Goal: Task Accomplishment & Management: Use online tool/utility

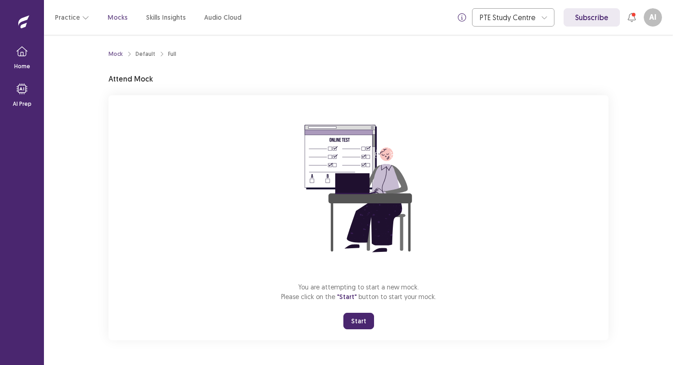
click at [359, 318] on button "Start" at bounding box center [358, 320] width 31 height 16
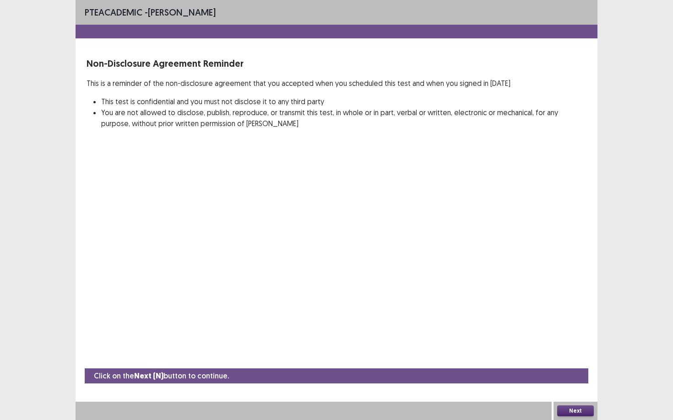
click at [576, 364] on button "Next" at bounding box center [575, 411] width 37 height 11
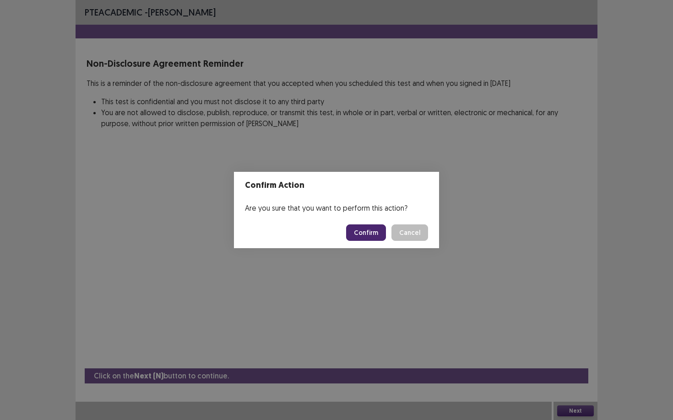
click at [371, 229] on button "Confirm" at bounding box center [366, 233] width 40 height 16
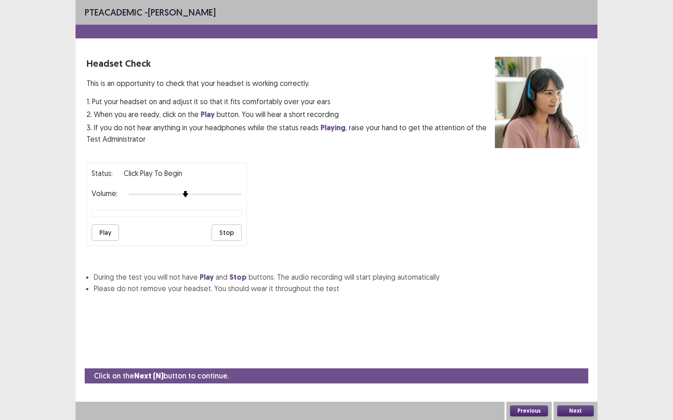
click at [114, 226] on button "Play" at bounding box center [104, 233] width 27 height 16
click at [563, 364] on button "Next" at bounding box center [575, 411] width 37 height 11
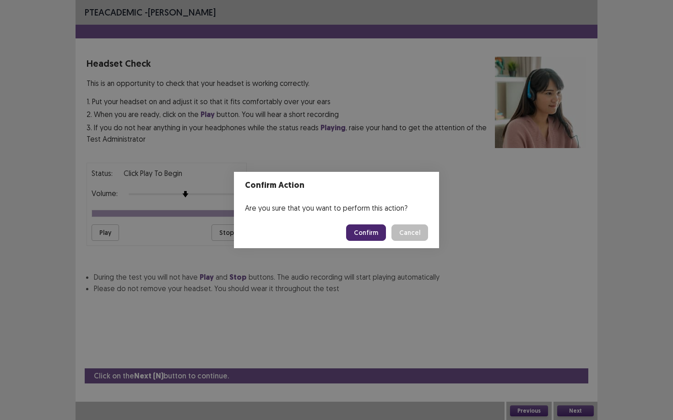
click at [375, 235] on button "Confirm" at bounding box center [366, 233] width 40 height 16
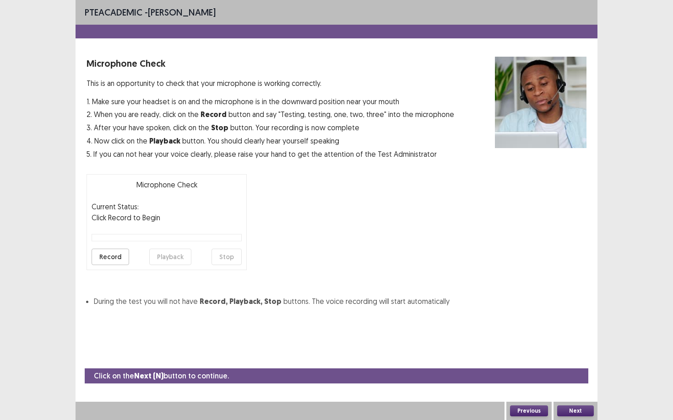
click at [118, 256] on button "Record" at bounding box center [110, 257] width 38 height 16
click at [234, 261] on button "Stop" at bounding box center [226, 257] width 30 height 16
click at [570, 364] on button "Next" at bounding box center [575, 411] width 37 height 11
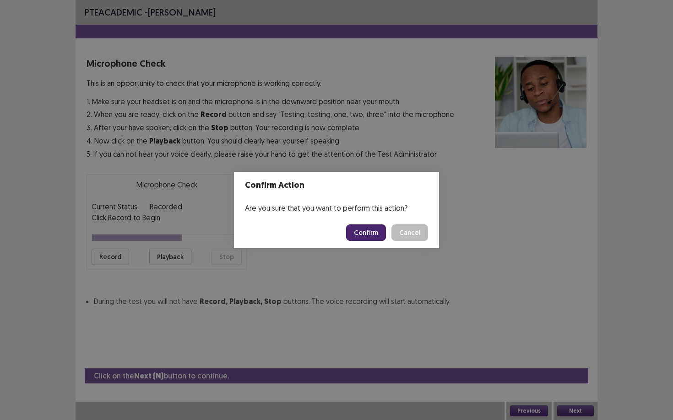
click at [374, 237] on button "Confirm" at bounding box center [366, 233] width 40 height 16
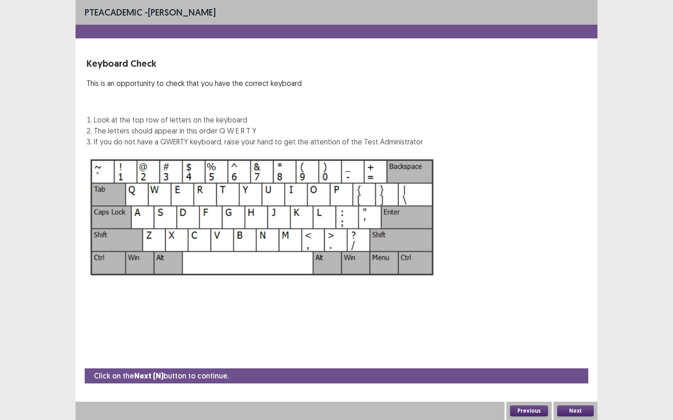
click at [576, 364] on button "Next" at bounding box center [575, 411] width 37 height 11
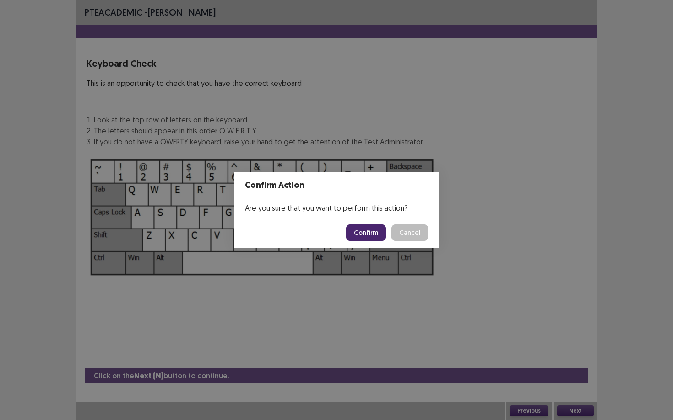
click at [380, 238] on button "Confirm" at bounding box center [366, 233] width 40 height 16
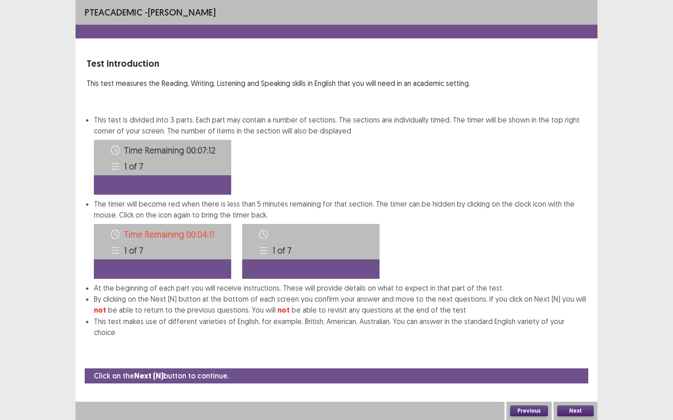
click at [570, 364] on button "Next" at bounding box center [575, 411] width 37 height 11
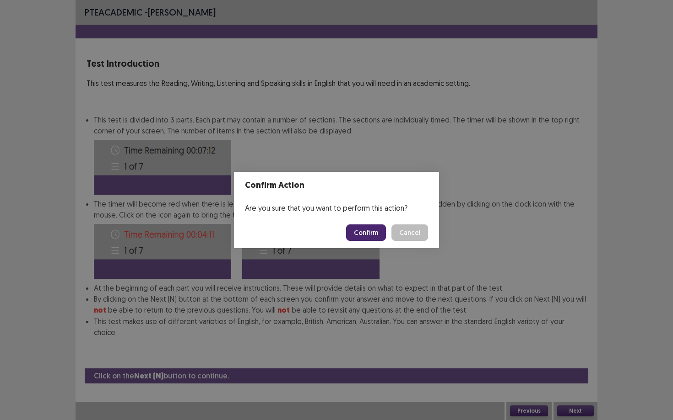
click at [366, 231] on button "Confirm" at bounding box center [366, 233] width 40 height 16
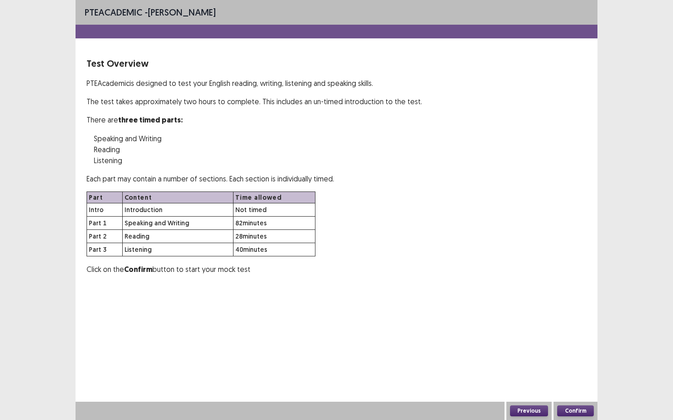
click at [580, 364] on button "Confirm" at bounding box center [575, 411] width 37 height 11
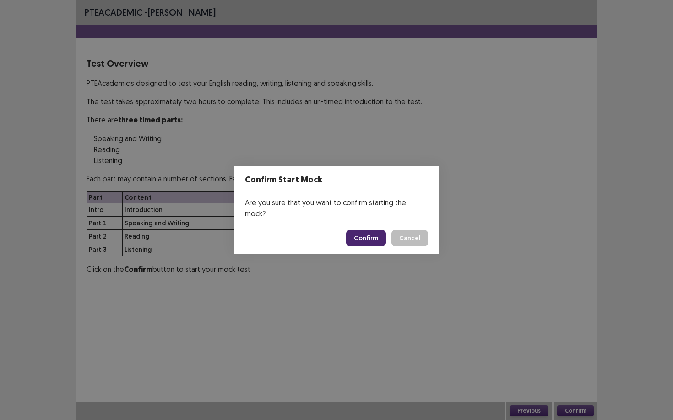
click at [367, 230] on button "Confirm" at bounding box center [366, 238] width 40 height 16
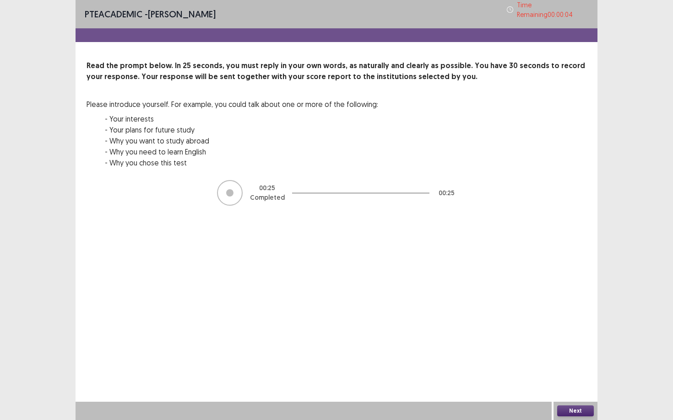
click at [567, 364] on button "Next" at bounding box center [575, 411] width 37 height 11
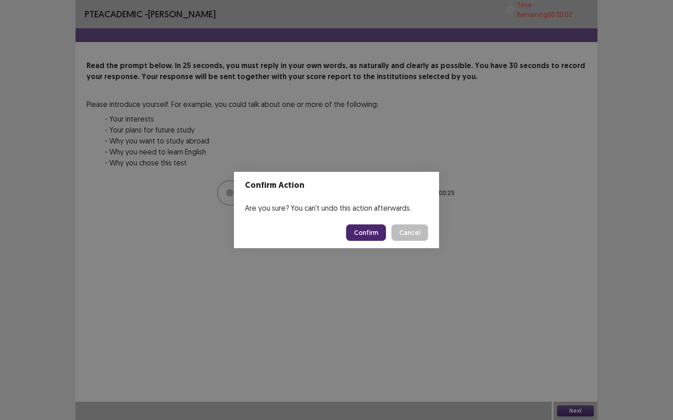
click at [376, 235] on button "Confirm" at bounding box center [366, 233] width 40 height 16
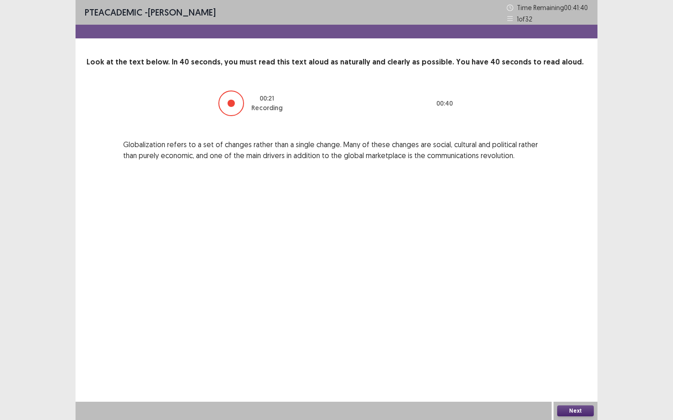
click at [581, 364] on button "Next" at bounding box center [575, 411] width 37 height 11
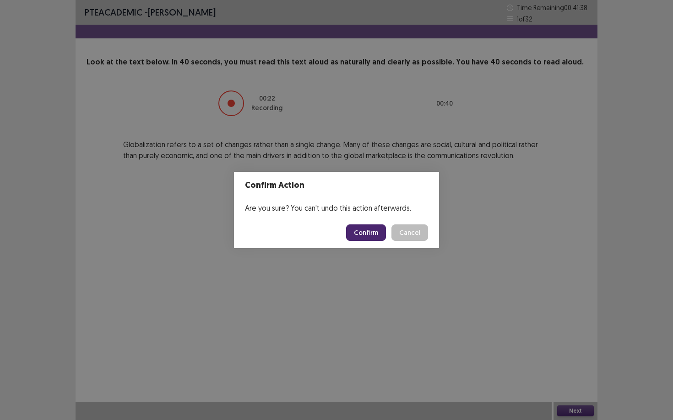
click at [371, 233] on button "Confirm" at bounding box center [366, 233] width 40 height 16
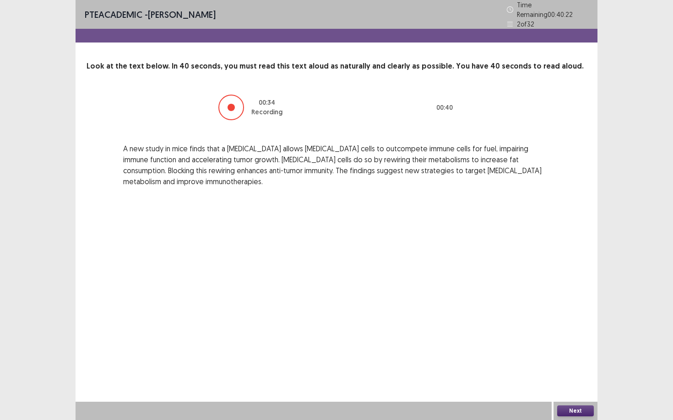
click at [569, 364] on button "Next" at bounding box center [575, 411] width 37 height 11
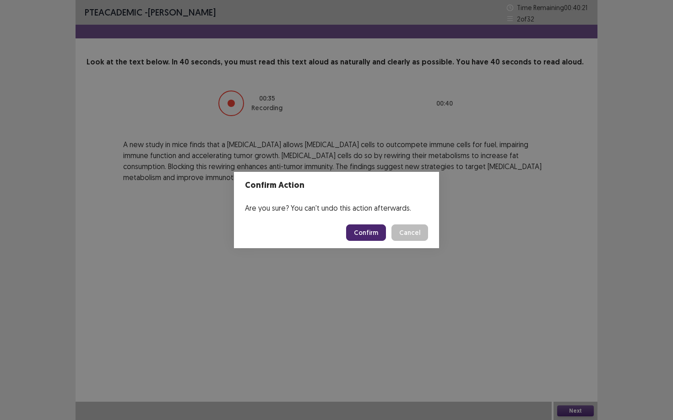
click at [366, 236] on button "Confirm" at bounding box center [366, 233] width 40 height 16
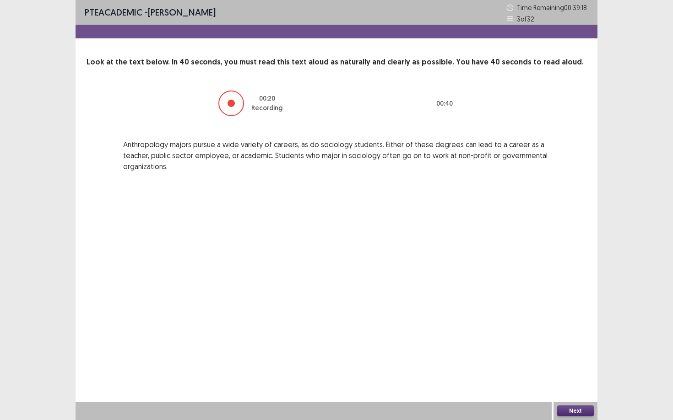
click at [572, 364] on button "Next" at bounding box center [575, 411] width 37 height 11
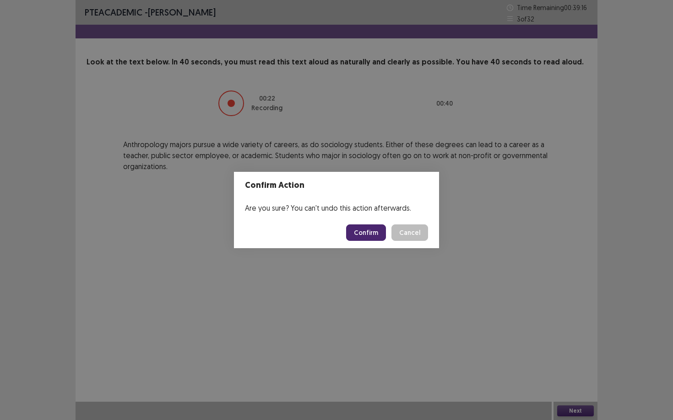
click at [380, 228] on button "Confirm" at bounding box center [366, 233] width 40 height 16
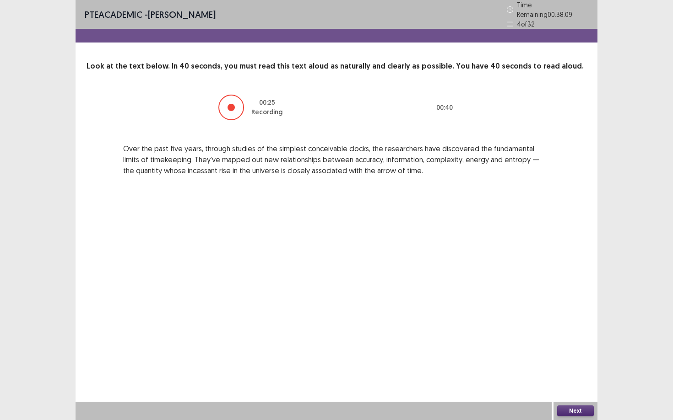
click at [577, 364] on button "Next" at bounding box center [575, 411] width 37 height 11
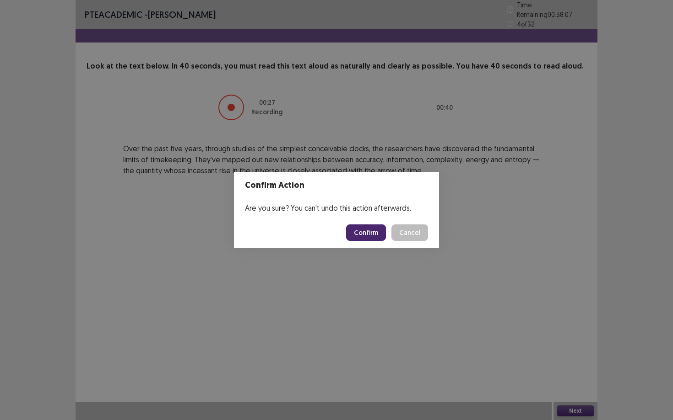
click at [376, 235] on button "Confirm" at bounding box center [366, 233] width 40 height 16
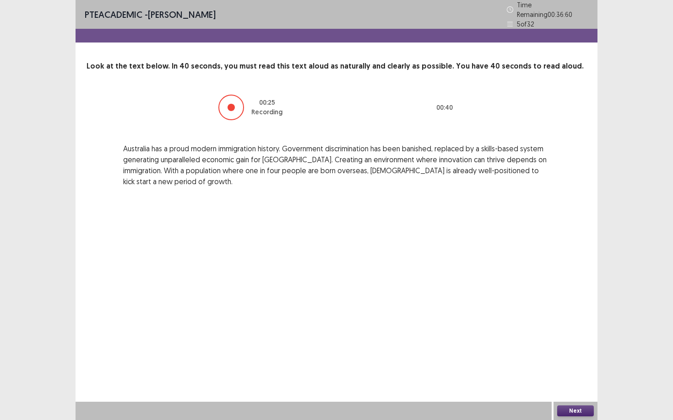
click at [578, 364] on button "Next" at bounding box center [575, 411] width 37 height 11
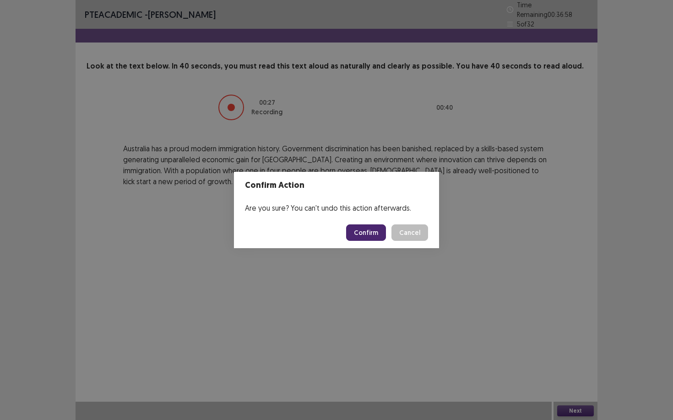
click at [379, 235] on button "Confirm" at bounding box center [366, 233] width 40 height 16
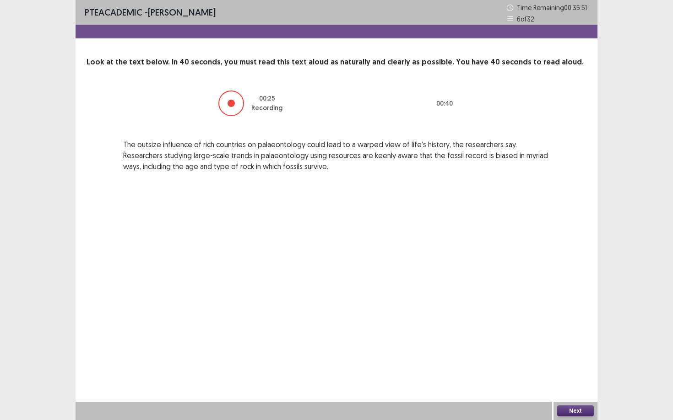
click at [573, 364] on button "Next" at bounding box center [575, 411] width 37 height 11
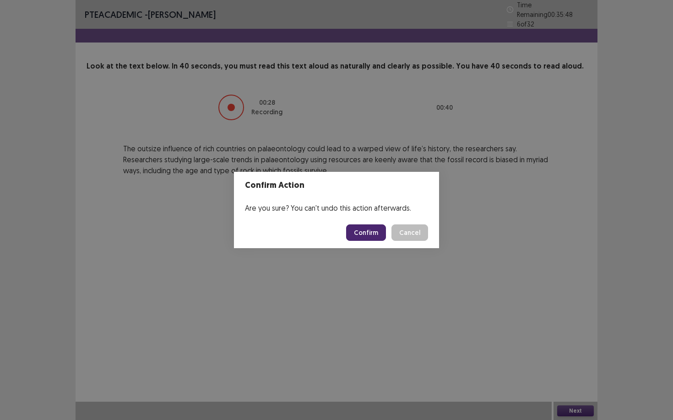
click at [367, 233] on button "Confirm" at bounding box center [366, 233] width 40 height 16
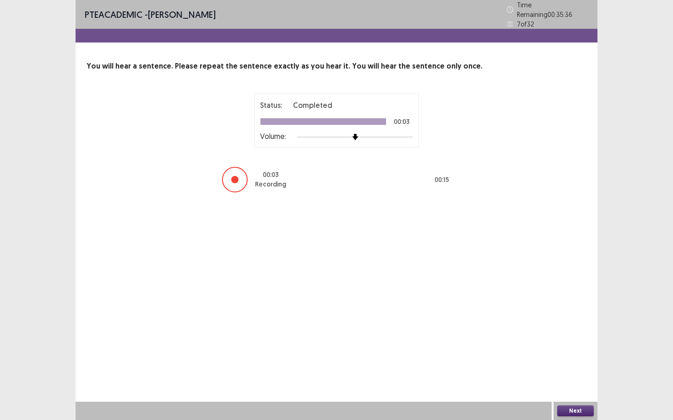
click at [230, 175] on div at bounding box center [235, 180] width 26 height 26
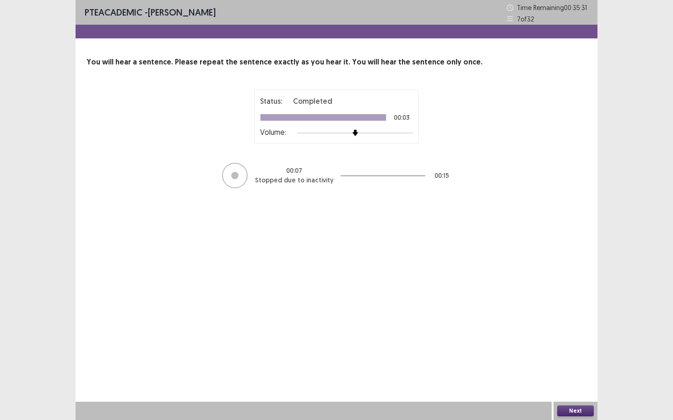
click at [569, 364] on button "Next" at bounding box center [575, 411] width 37 height 11
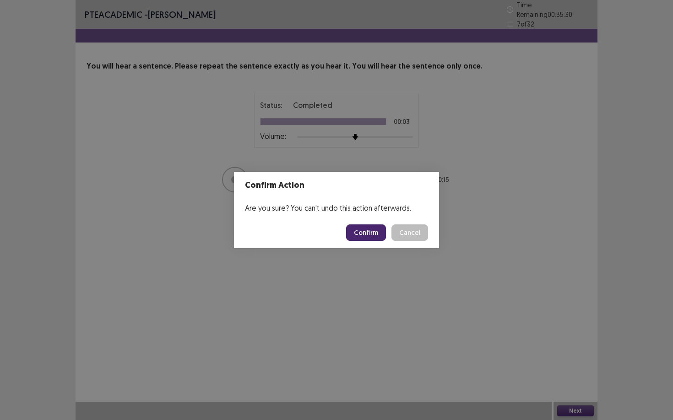
click at [372, 231] on button "Confirm" at bounding box center [366, 233] width 40 height 16
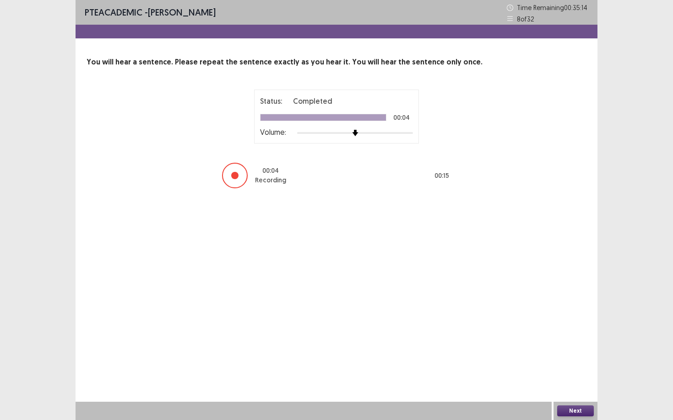
click at [575, 364] on button "Next" at bounding box center [575, 411] width 37 height 11
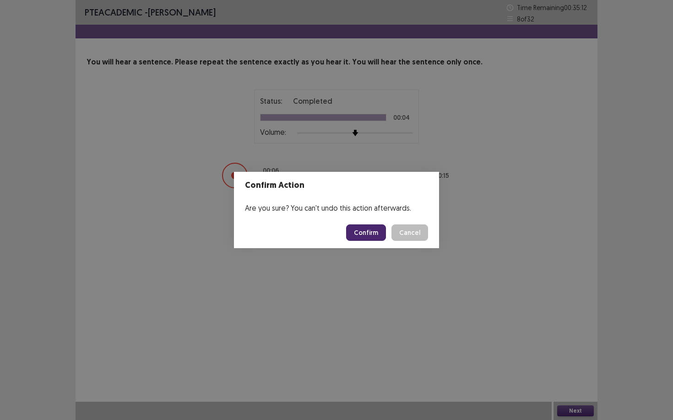
click at [372, 236] on button "Confirm" at bounding box center [366, 233] width 40 height 16
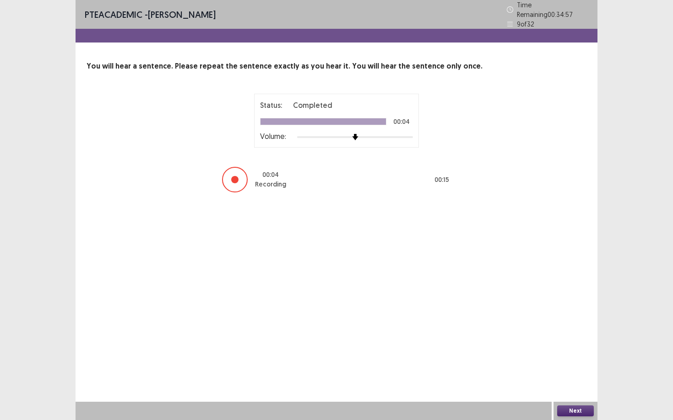
click at [570, 364] on button "Next" at bounding box center [575, 411] width 37 height 11
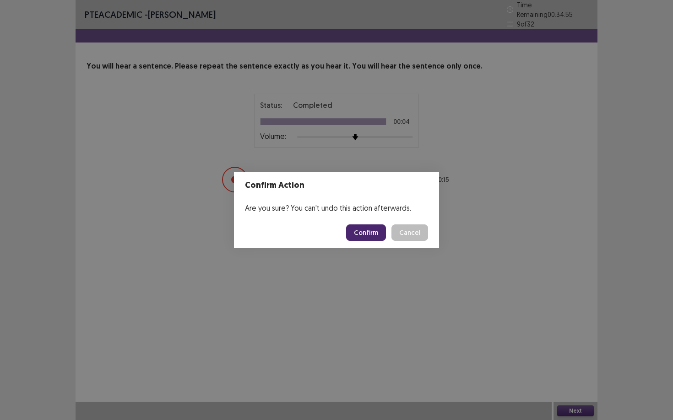
click at [379, 236] on button "Confirm" at bounding box center [366, 233] width 40 height 16
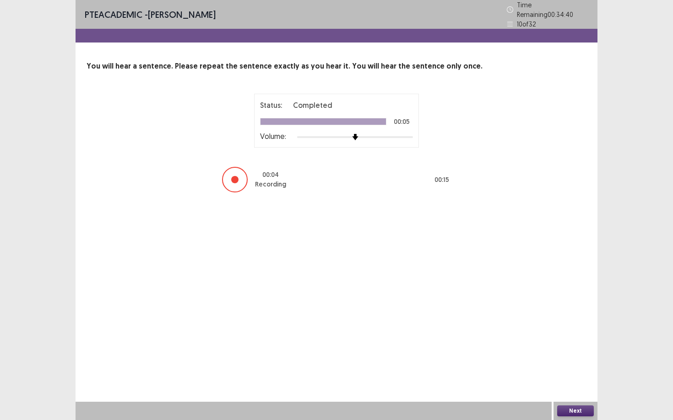
click at [583, 364] on button "Next" at bounding box center [575, 411] width 37 height 11
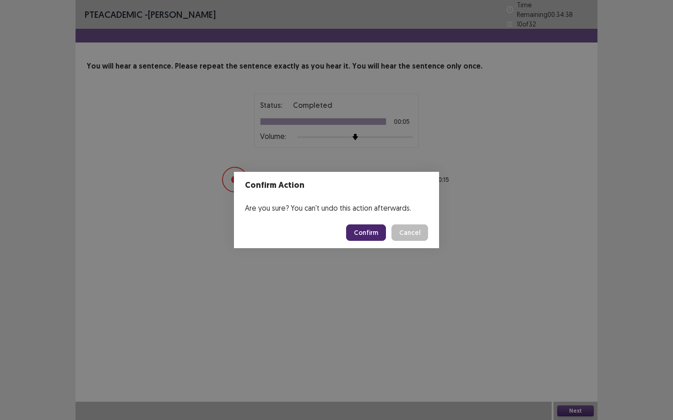
click at [374, 235] on button "Confirm" at bounding box center [366, 233] width 40 height 16
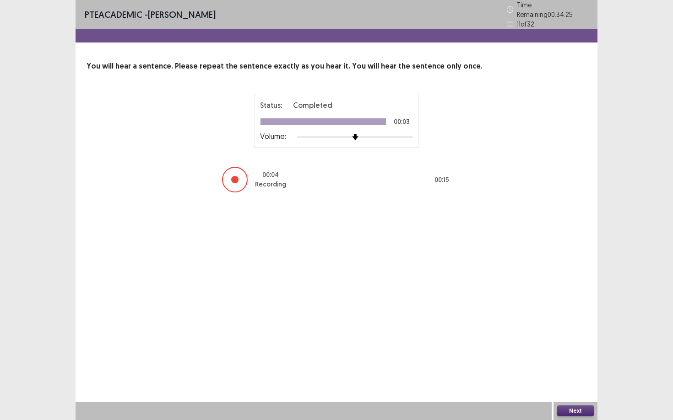
click at [576, 364] on button "Next" at bounding box center [575, 411] width 37 height 11
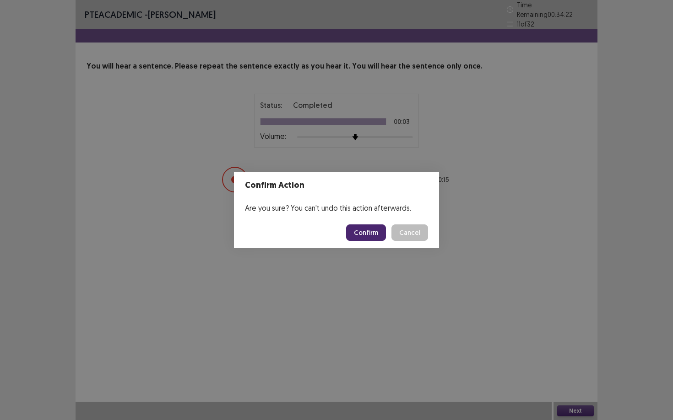
click at [370, 236] on button "Confirm" at bounding box center [366, 233] width 40 height 16
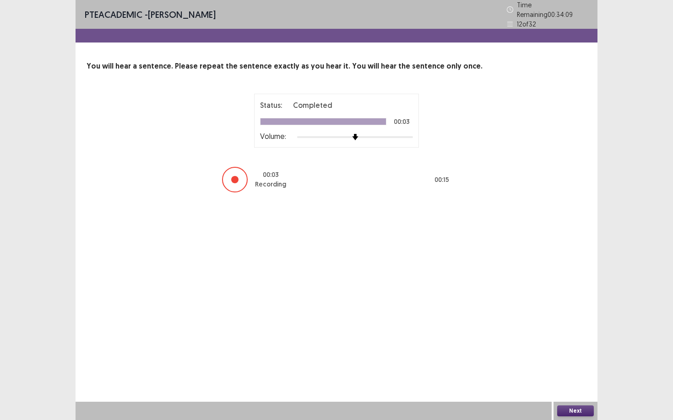
click at [585, 364] on button "Next" at bounding box center [575, 411] width 37 height 11
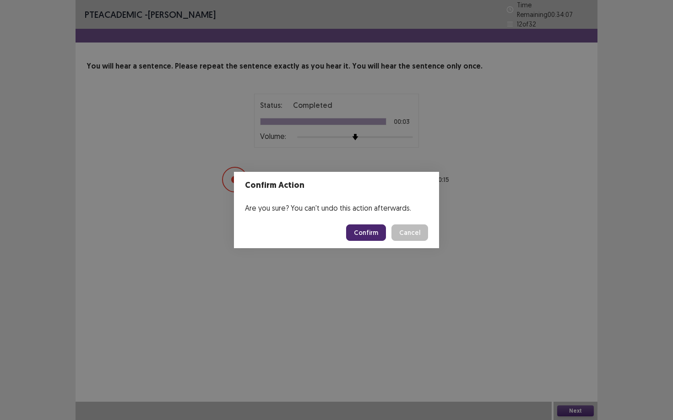
click at [377, 237] on button "Confirm" at bounding box center [366, 233] width 40 height 16
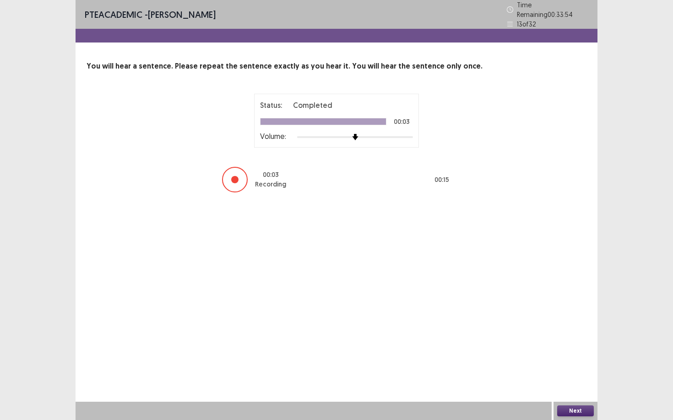
click at [573, 364] on button "Next" at bounding box center [575, 411] width 37 height 11
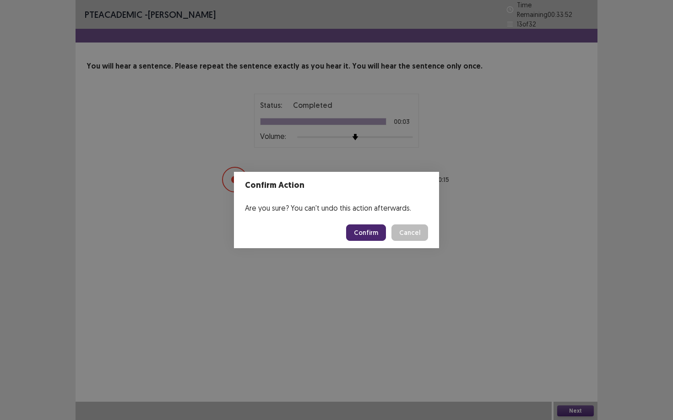
click at [378, 237] on button "Confirm" at bounding box center [366, 233] width 40 height 16
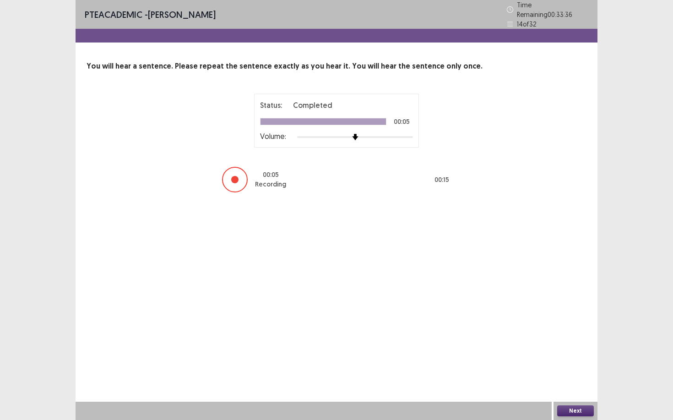
click at [572, 364] on button "Next" at bounding box center [575, 411] width 37 height 11
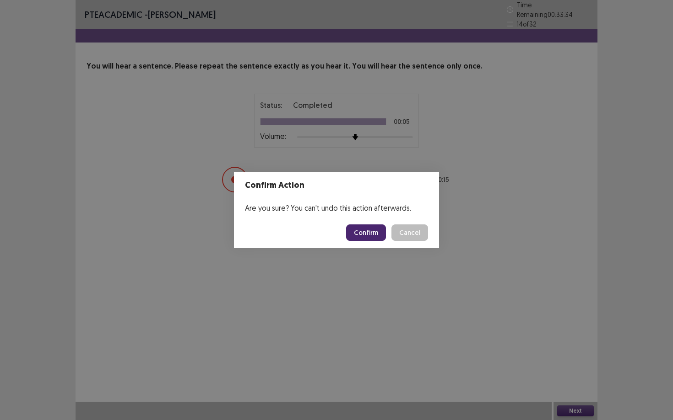
click at [376, 231] on button "Confirm" at bounding box center [366, 233] width 40 height 16
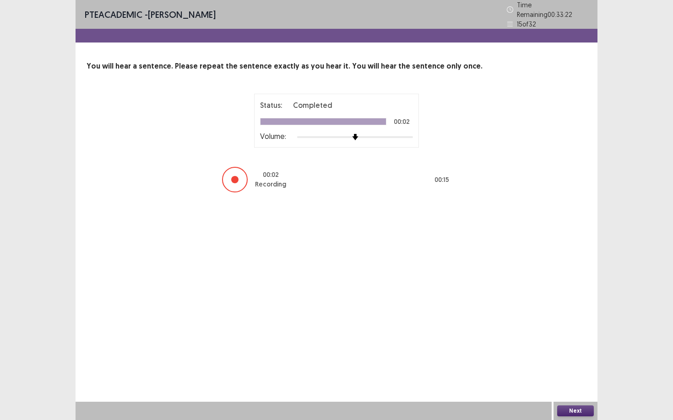
click at [572, 364] on button "Next" at bounding box center [575, 411] width 37 height 11
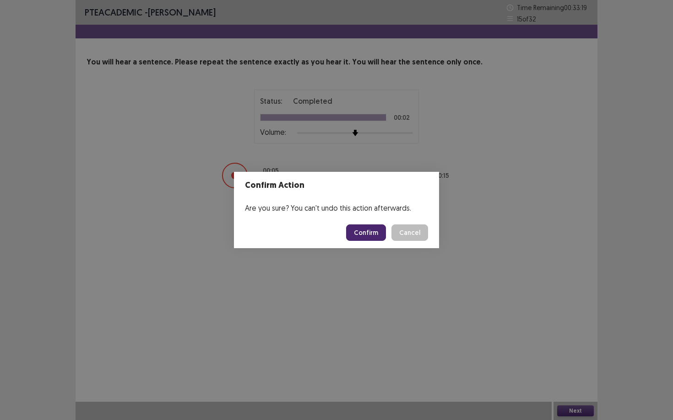
click at [374, 237] on button "Confirm" at bounding box center [366, 233] width 40 height 16
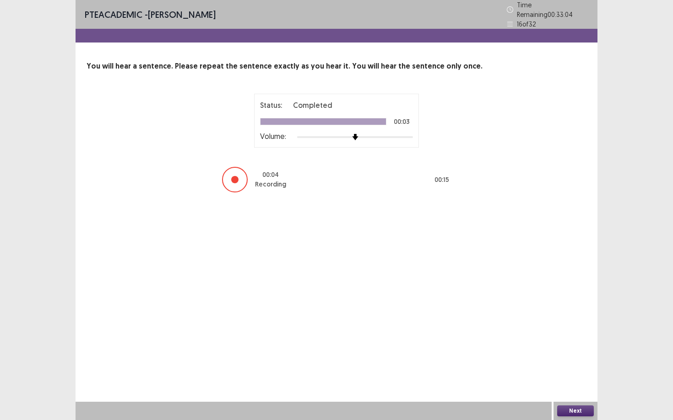
click at [580, 364] on button "Next" at bounding box center [575, 411] width 37 height 11
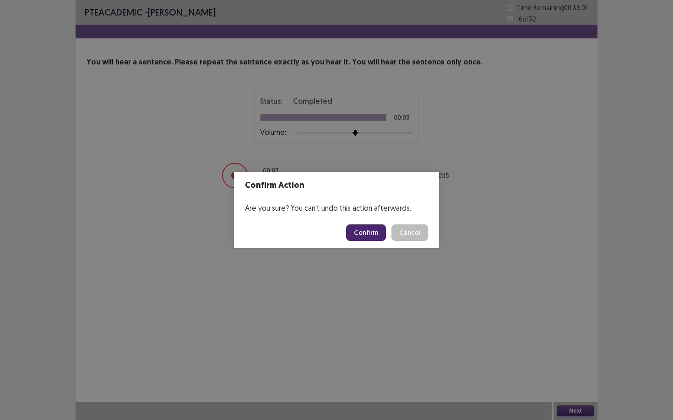
click at [382, 231] on button "Confirm" at bounding box center [366, 233] width 40 height 16
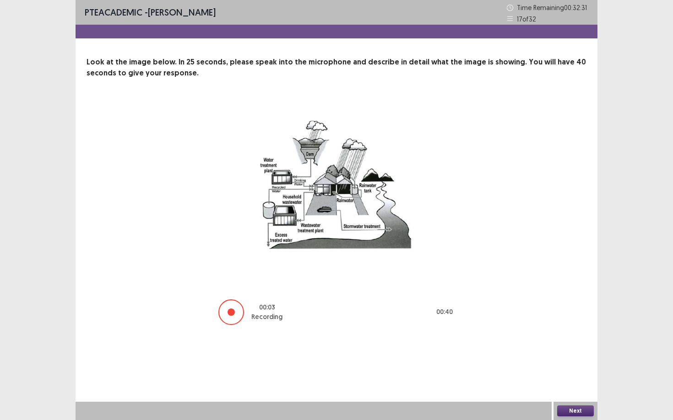
click at [447, 238] on img at bounding box center [336, 191] width 229 height 180
click at [565, 364] on button "Next" at bounding box center [575, 411] width 37 height 11
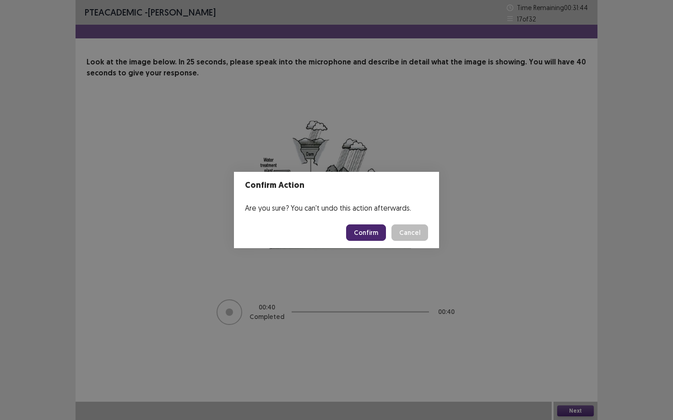
click at [369, 228] on button "Confirm" at bounding box center [366, 233] width 40 height 16
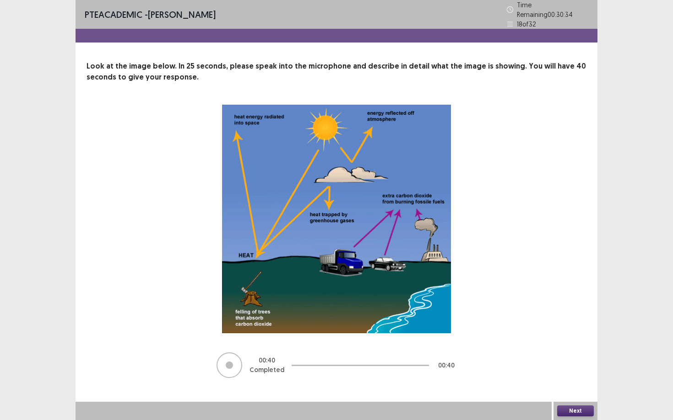
click at [568, 364] on button "Next" at bounding box center [575, 411] width 37 height 11
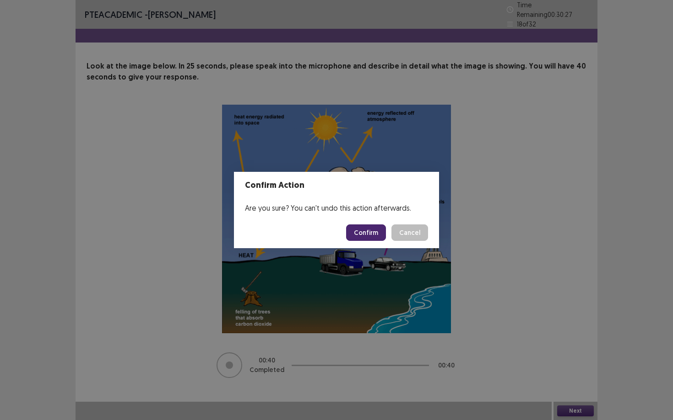
click at [380, 230] on button "Confirm" at bounding box center [366, 233] width 40 height 16
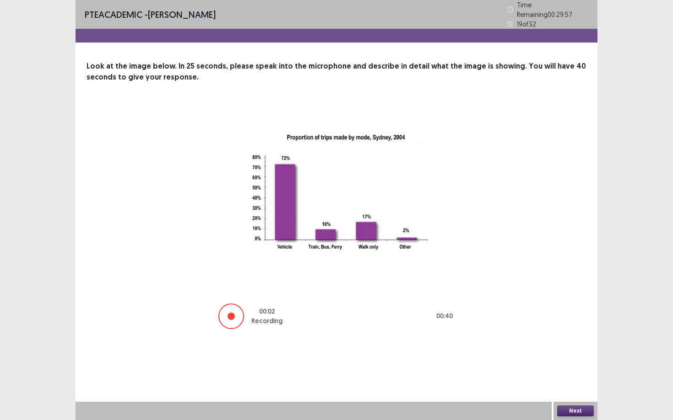
click at [283, 260] on img at bounding box center [336, 195] width 229 height 180
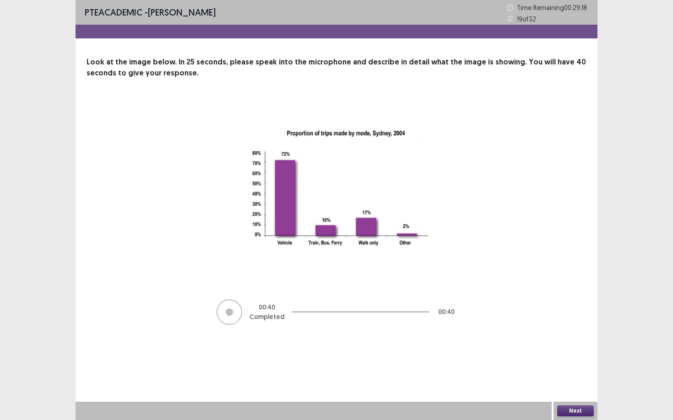
click at [571, 364] on button "Next" at bounding box center [575, 411] width 37 height 11
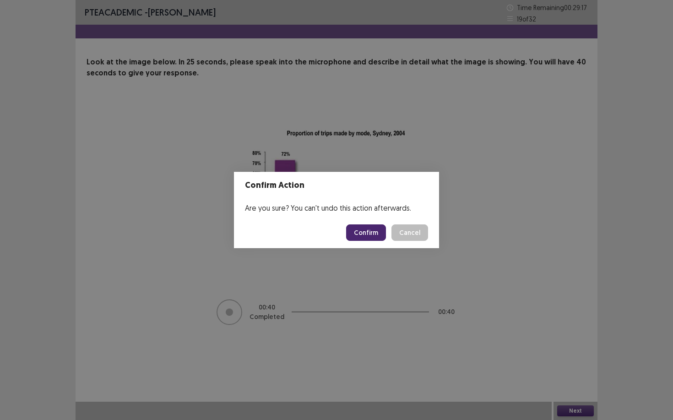
click at [372, 235] on button "Confirm" at bounding box center [366, 233] width 40 height 16
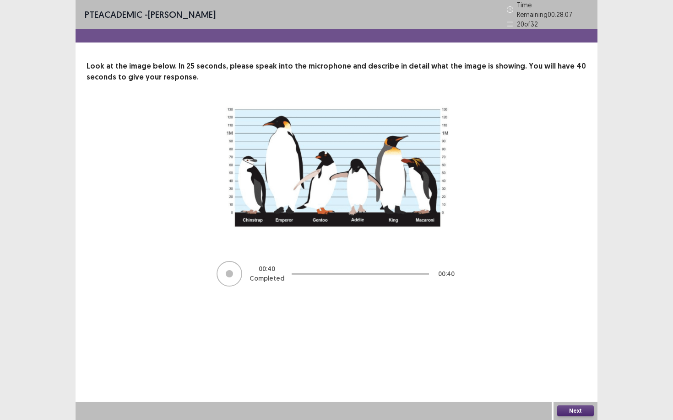
click at [564, 364] on button "Next" at bounding box center [575, 411] width 37 height 11
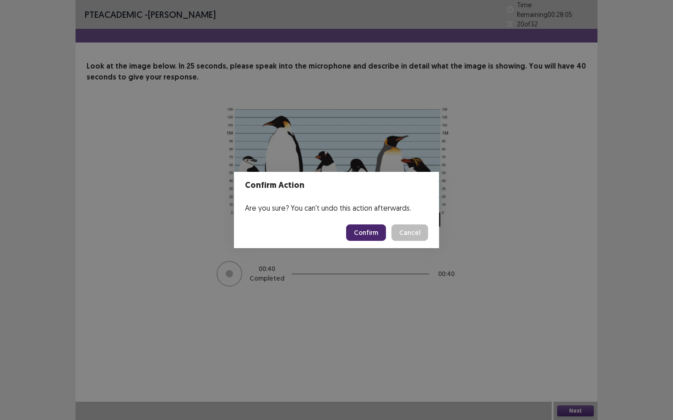
click at [374, 233] on button "Confirm" at bounding box center [366, 233] width 40 height 16
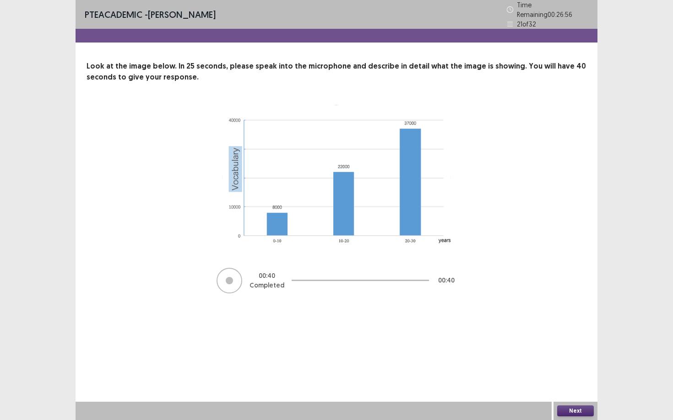
click at [582, 364] on button "Next" at bounding box center [575, 411] width 37 height 11
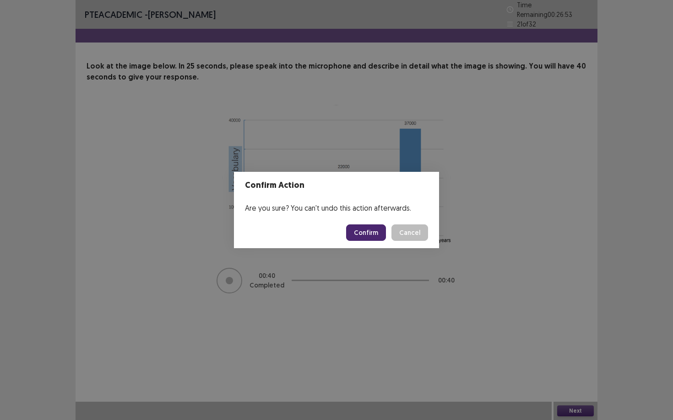
click at [380, 234] on button "Confirm" at bounding box center [366, 233] width 40 height 16
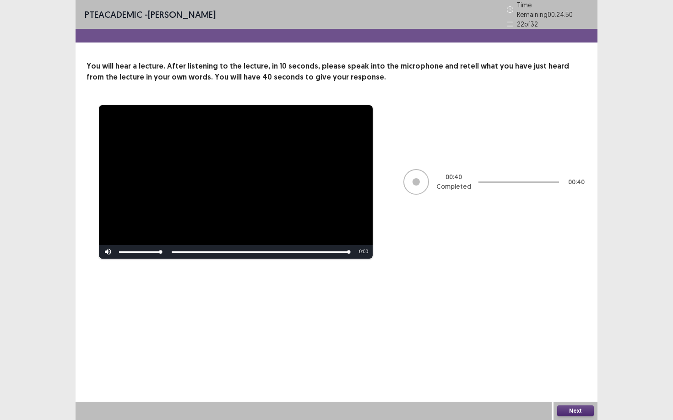
click at [570, 364] on button "Next" at bounding box center [575, 411] width 37 height 11
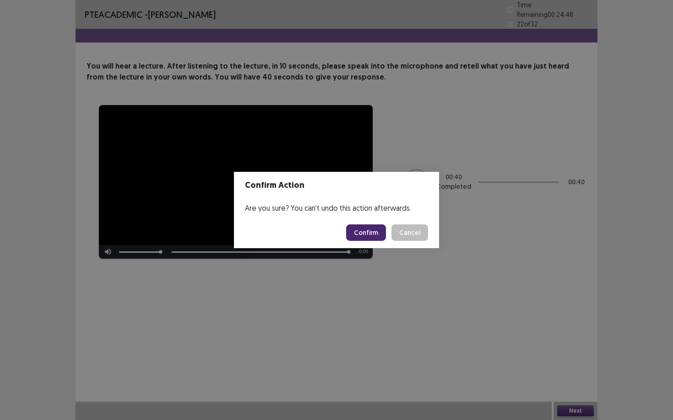
click at [363, 232] on button "Confirm" at bounding box center [366, 233] width 40 height 16
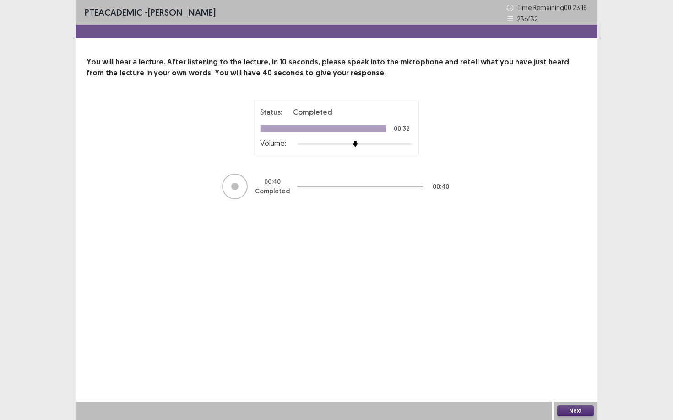
click at [568, 364] on button "Next" at bounding box center [575, 411] width 37 height 11
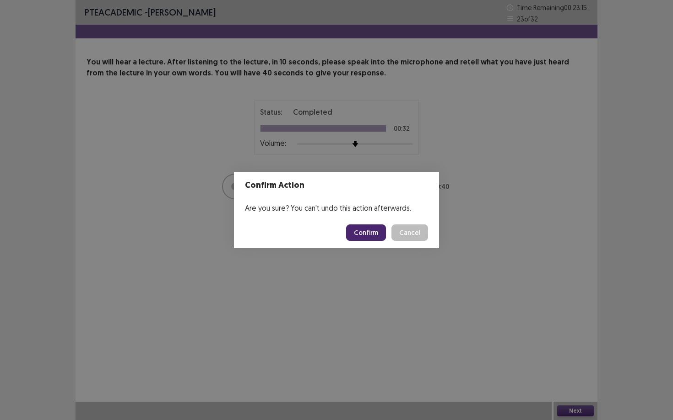
click at [368, 236] on button "Confirm" at bounding box center [366, 233] width 40 height 16
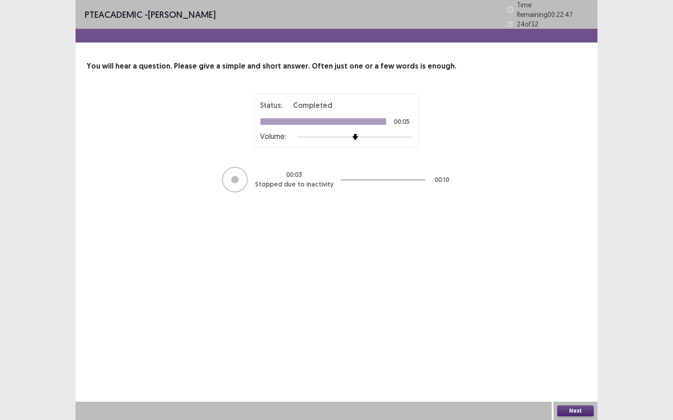
click at [246, 173] on div at bounding box center [235, 180] width 26 height 26
click at [562, 364] on button "Next" at bounding box center [575, 411] width 37 height 11
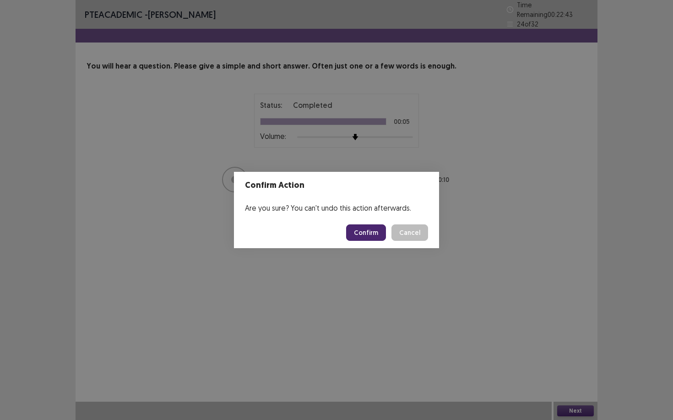
click at [379, 237] on button "Confirm" at bounding box center [366, 233] width 40 height 16
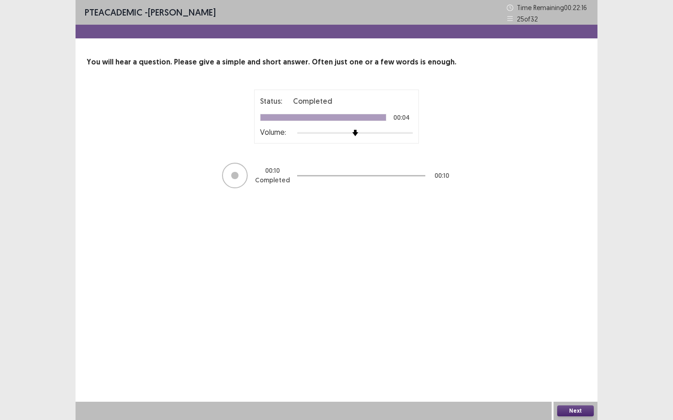
click at [578, 364] on button "Next" at bounding box center [575, 411] width 37 height 11
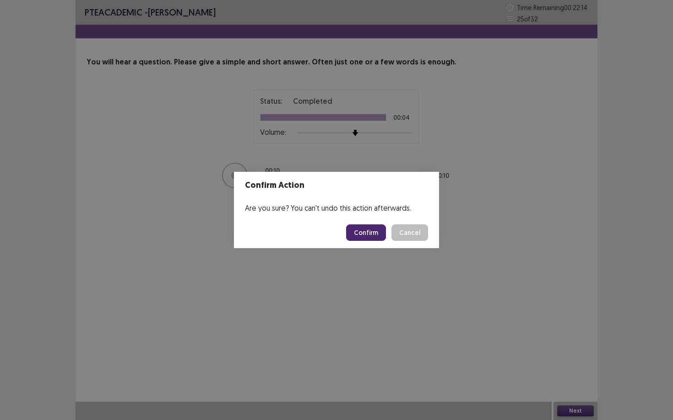
click at [369, 239] on button "Confirm" at bounding box center [366, 233] width 40 height 16
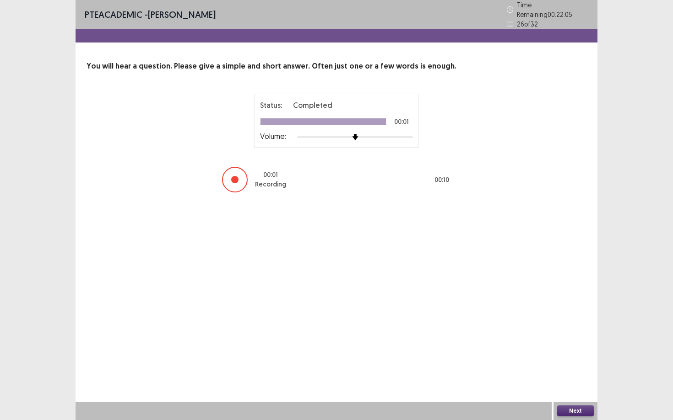
click at [394, 334] on div "PTE academic - ANIKA IMA Time Remaining 00 : 22 : 05 26 of 32 You will hear a q…" at bounding box center [336, 210] width 522 height 420
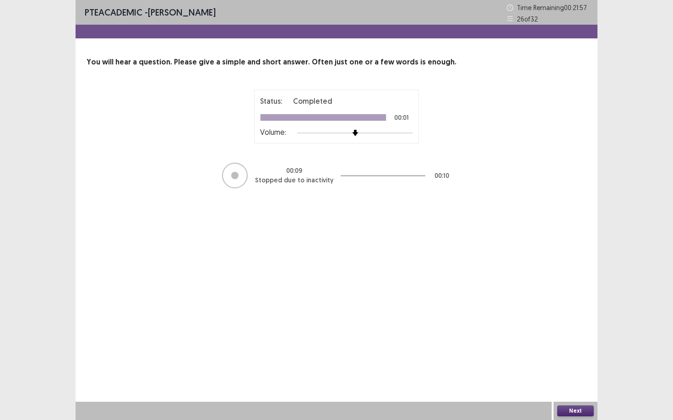
click at [568, 364] on button "Next" at bounding box center [575, 411] width 37 height 11
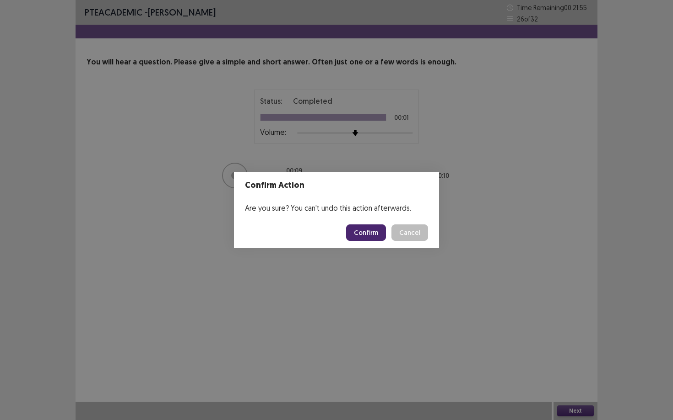
click at [368, 239] on button "Confirm" at bounding box center [366, 233] width 40 height 16
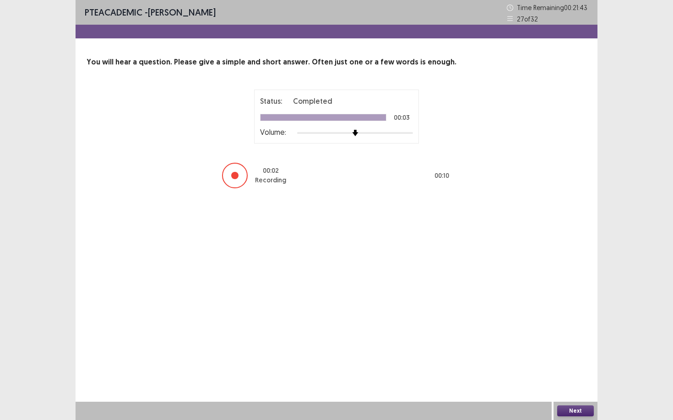
click at [568, 364] on button "Next" at bounding box center [575, 411] width 37 height 11
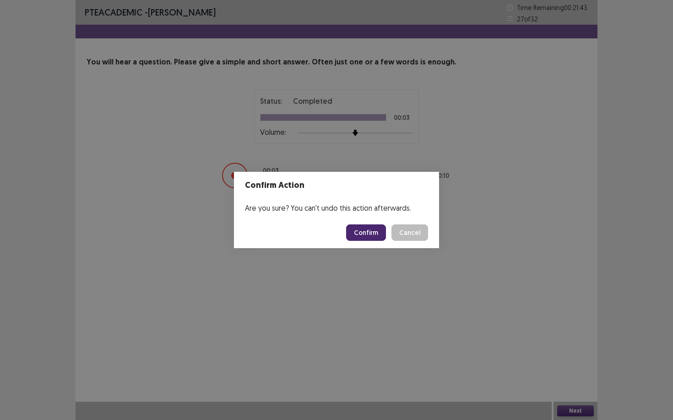
drag, startPoint x: 568, startPoint y: 411, endPoint x: 506, endPoint y: 386, distance: 67.3
click at [508, 364] on div "Confirm Action Are you sure? You can't undo this action afterwards. Confirm Can…" at bounding box center [336, 210] width 673 height 420
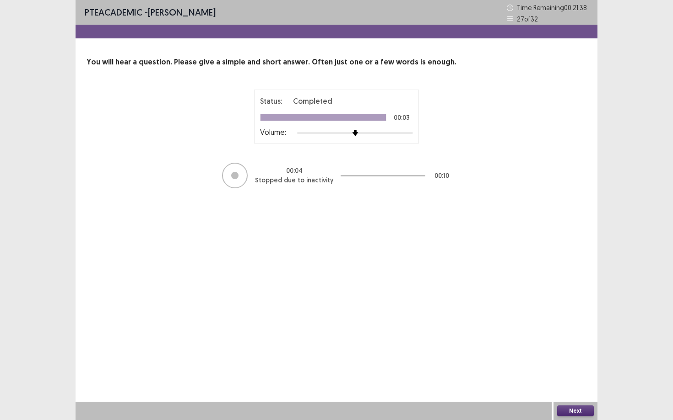
click at [566, 364] on button "Next" at bounding box center [575, 411] width 37 height 11
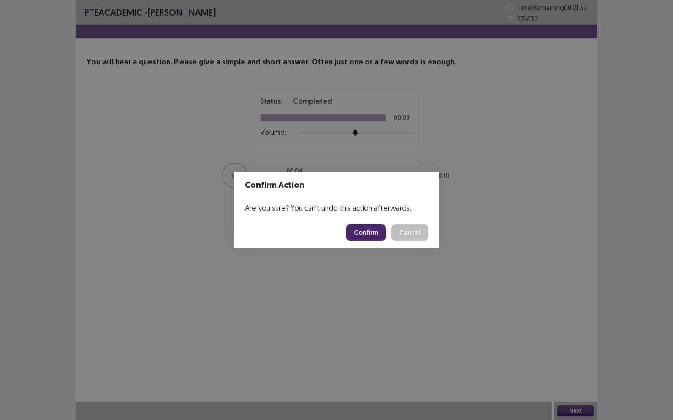
click at [365, 231] on button "Confirm" at bounding box center [366, 233] width 40 height 16
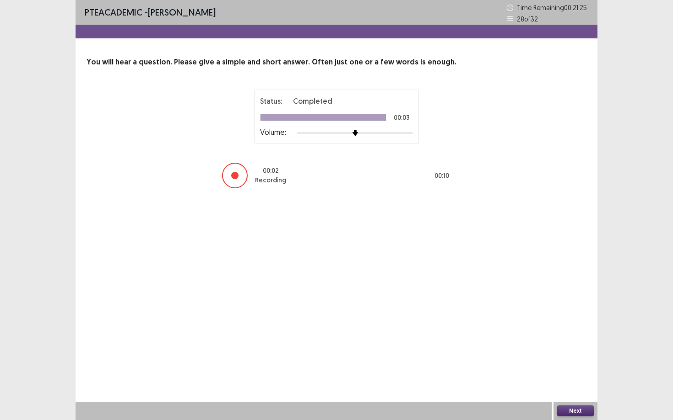
click at [565, 364] on button "Next" at bounding box center [575, 411] width 37 height 11
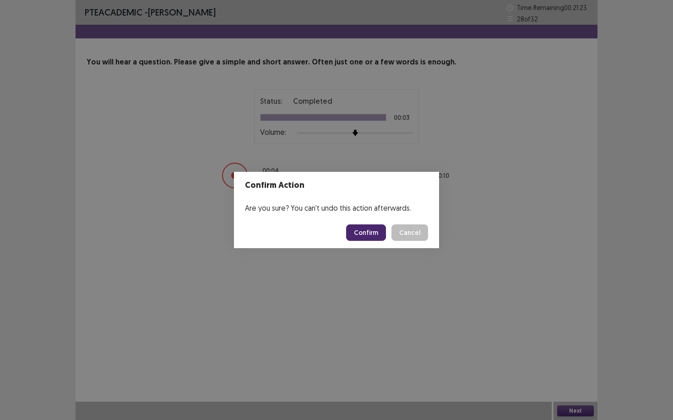
click at [371, 235] on button "Confirm" at bounding box center [366, 233] width 40 height 16
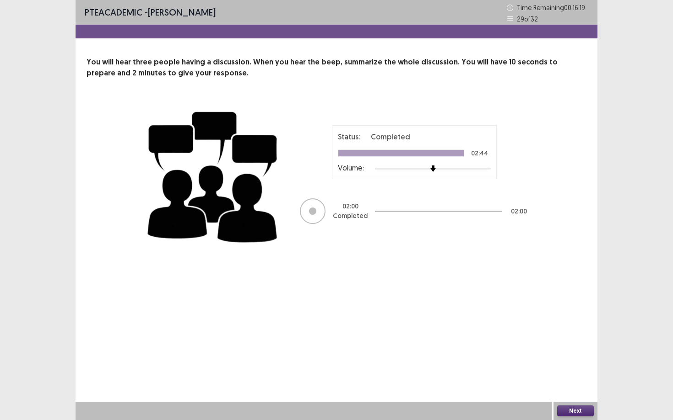
click at [573, 364] on button "Next" at bounding box center [575, 411] width 37 height 11
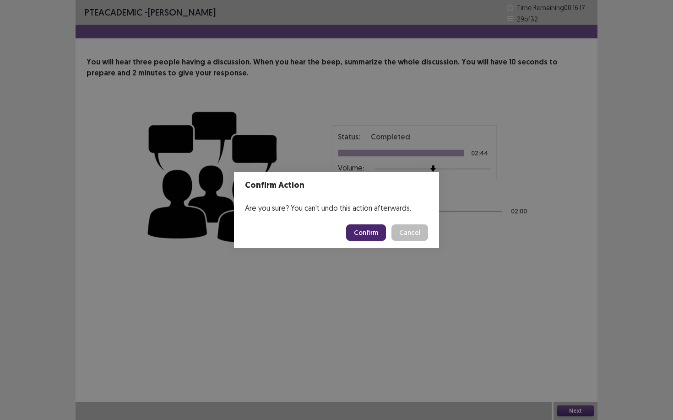
click at [364, 233] on button "Confirm" at bounding box center [366, 233] width 40 height 16
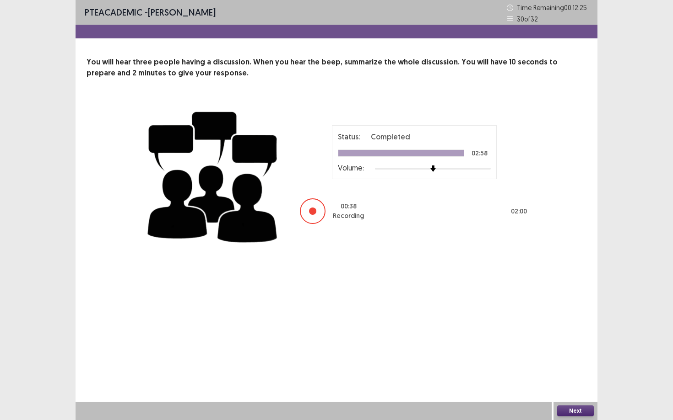
click at [324, 284] on div "PTE academic - ANIKA IMA Time Remaining 00 : 12 : 25 30 of 32 You will hear thr…" at bounding box center [336, 210] width 522 height 420
click at [569, 364] on button "Next" at bounding box center [575, 411] width 37 height 11
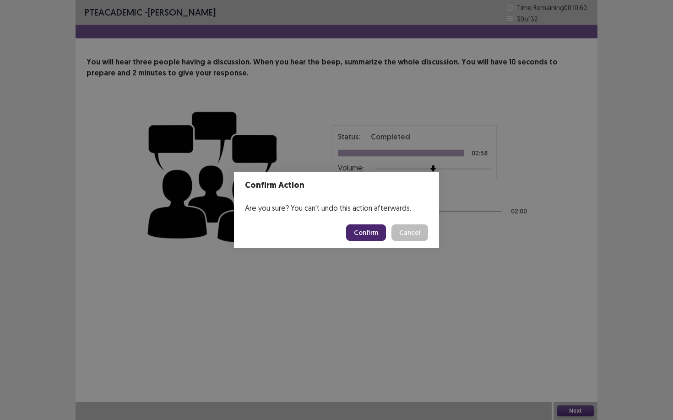
click at [376, 237] on button "Confirm" at bounding box center [366, 233] width 40 height 16
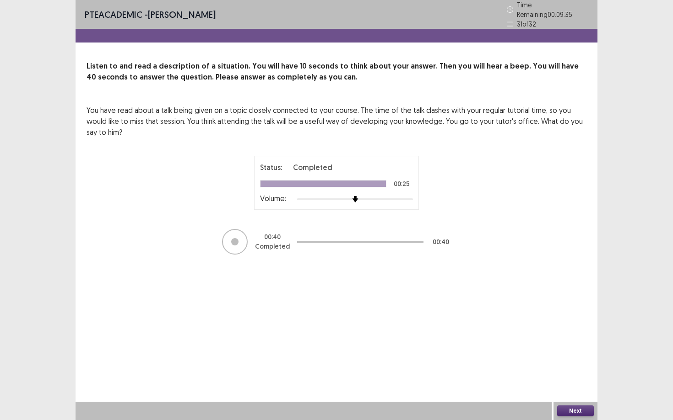
click at [575, 364] on div "Next" at bounding box center [575, 411] width 44 height 18
click at [575, 364] on button "Next" at bounding box center [575, 411] width 37 height 11
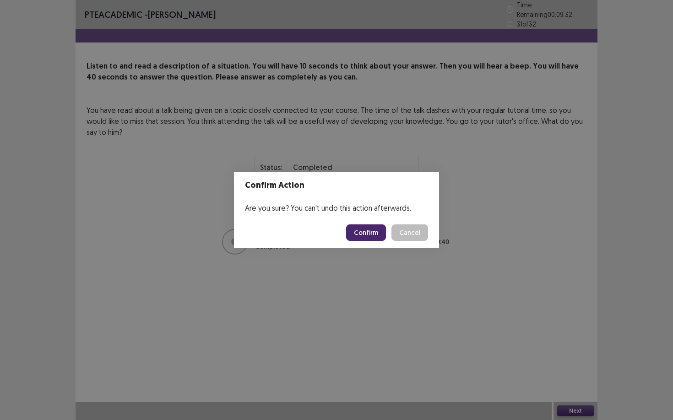
click at [372, 233] on button "Confirm" at bounding box center [366, 233] width 40 height 16
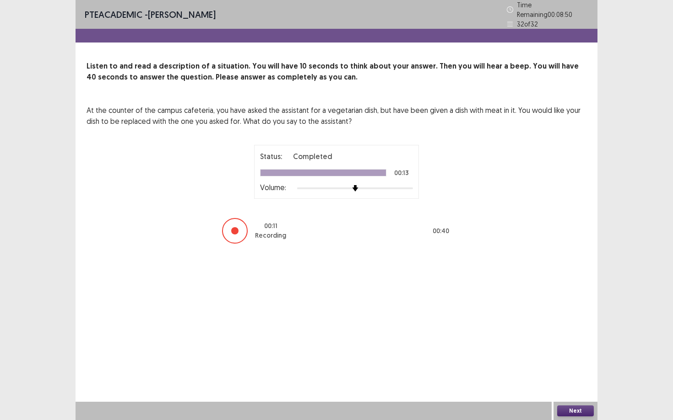
click at [566, 364] on button "Next" at bounding box center [575, 411] width 37 height 11
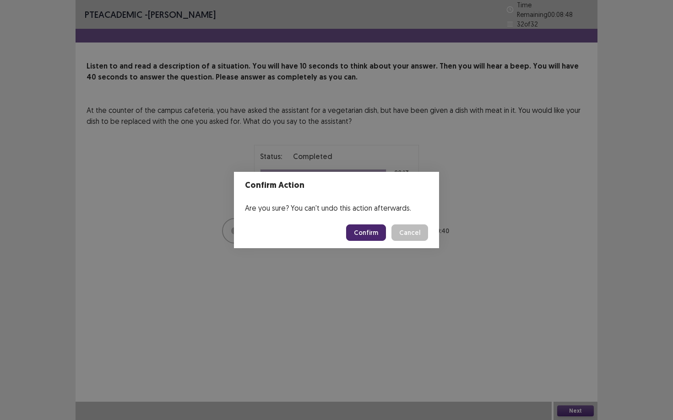
click at [368, 233] on button "Confirm" at bounding box center [366, 233] width 40 height 16
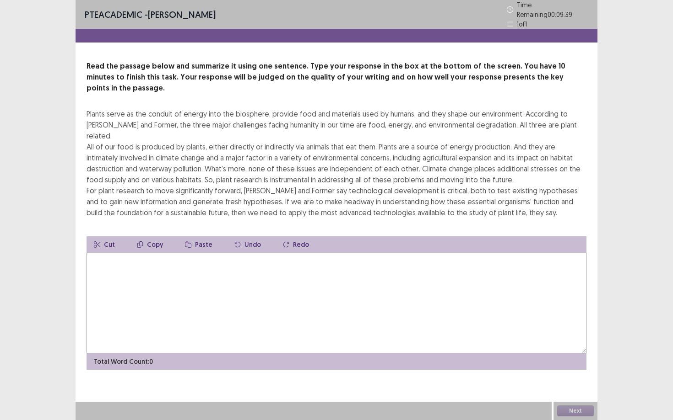
click at [243, 281] on textarea at bounding box center [336, 303] width 500 height 101
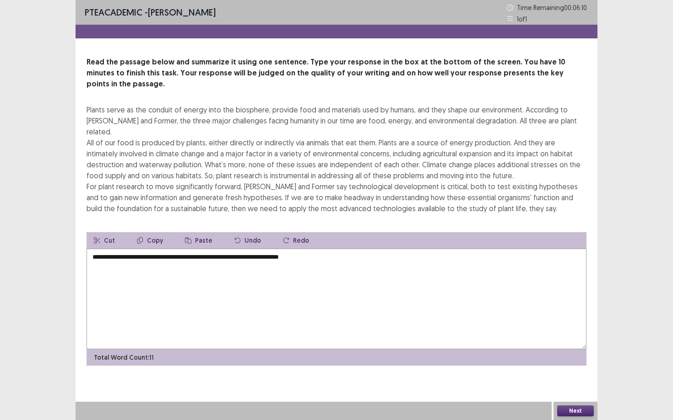
click at [298, 249] on textarea "**********" at bounding box center [336, 299] width 500 height 101
click at [348, 249] on textarea "**********" at bounding box center [336, 299] width 500 height 101
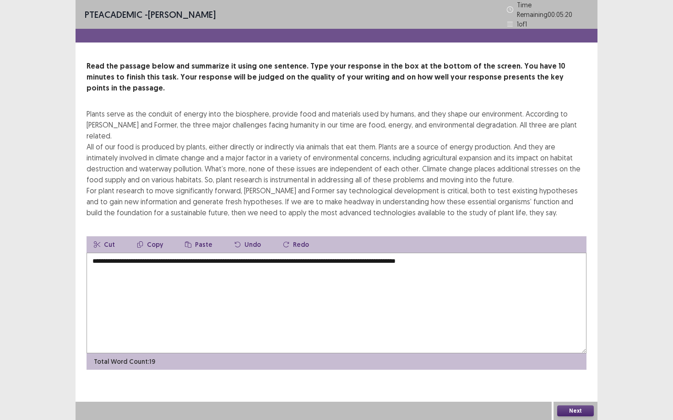
type textarea "**********"
click at [565, 364] on button "Next" at bounding box center [575, 411] width 37 height 11
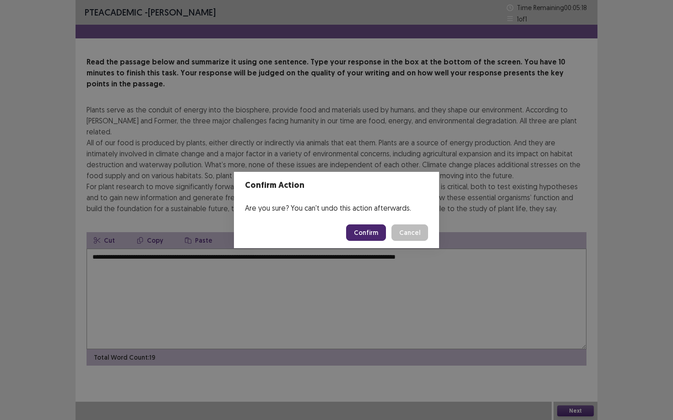
click at [378, 241] on button "Confirm" at bounding box center [366, 233] width 40 height 16
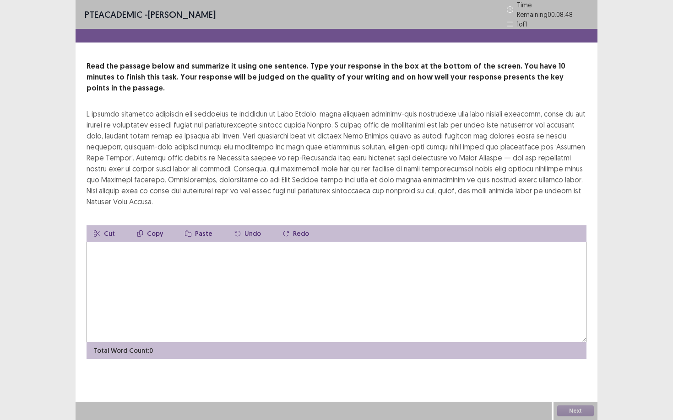
click at [143, 261] on textarea at bounding box center [336, 292] width 500 height 101
drag, startPoint x: 129, startPoint y: 110, endPoint x: 150, endPoint y: 117, distance: 22.1
click at [150, 117] on div at bounding box center [336, 157] width 500 height 99
click at [124, 242] on textarea at bounding box center [336, 292] width 500 height 101
click at [286, 242] on textarea "**********" at bounding box center [336, 292] width 500 height 101
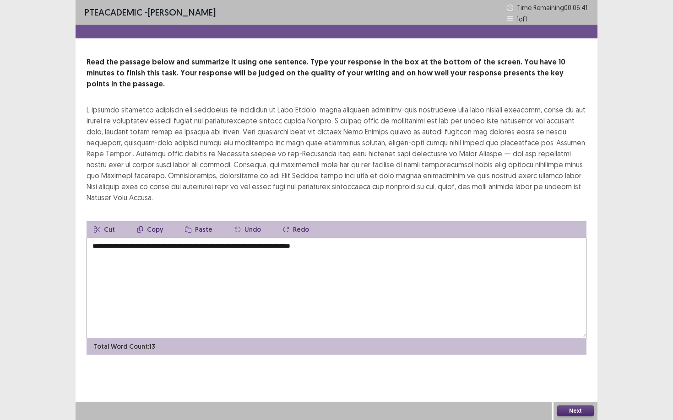
click at [351, 238] on textarea "**********" at bounding box center [336, 288] width 500 height 101
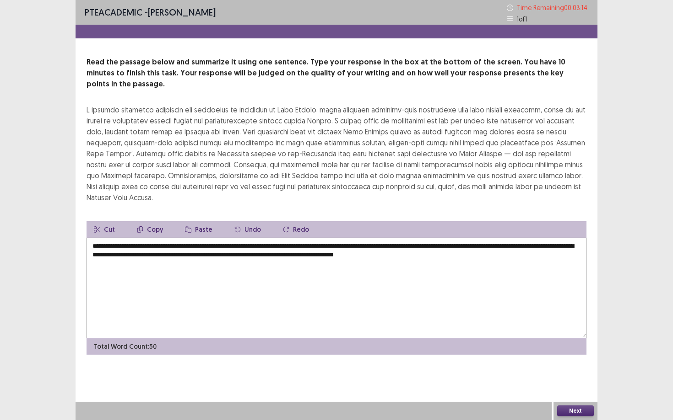
type textarea "**********"
click at [567, 364] on button "Next" at bounding box center [575, 411] width 37 height 11
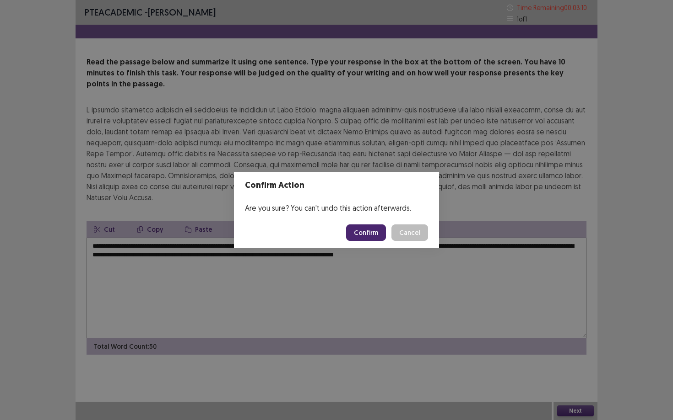
click at [366, 231] on button "Confirm" at bounding box center [366, 233] width 40 height 16
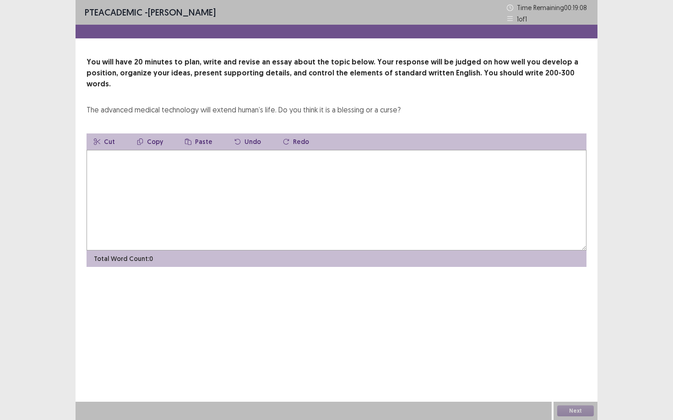
click at [129, 155] on textarea at bounding box center [336, 200] width 500 height 101
type textarea "*"
click at [336, 150] on textarea "**********" at bounding box center [336, 200] width 500 height 101
click at [363, 150] on textarea "**********" at bounding box center [336, 200] width 500 height 101
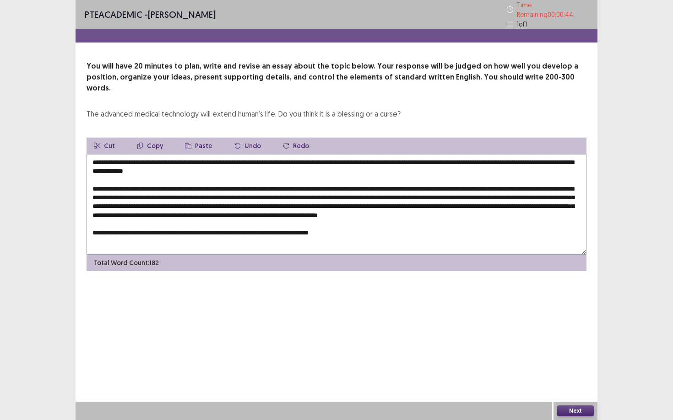
type textarea "**********"
click at [568, 364] on button "Next" at bounding box center [575, 411] width 37 height 11
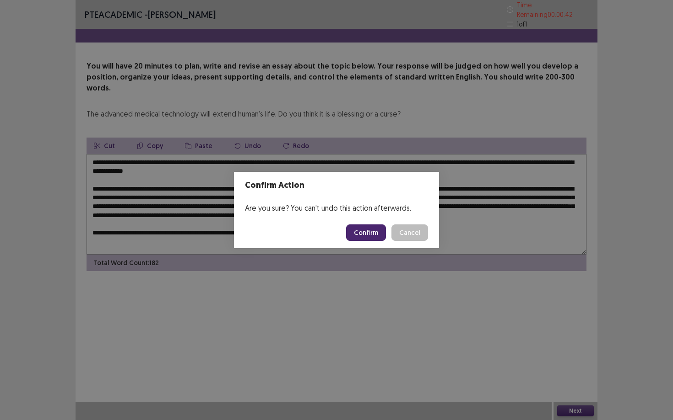
click at [362, 234] on button "Confirm" at bounding box center [366, 233] width 40 height 16
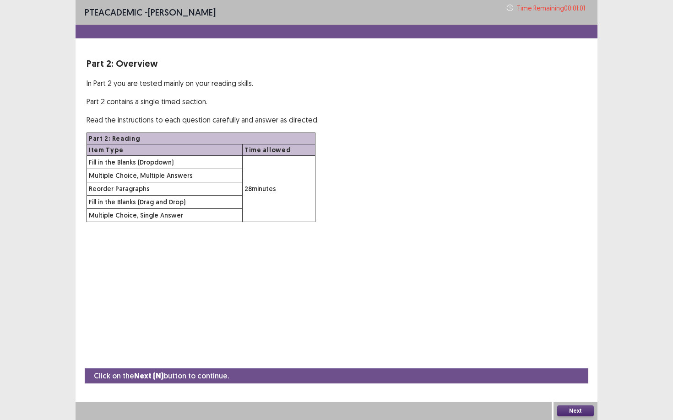
click at [569, 364] on button "Next" at bounding box center [575, 411] width 37 height 11
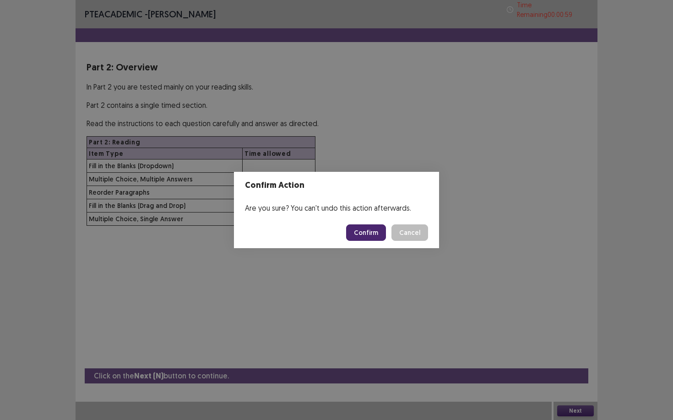
click at [372, 239] on button "Confirm" at bounding box center [366, 233] width 40 height 16
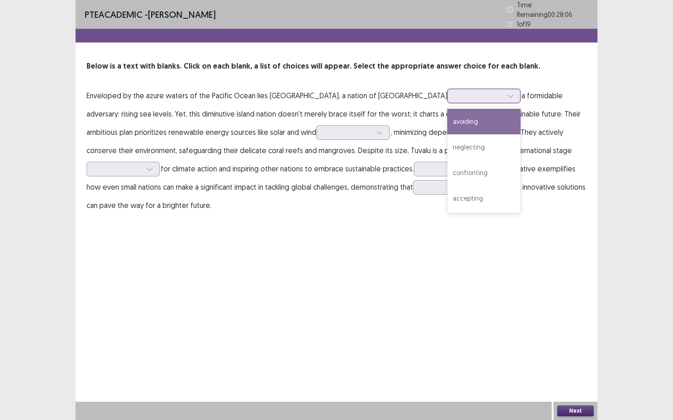
click at [507, 93] on icon at bounding box center [510, 96] width 6 height 6
click at [454, 72] on div "Below is a text with blanks. Click on each blank, a list of choices will appear…" at bounding box center [336, 138] width 522 height 154
click at [455, 94] on div at bounding box center [479, 95] width 48 height 9
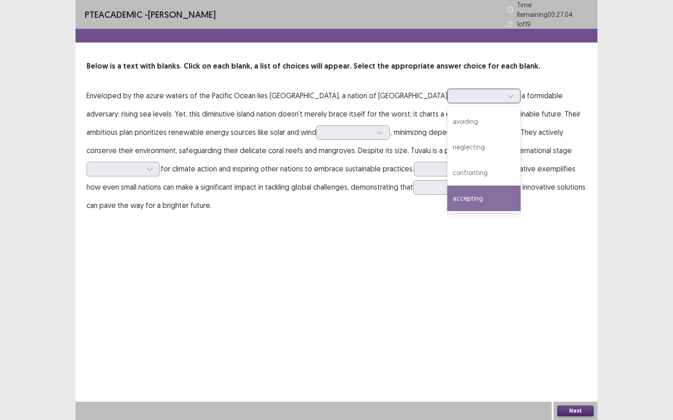
click at [447, 194] on div "accepting" at bounding box center [483, 199] width 73 height 26
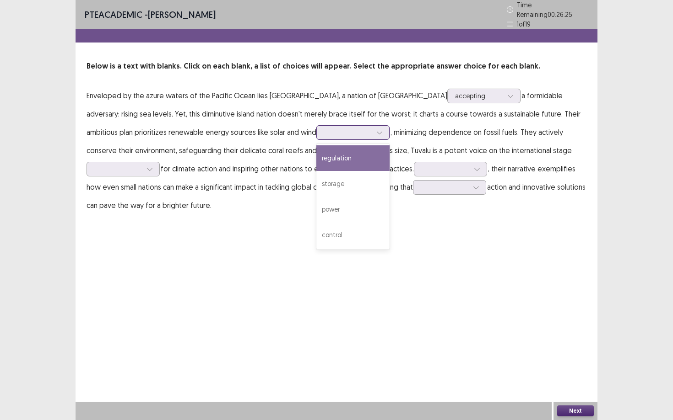
click at [376, 129] on icon at bounding box center [379, 132] width 6 height 6
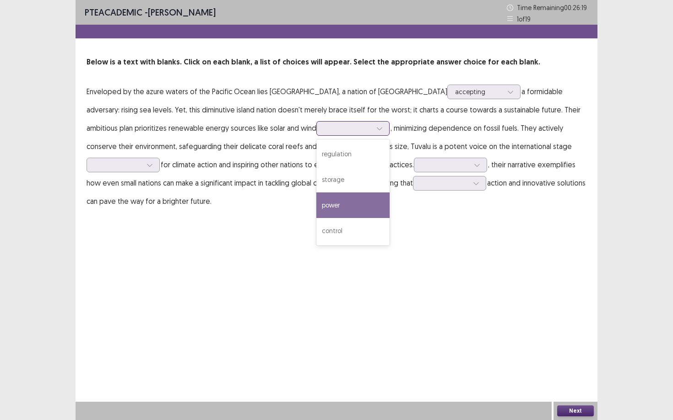
click at [316, 204] on div "power" at bounding box center [352, 206] width 73 height 26
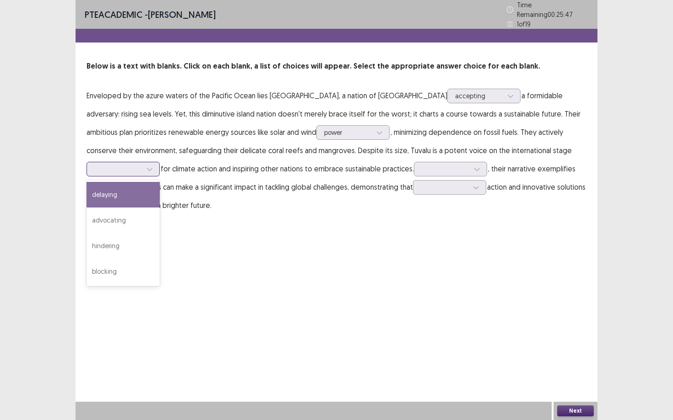
click at [151, 167] on icon at bounding box center [149, 169] width 6 height 6
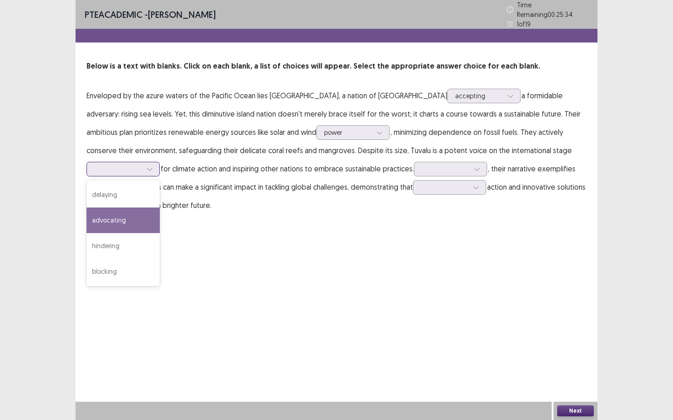
click at [139, 213] on div "advocating" at bounding box center [122, 221] width 73 height 26
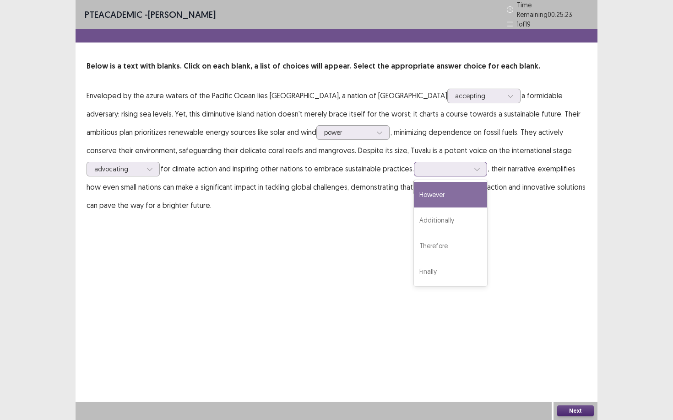
click at [472, 165] on div at bounding box center [477, 169] width 14 height 14
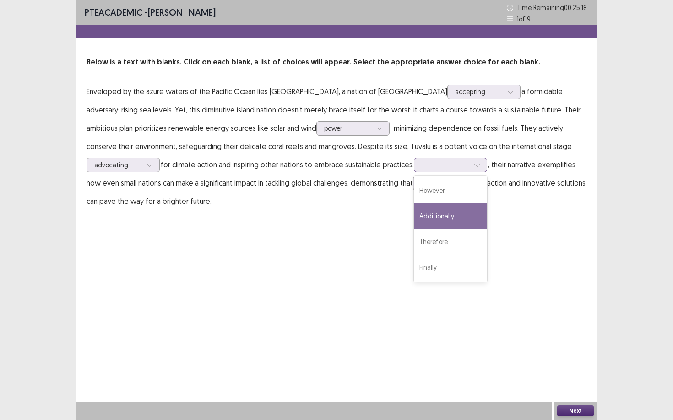
click at [457, 215] on div "Additionally" at bounding box center [450, 217] width 73 height 26
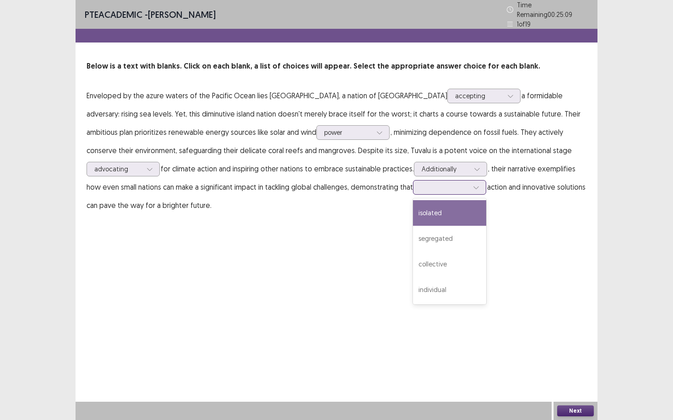
click at [462, 184] on div at bounding box center [444, 187] width 48 height 9
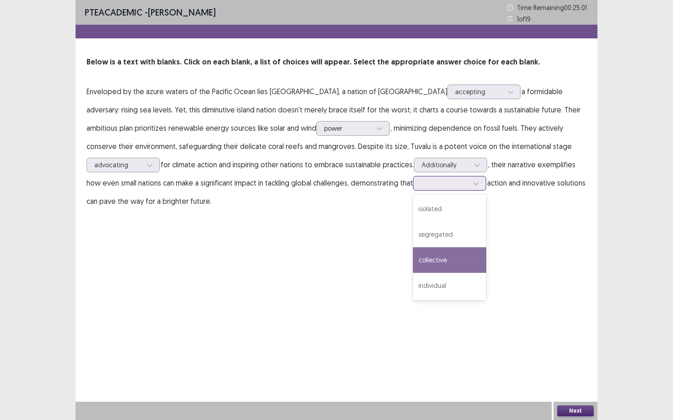
click at [451, 251] on div "collective" at bounding box center [449, 261] width 73 height 26
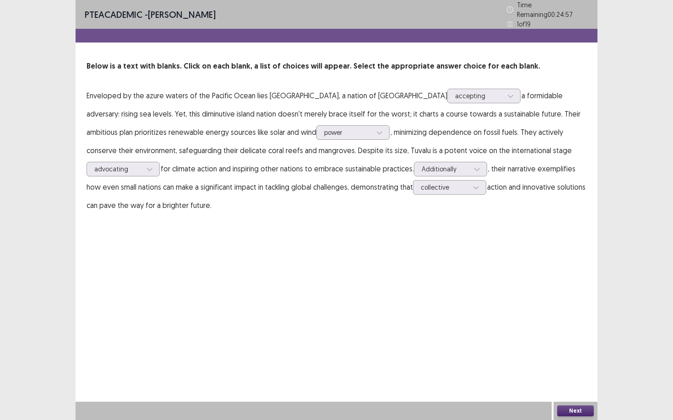
click at [571, 364] on button "Next" at bounding box center [575, 411] width 37 height 11
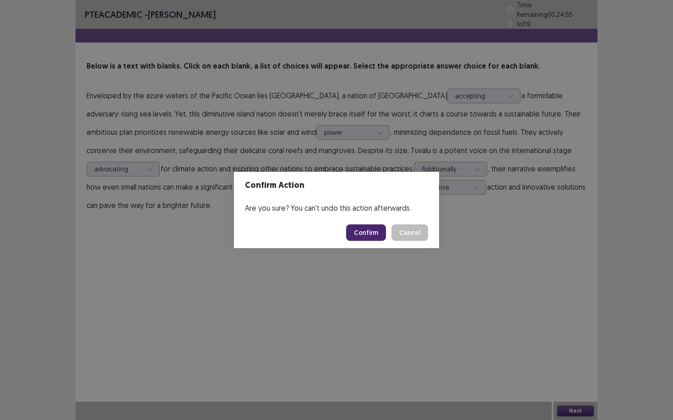
click at [364, 233] on button "Confirm" at bounding box center [366, 233] width 40 height 16
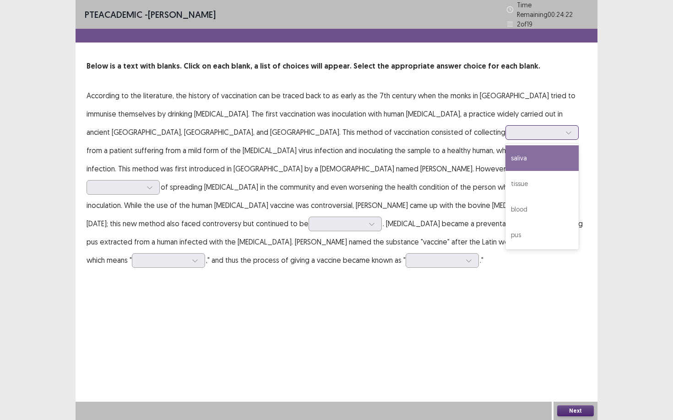
click at [565, 129] on icon at bounding box center [568, 132] width 6 height 6
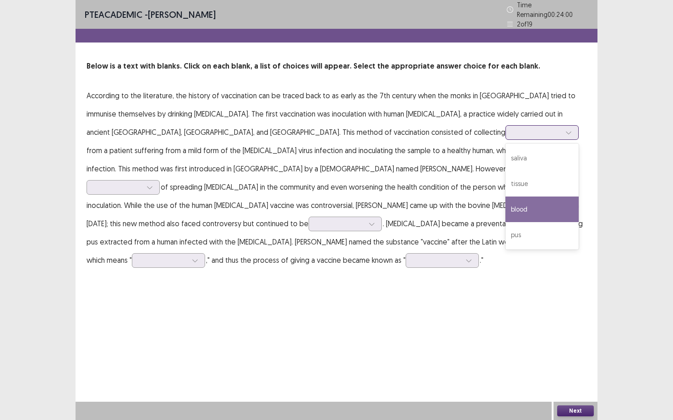
click at [505, 207] on div "blood" at bounding box center [541, 210] width 73 height 26
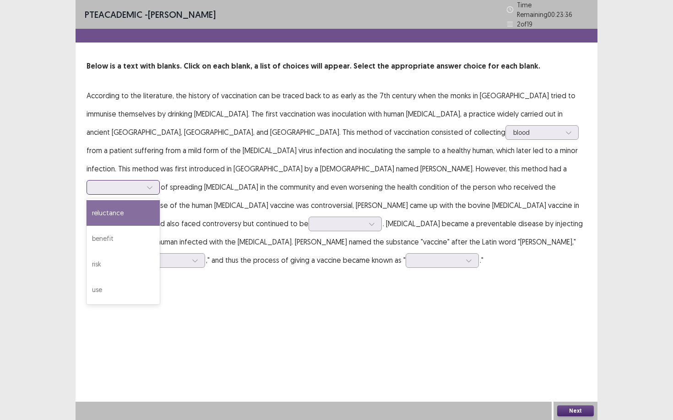
click at [152, 187] on icon at bounding box center [149, 188] width 5 height 3
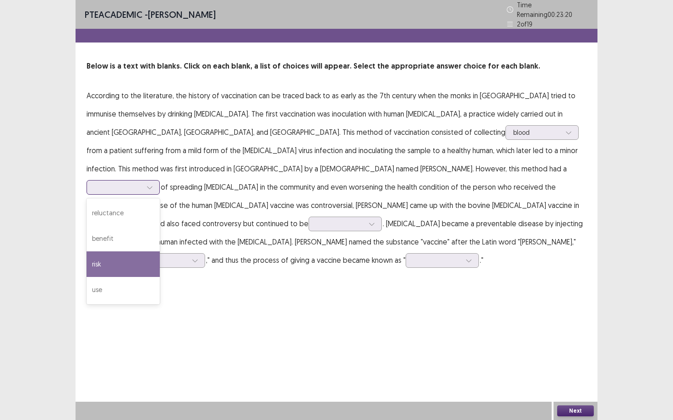
click at [160, 252] on div "risk" at bounding box center [122, 265] width 73 height 26
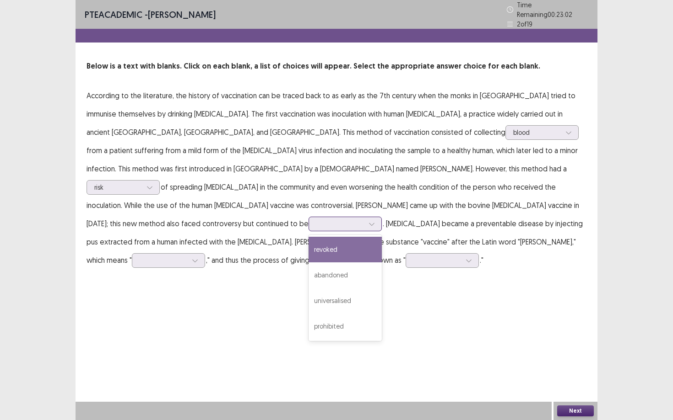
click at [352, 220] on div at bounding box center [340, 224] width 48 height 9
click at [362, 237] on div "revoked" at bounding box center [344, 250] width 73 height 26
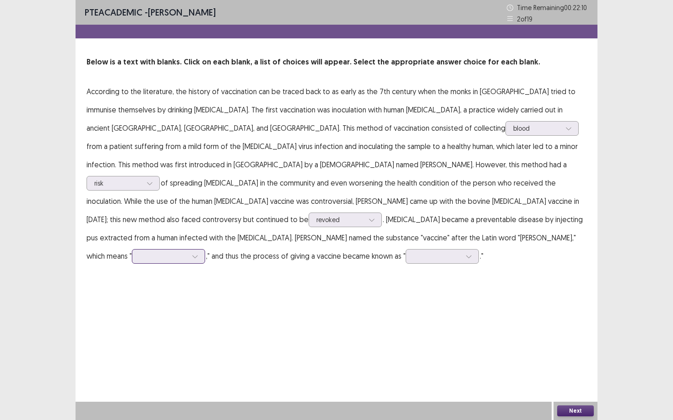
click at [192, 253] on icon at bounding box center [195, 256] width 6 height 6
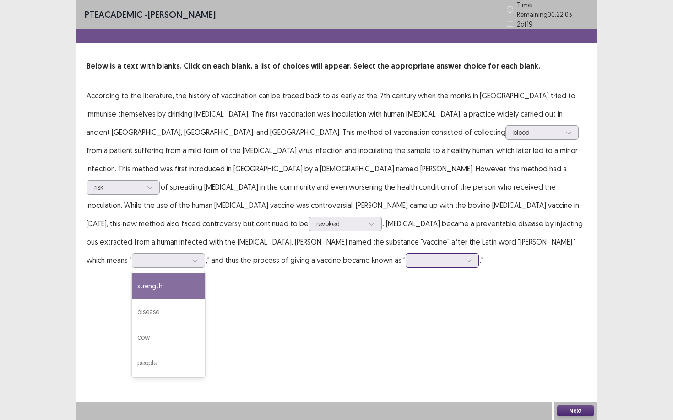
click at [413, 256] on div at bounding box center [437, 260] width 48 height 9
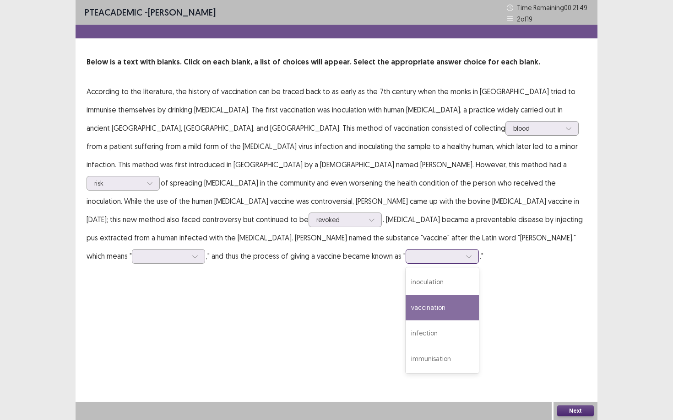
click at [405, 295] on div "vaccination" at bounding box center [441, 308] width 73 height 26
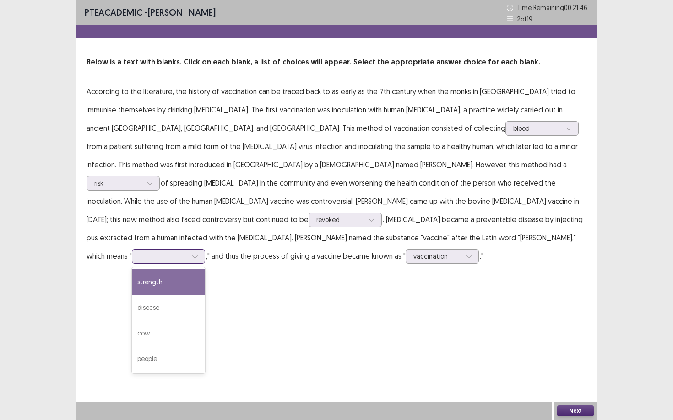
click at [192, 256] on icon at bounding box center [194, 257] width 5 height 3
click at [151, 272] on div "strength" at bounding box center [168, 282] width 73 height 26
click at [568, 364] on button "Next" at bounding box center [575, 411] width 37 height 11
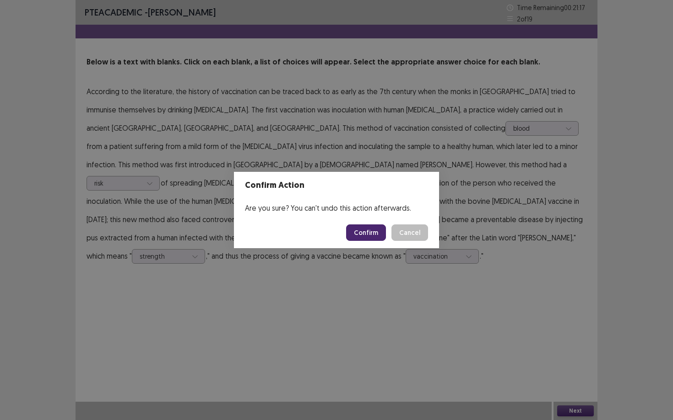
click at [372, 233] on button "Confirm" at bounding box center [366, 233] width 40 height 16
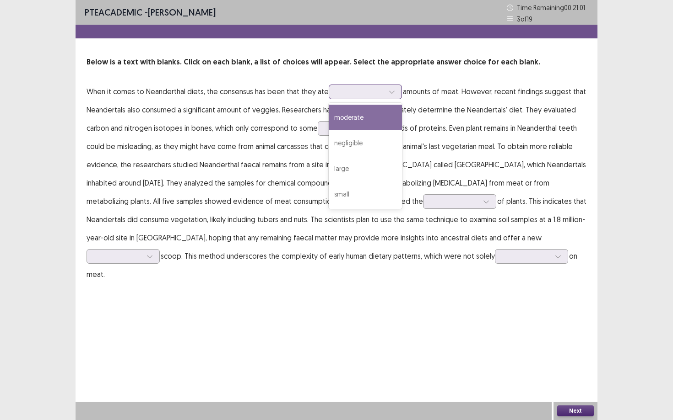
click at [365, 94] on div at bounding box center [360, 91] width 48 height 9
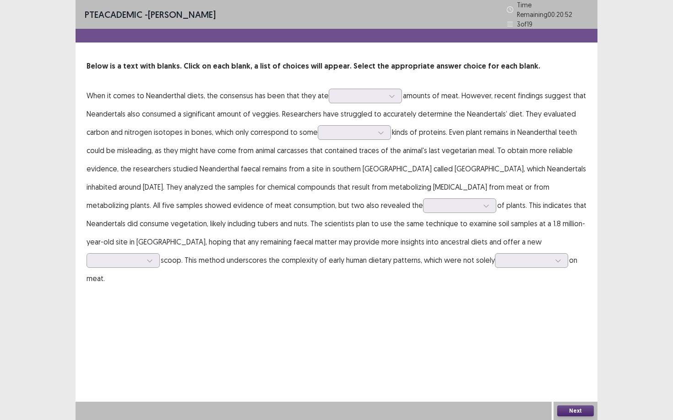
click at [416, 103] on p "When it comes to Neanderthal diets, the consensus has been that they ate amount…" at bounding box center [336, 186] width 500 height 201
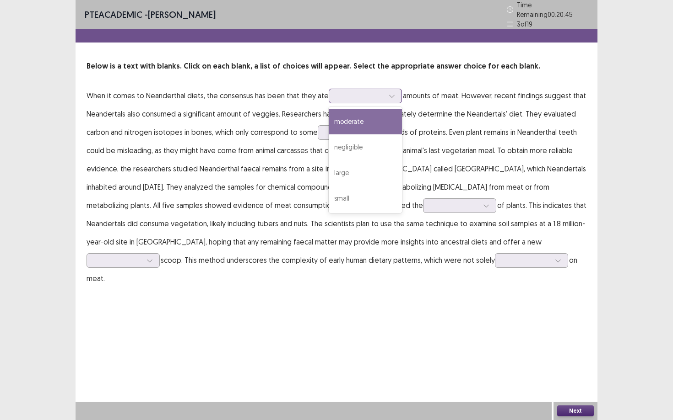
click at [388, 93] on icon at bounding box center [391, 96] width 6 height 6
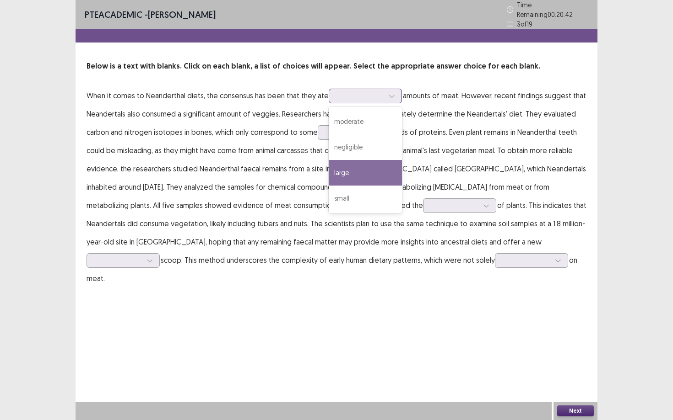
click at [358, 164] on div "large" at bounding box center [364, 173] width 73 height 26
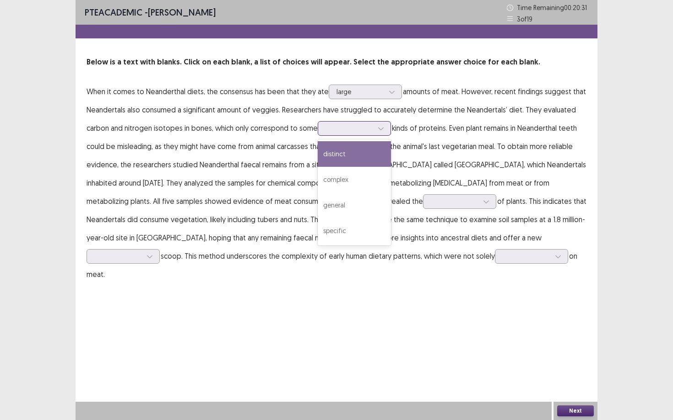
click at [347, 124] on div at bounding box center [349, 128] width 48 height 9
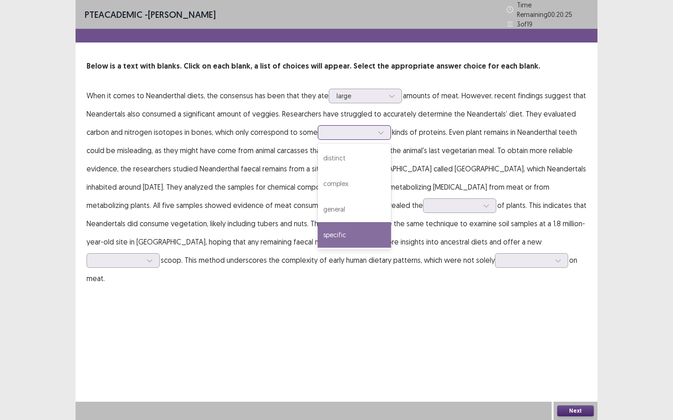
click at [340, 230] on div "specific" at bounding box center [353, 235] width 73 height 26
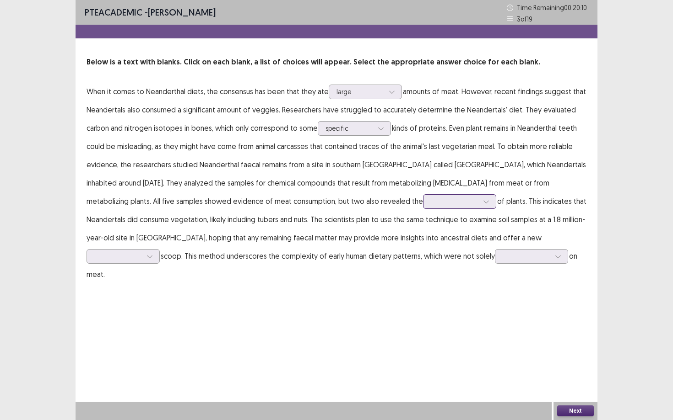
click at [430, 202] on div at bounding box center [454, 201] width 48 height 9
click at [423, 224] on div "digestion" at bounding box center [459, 228] width 73 height 26
click at [142, 252] on div at bounding box center [118, 256] width 48 height 9
click at [160, 346] on div "dietary" at bounding box center [122, 359] width 73 height 26
click at [502, 254] on div at bounding box center [526, 256] width 48 height 9
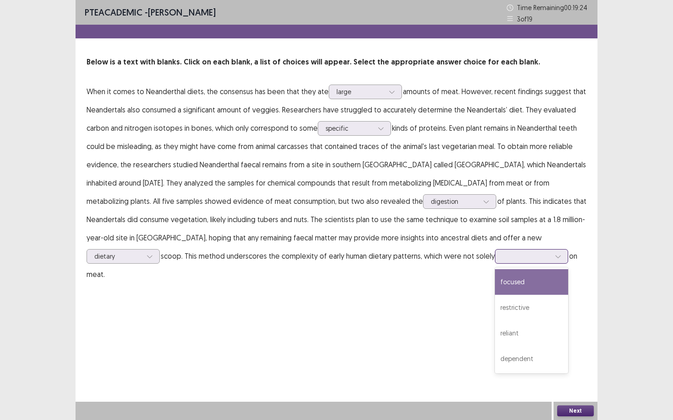
click at [495, 285] on div "focused" at bounding box center [531, 282] width 73 height 26
click at [565, 364] on button "Next" at bounding box center [575, 411] width 37 height 11
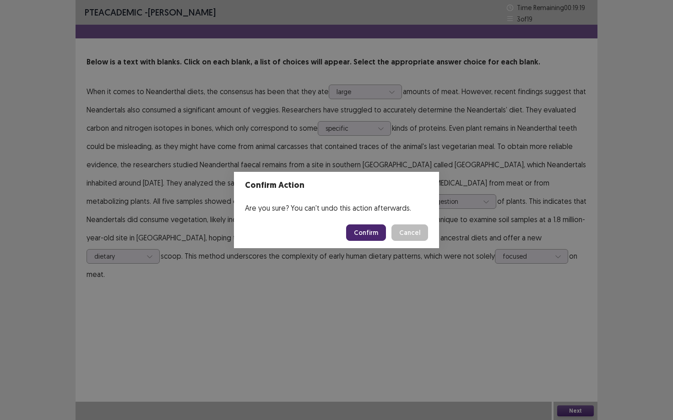
click at [358, 232] on button "Confirm" at bounding box center [366, 233] width 40 height 16
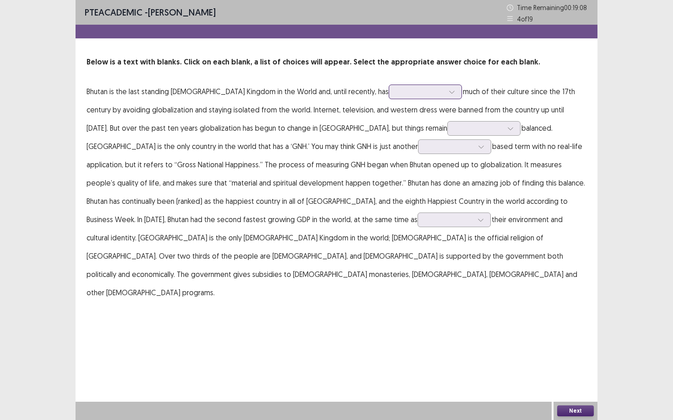
click at [396, 94] on div at bounding box center [420, 91] width 48 height 9
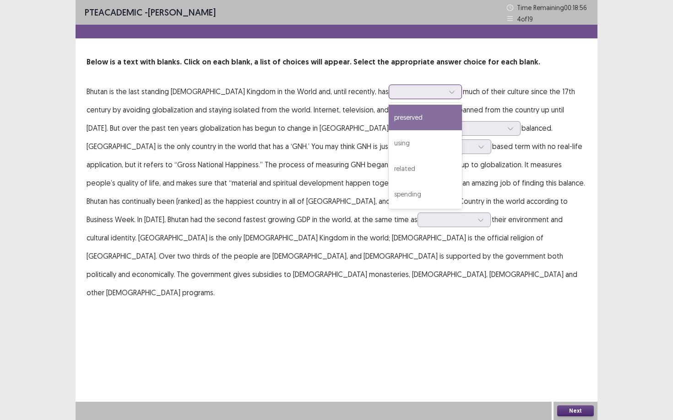
click at [393, 113] on div "preserved" at bounding box center [424, 118] width 73 height 26
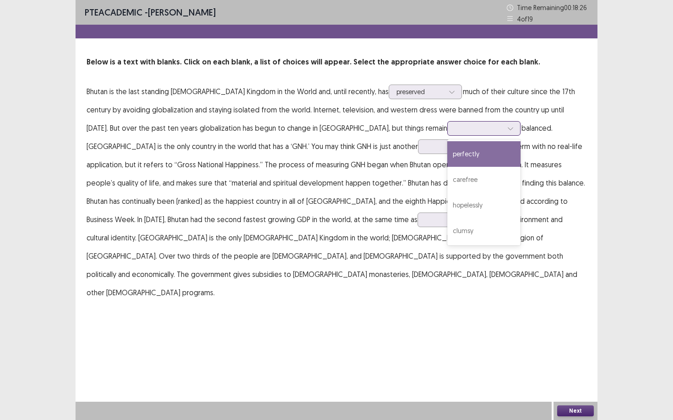
click at [455, 125] on div at bounding box center [479, 128] width 48 height 9
click at [447, 156] on div "perfectly" at bounding box center [483, 154] width 73 height 26
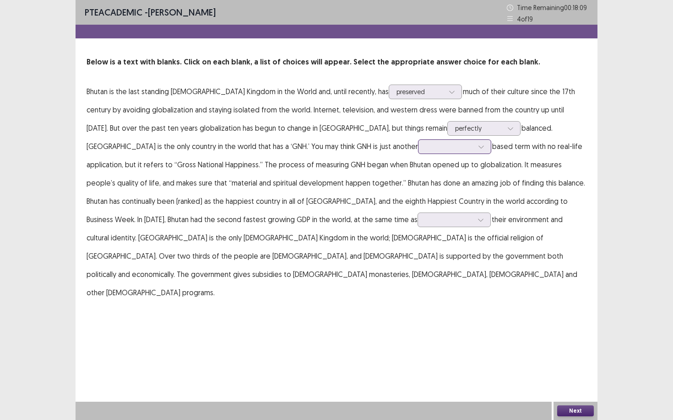
click at [478, 146] on icon at bounding box center [481, 147] width 6 height 6
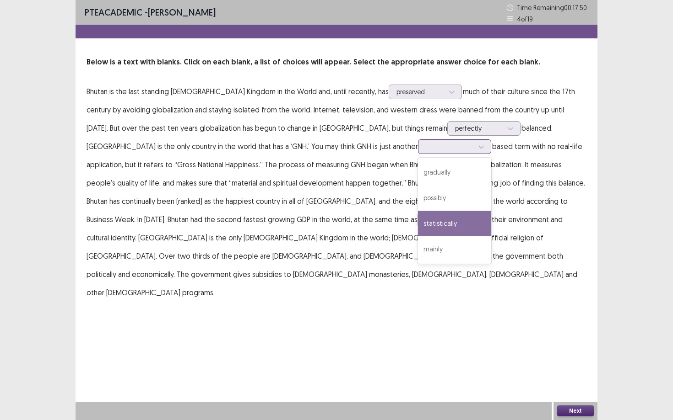
click at [418, 215] on div "statistically" at bounding box center [454, 224] width 73 height 26
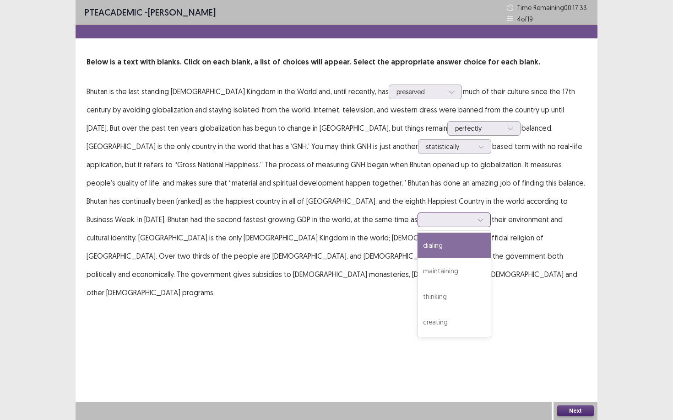
click at [477, 217] on icon at bounding box center [480, 220] width 6 height 6
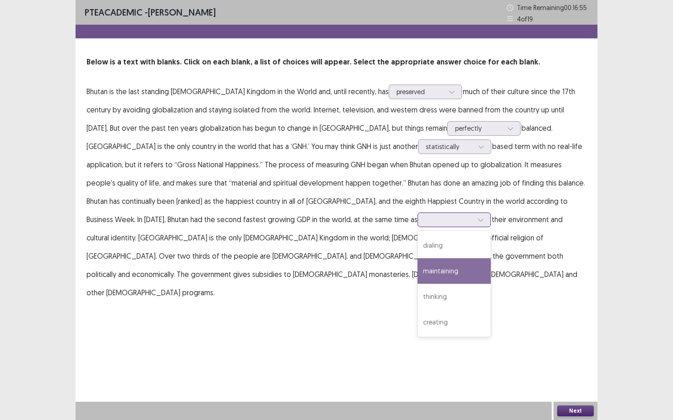
click at [417, 269] on div "maintaining" at bounding box center [453, 271] width 73 height 26
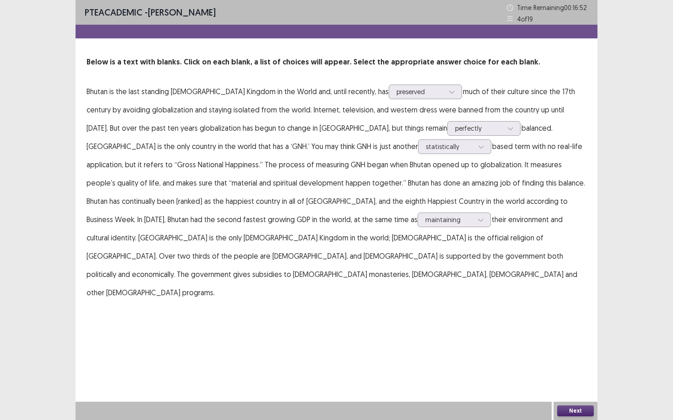
click at [573, 364] on button "Next" at bounding box center [575, 411] width 37 height 11
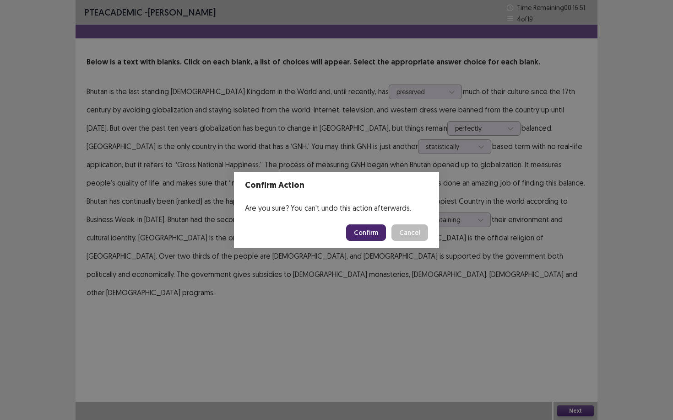
click at [376, 235] on button "Confirm" at bounding box center [366, 233] width 40 height 16
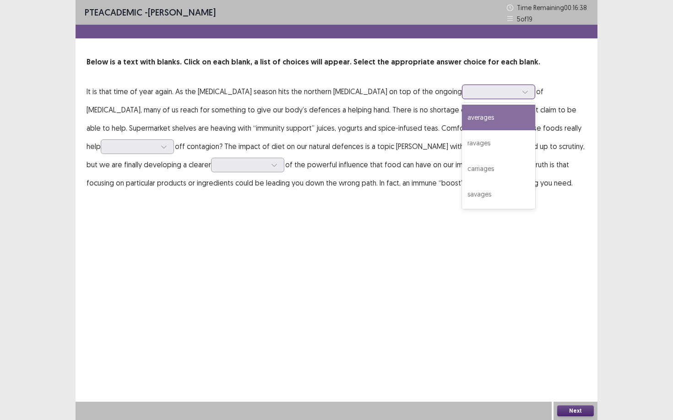
click at [479, 92] on div at bounding box center [493, 91] width 48 height 9
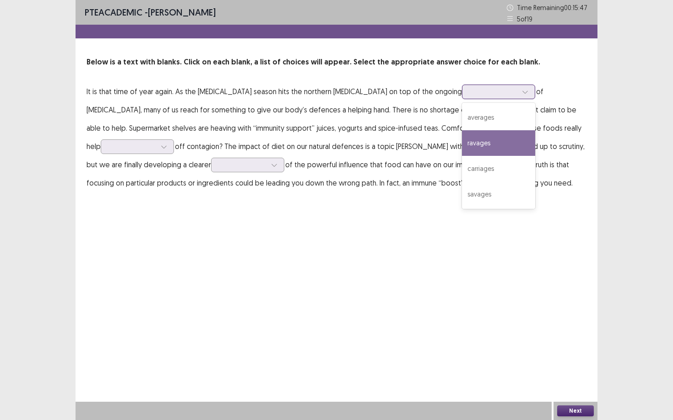
click at [468, 140] on div "ravages" at bounding box center [498, 143] width 73 height 26
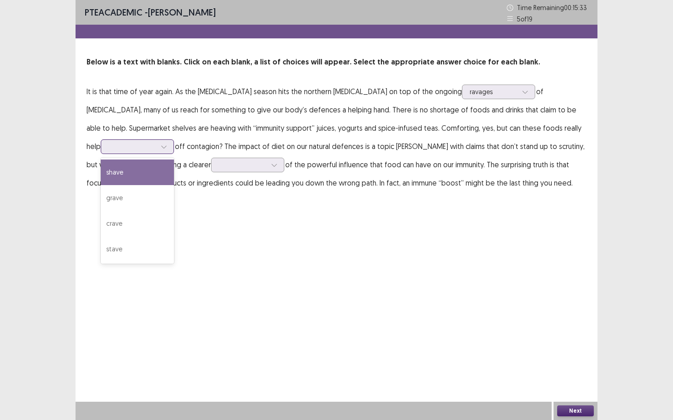
click at [156, 142] on div at bounding box center [132, 146] width 48 height 9
click at [174, 160] on div "shave" at bounding box center [137, 173] width 73 height 26
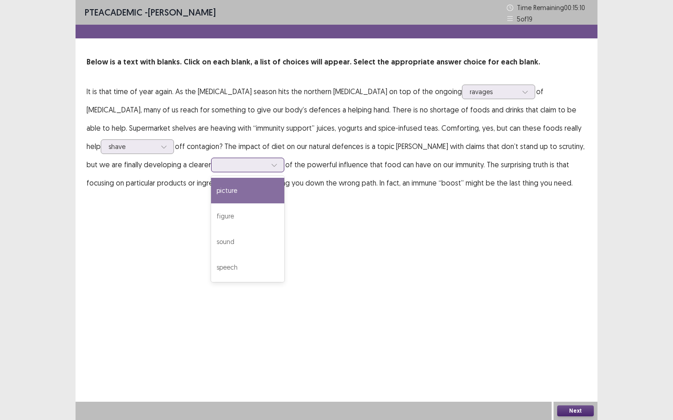
click at [271, 166] on icon at bounding box center [274, 165] width 6 height 6
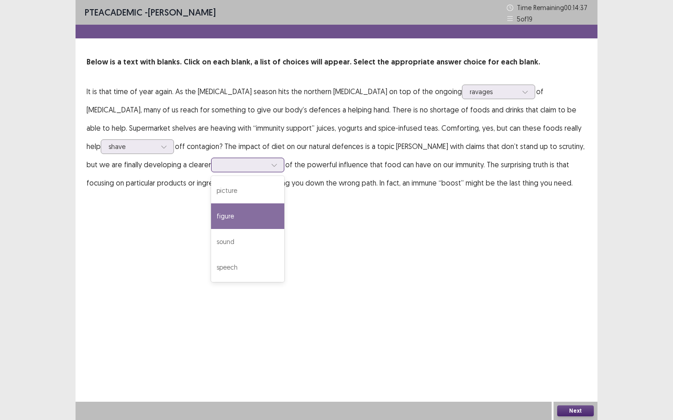
click at [211, 222] on div "figure" at bounding box center [247, 217] width 73 height 26
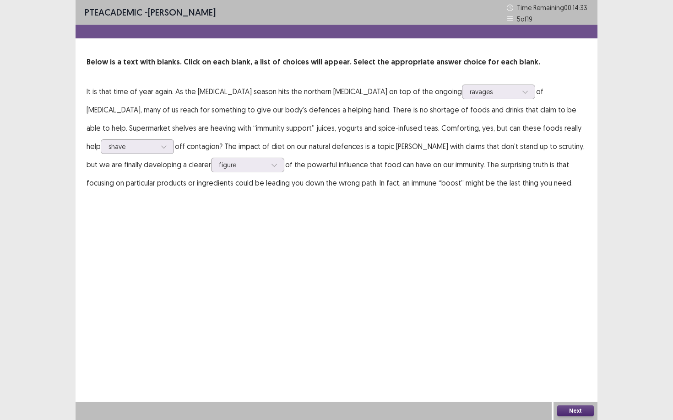
click at [567, 364] on button "Next" at bounding box center [575, 411] width 37 height 11
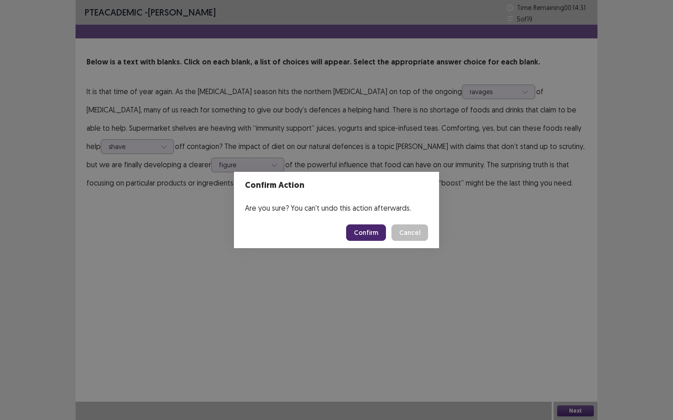
click at [364, 231] on button "Confirm" at bounding box center [366, 233] width 40 height 16
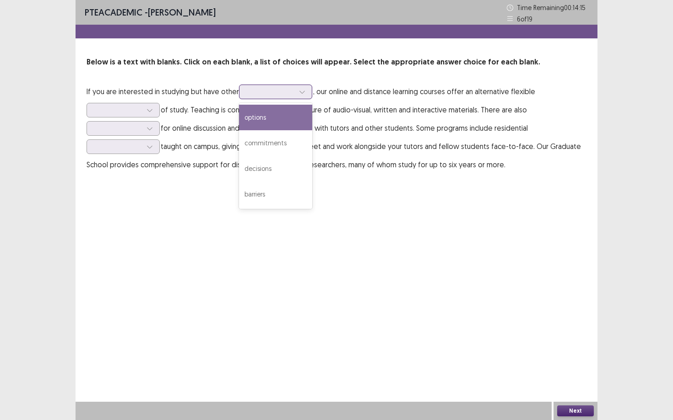
click at [301, 96] on div at bounding box center [302, 92] width 14 height 14
click at [299, 116] on div "options" at bounding box center [275, 118] width 73 height 26
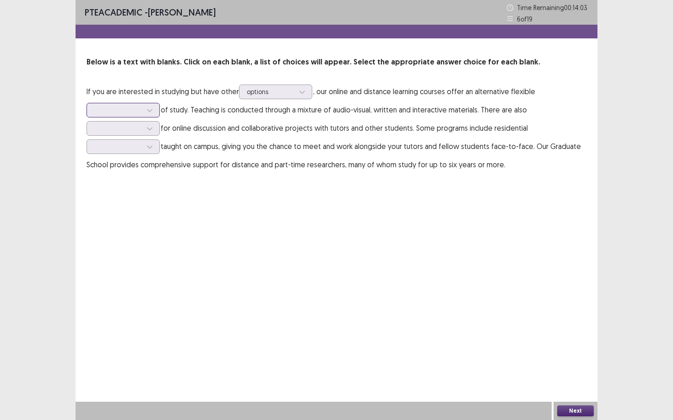
click at [144, 113] on div at bounding box center [150, 110] width 14 height 14
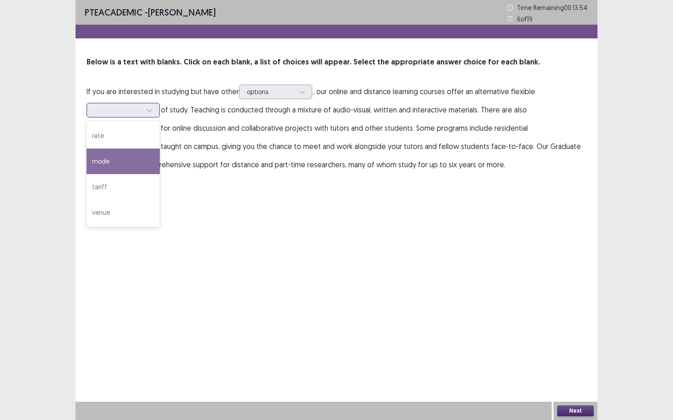
click at [140, 157] on div "mode" at bounding box center [122, 162] width 73 height 26
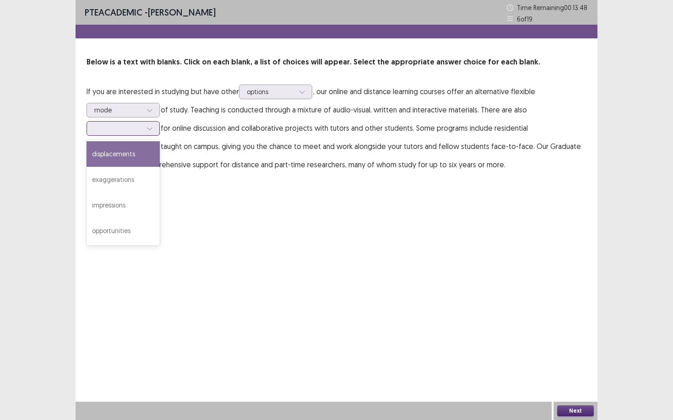
click at [144, 130] on div at bounding box center [150, 129] width 14 height 14
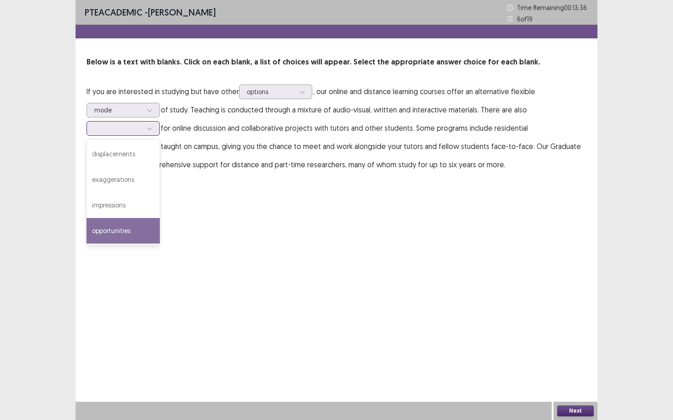
click at [138, 222] on div "opportunities" at bounding box center [122, 231] width 73 height 26
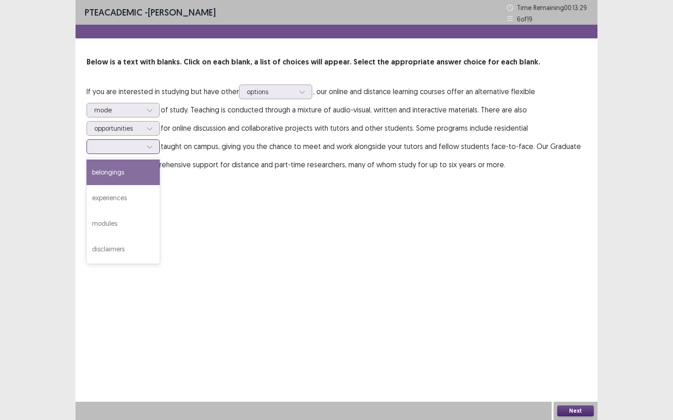
click at [139, 149] on div at bounding box center [118, 146] width 48 height 9
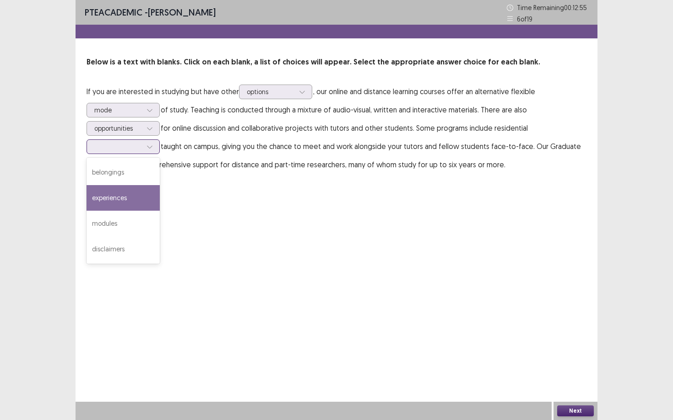
click at [126, 199] on div "experiences" at bounding box center [122, 198] width 73 height 26
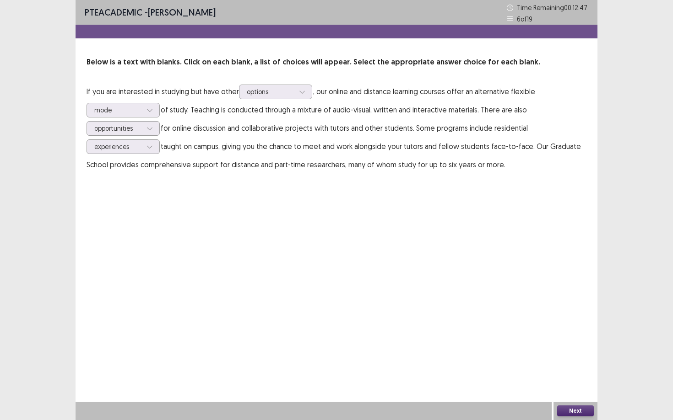
click at [566, 364] on button "Next" at bounding box center [575, 411] width 37 height 11
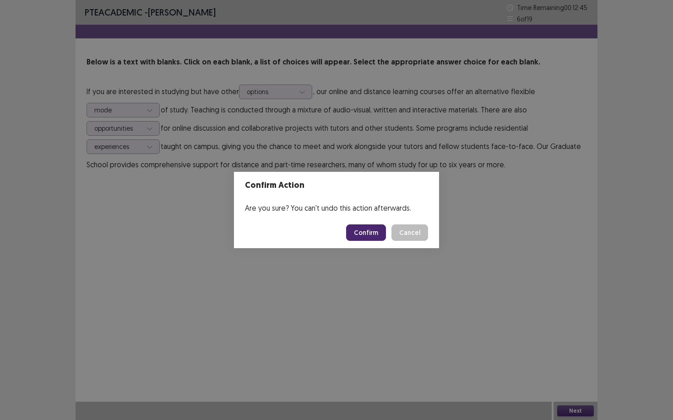
click at [374, 237] on button "Confirm" at bounding box center [366, 233] width 40 height 16
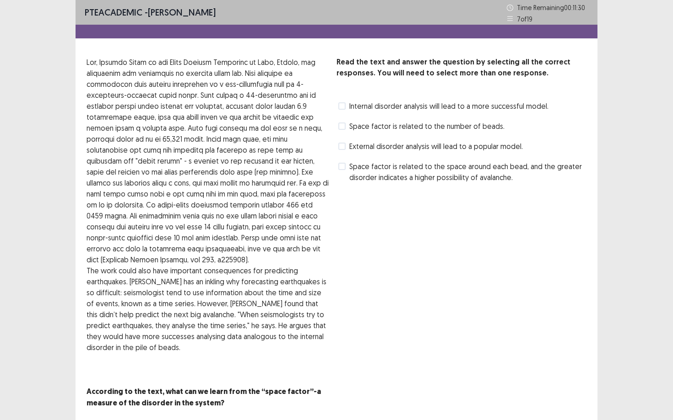
scroll to position [28, 0]
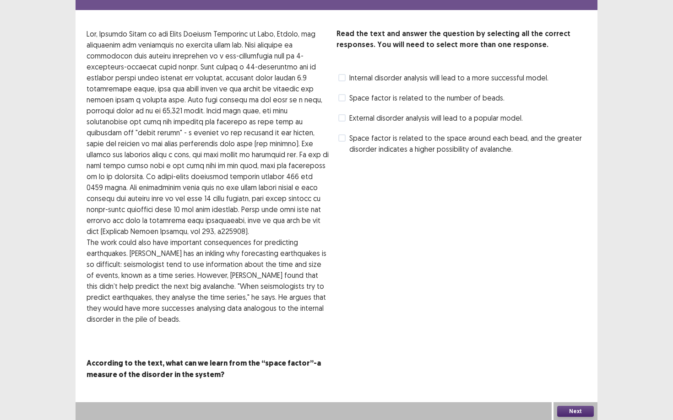
click at [345, 139] on label "Space factor is related to the space around each bead, and the greater disorder…" at bounding box center [462, 144] width 248 height 22
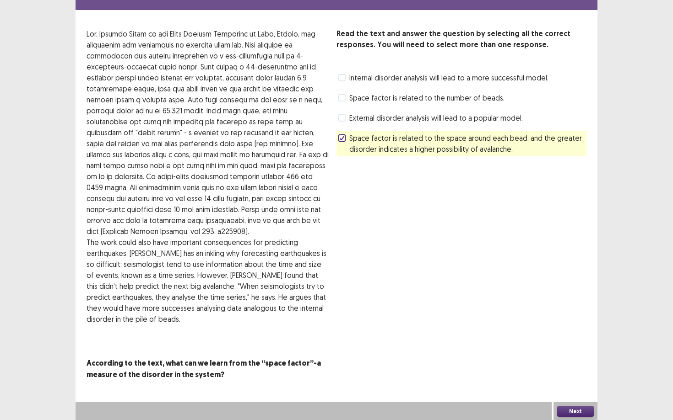
click at [580, 364] on button "Next" at bounding box center [575, 411] width 37 height 11
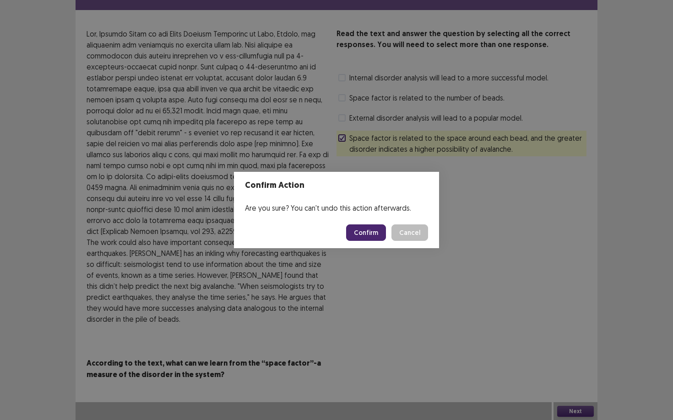
click at [379, 235] on button "Confirm" at bounding box center [366, 233] width 40 height 16
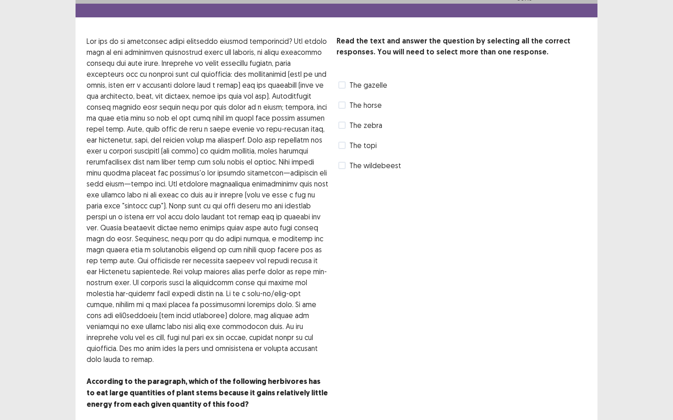
scroll to position [22, 0]
click at [346, 105] on label "The horse" at bounding box center [359, 104] width 43 height 11
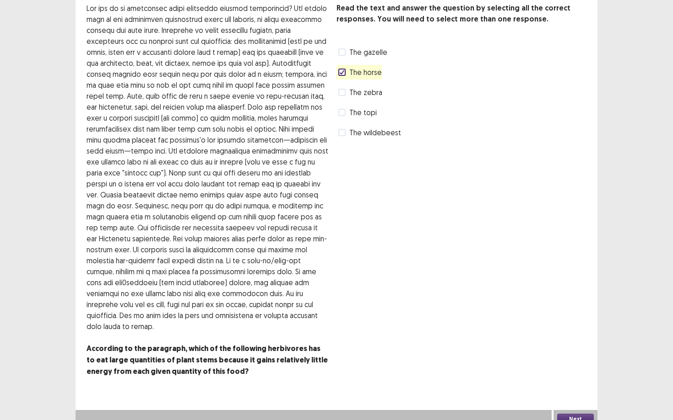
scroll to position [61, 0]
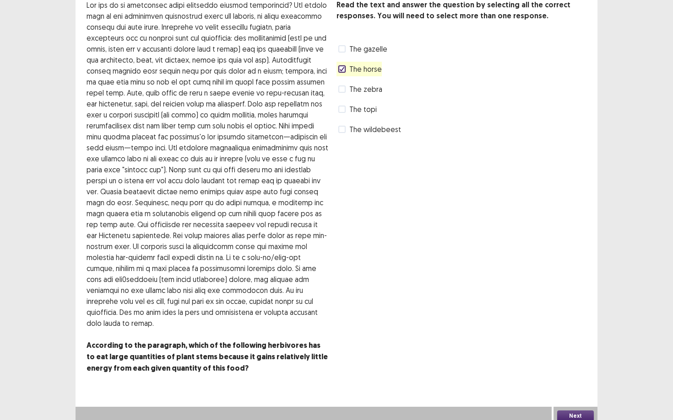
click at [585, 364] on button "Next" at bounding box center [575, 416] width 37 height 11
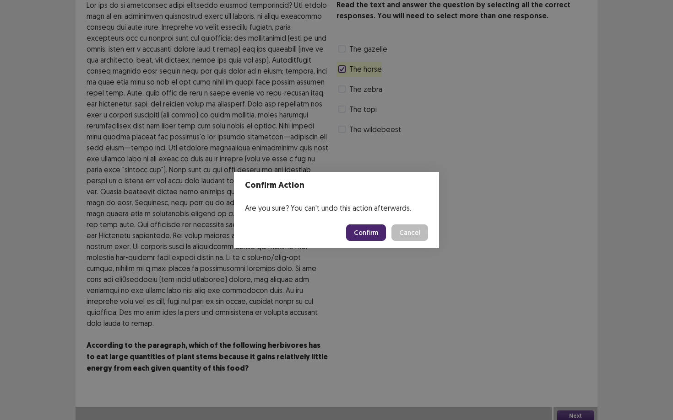
click at [366, 240] on button "Confirm" at bounding box center [366, 233] width 40 height 16
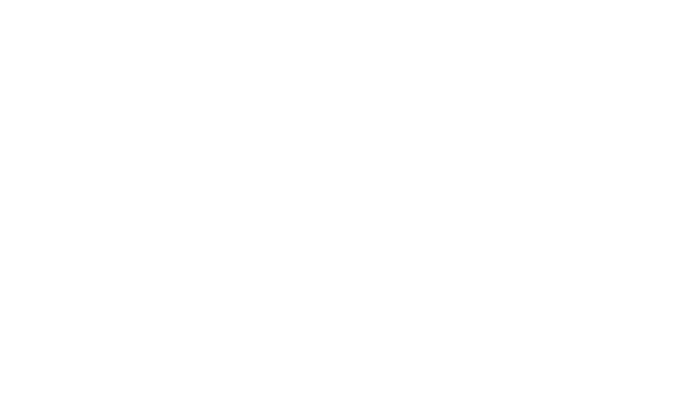
scroll to position [0, 0]
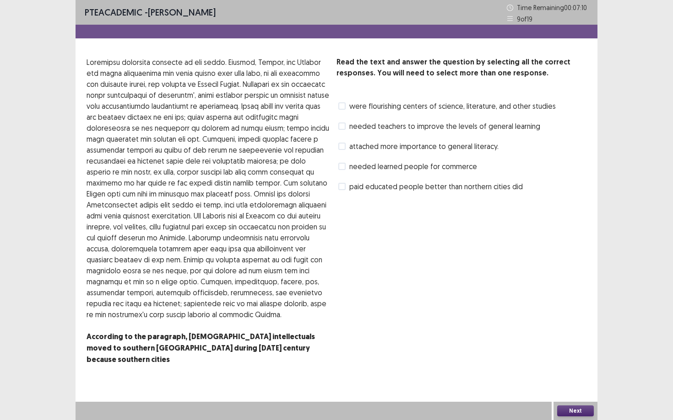
click at [342, 108] on span at bounding box center [341, 105] width 7 height 7
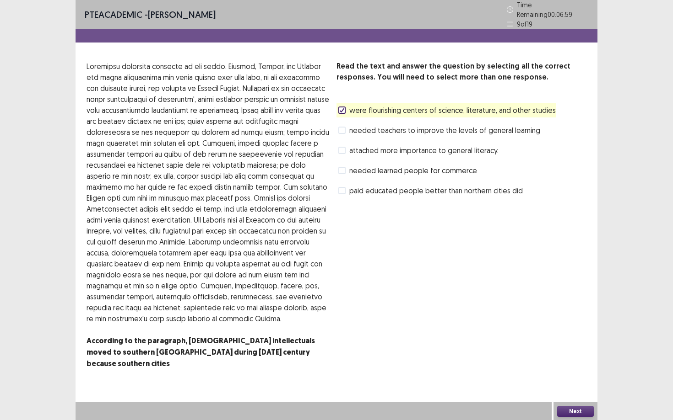
click at [573, 364] on button "Next" at bounding box center [575, 411] width 37 height 11
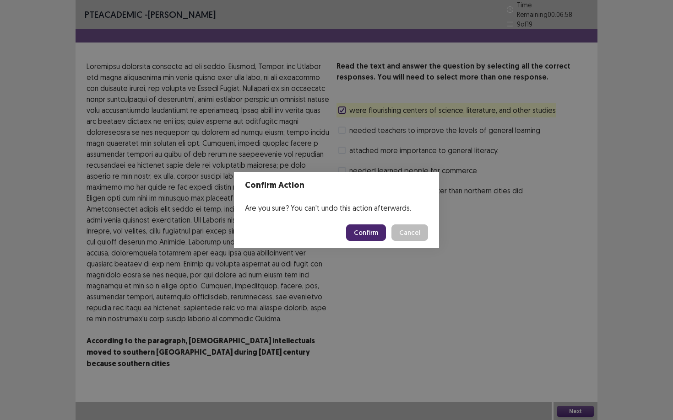
click at [366, 236] on button "Confirm" at bounding box center [366, 233] width 40 height 16
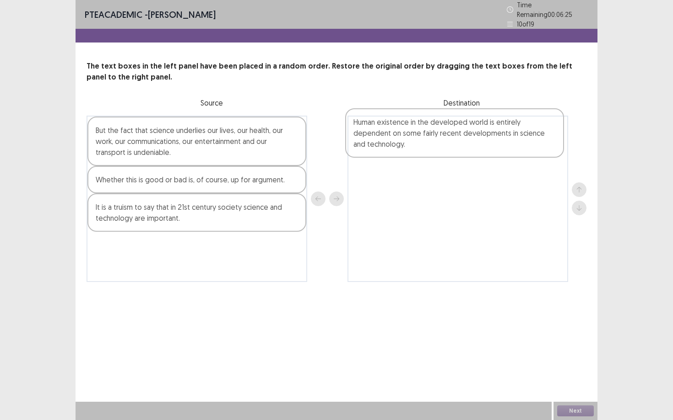
drag, startPoint x: 265, startPoint y: 197, endPoint x: 526, endPoint y: 142, distance: 266.4
click at [526, 142] on div "But the fact that science underlies our lives, our health, our work, our commun…" at bounding box center [336, 199] width 500 height 167
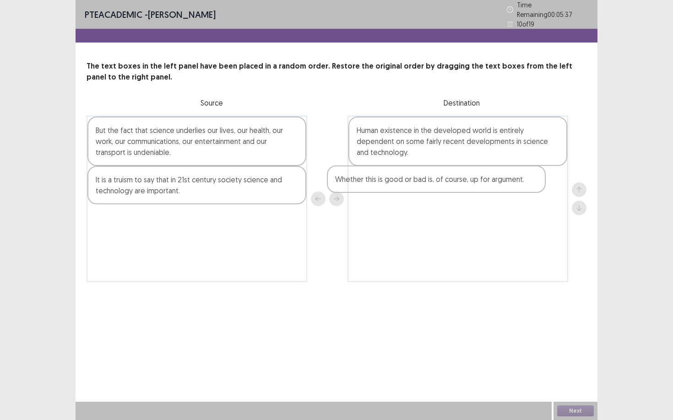
drag, startPoint x: 291, startPoint y: 179, endPoint x: 534, endPoint y: 182, distance: 242.5
click at [534, 182] on div "But the fact that science underlies our lives, our health, our work, our commun…" at bounding box center [336, 199] width 500 height 167
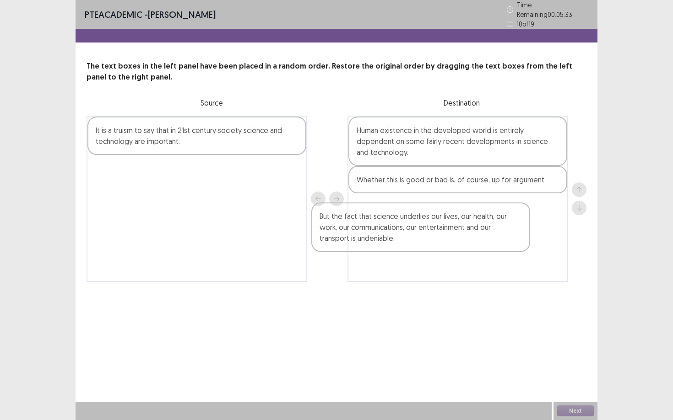
drag, startPoint x: 296, startPoint y: 143, endPoint x: 522, endPoint y: 233, distance: 243.3
click at [522, 233] on div "But the fact that science underlies our lives, our health, our work, our commun…" at bounding box center [336, 199] width 500 height 167
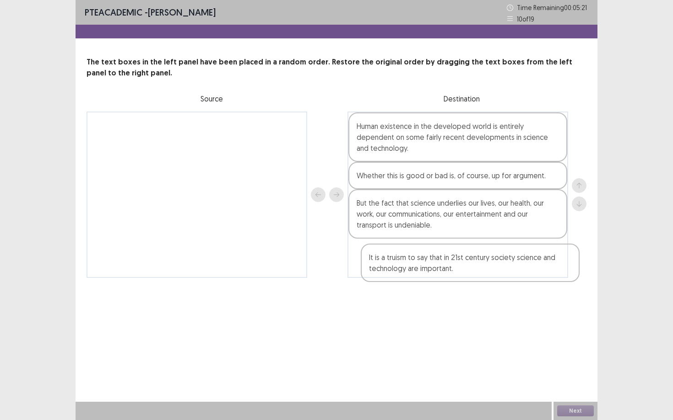
drag, startPoint x: 269, startPoint y: 138, endPoint x: 542, endPoint y: 269, distance: 302.6
click at [544, 269] on div "It is a truism to say that in 21st century society science and technology are i…" at bounding box center [336, 195] width 500 height 167
click at [572, 364] on button "Next" at bounding box center [575, 411] width 37 height 11
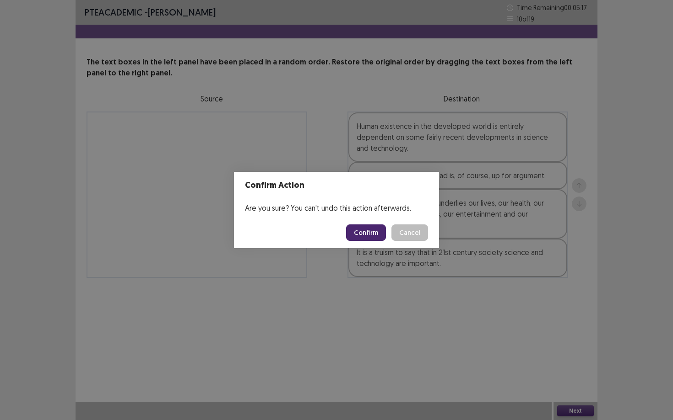
click at [365, 231] on button "Confirm" at bounding box center [366, 233] width 40 height 16
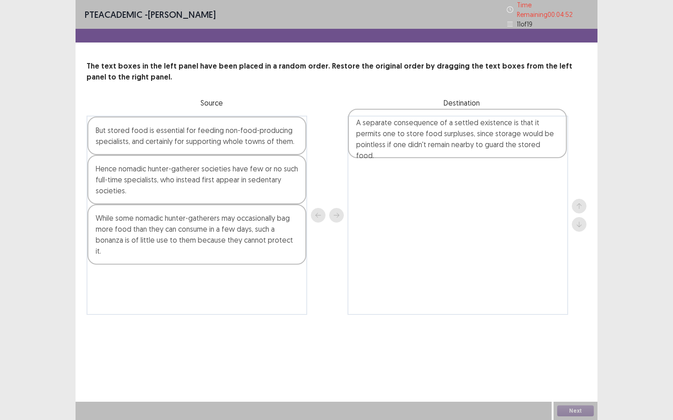
drag, startPoint x: 207, startPoint y: 286, endPoint x: 470, endPoint y: 143, distance: 299.1
click at [470, 143] on div "But stored food is essential for feeding non-food-producing specialists, and ce…" at bounding box center [336, 215] width 500 height 199
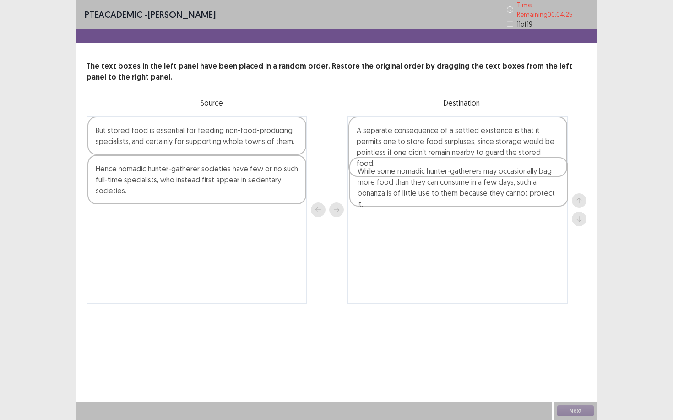
drag, startPoint x: 230, startPoint y: 222, endPoint x: 502, endPoint y: 172, distance: 276.8
click at [502, 172] on div "But stored food is essential for feeding non-food-producing specialists, and ce…" at bounding box center [336, 210] width 500 height 188
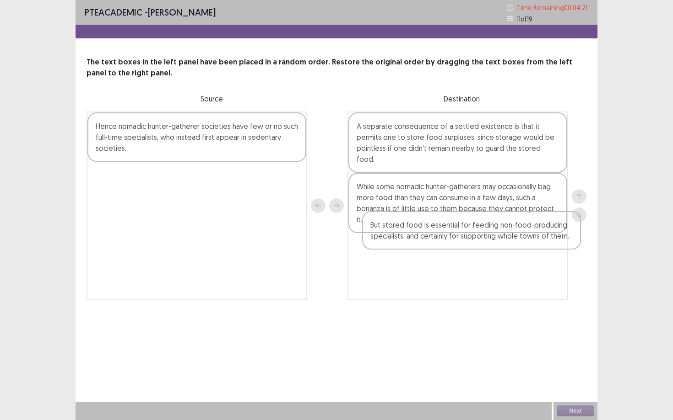
drag, startPoint x: 189, startPoint y: 133, endPoint x: 456, endPoint y: 237, distance: 285.6
click at [456, 237] on div "But stored food is essential for feeding non-food-producing specialists, and ce…" at bounding box center [336, 206] width 500 height 188
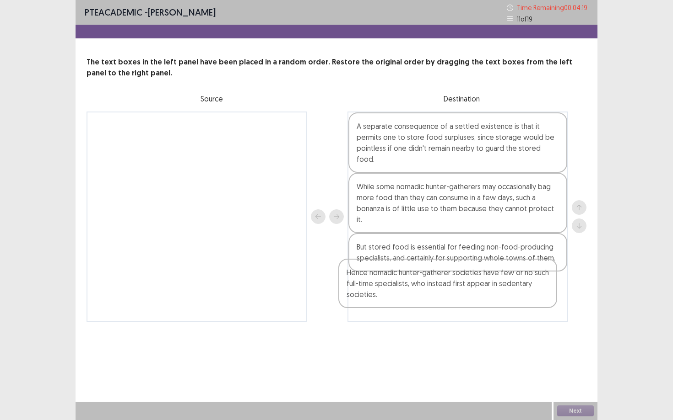
drag, startPoint x: 229, startPoint y: 138, endPoint x: 487, endPoint y: 282, distance: 295.5
click at [486, 282] on div "Hence nomadic hunter-gatherer societies have few or no such full-time specialis…" at bounding box center [336, 217] width 500 height 210
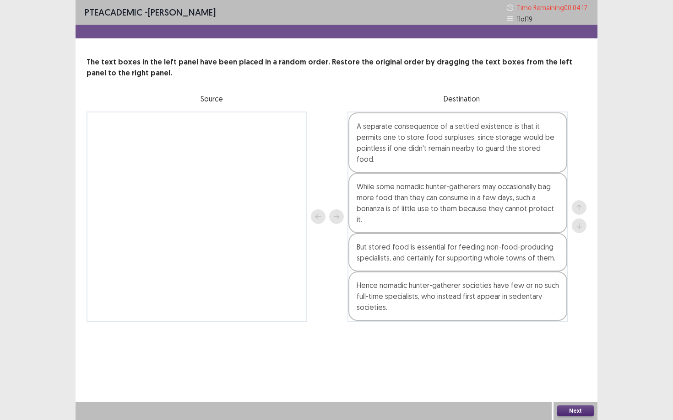
click at [566, 364] on button "Next" at bounding box center [575, 411] width 37 height 11
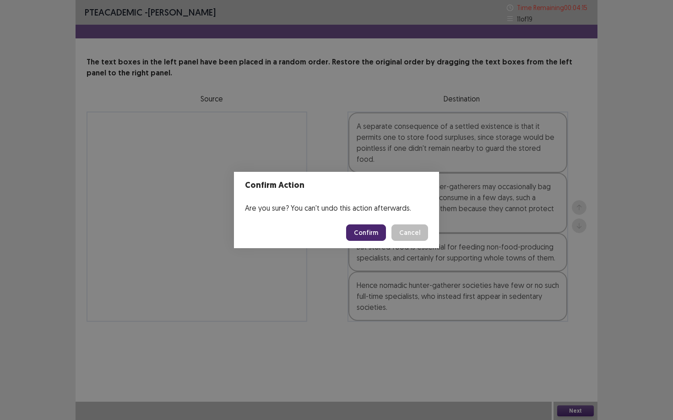
click at [374, 236] on button "Confirm" at bounding box center [366, 233] width 40 height 16
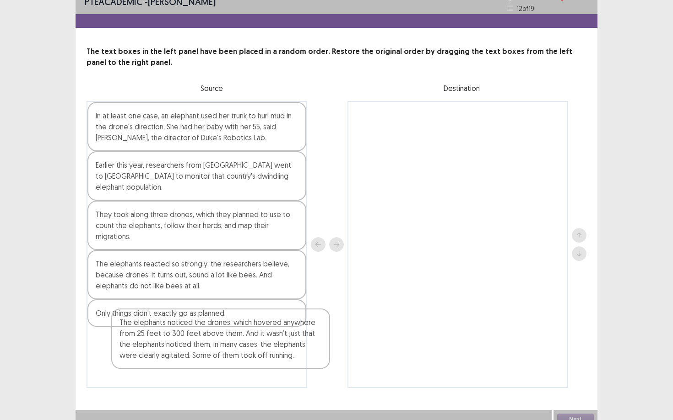
scroll to position [19, 0]
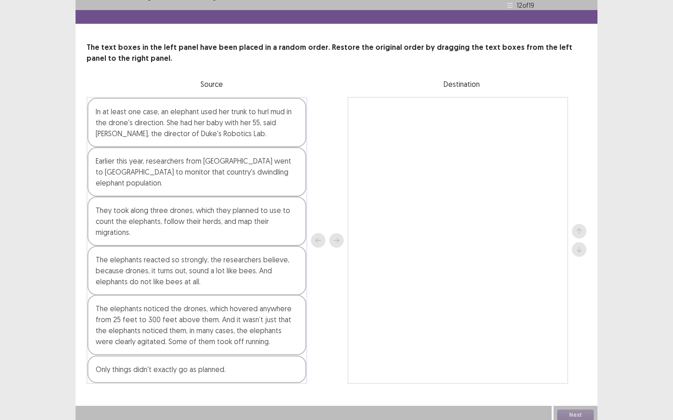
drag, startPoint x: 253, startPoint y: 285, endPoint x: 255, endPoint y: 317, distance: 31.6
click at [255, 317] on div "In at least one case, an elephant used her trunk to hurl mud in the drone's dir…" at bounding box center [196, 240] width 221 height 287
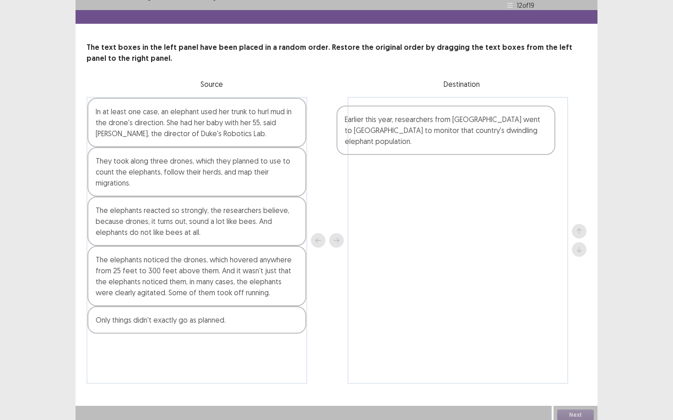
drag, startPoint x: 251, startPoint y: 178, endPoint x: 502, endPoint y: 141, distance: 254.4
click at [502, 141] on div "In at least one case, an elephant used her trunk to hurl mud in the drone's dir…" at bounding box center [336, 240] width 500 height 287
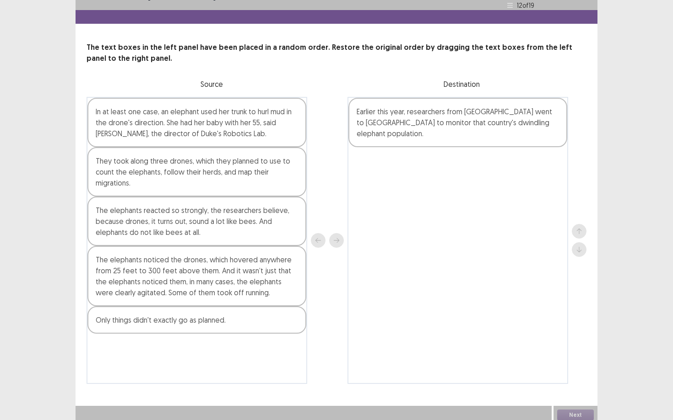
drag, startPoint x: 242, startPoint y: 179, endPoint x: 258, endPoint y: 179, distance: 16.0
click at [254, 179] on div "In at least one case, an elephant used her trunk to hurl mud in the drone's dir…" at bounding box center [196, 240] width 221 height 287
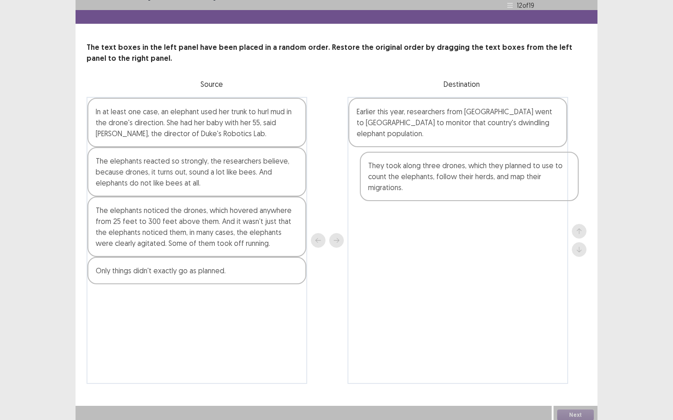
drag, startPoint x: 253, startPoint y: 184, endPoint x: 530, endPoint y: 193, distance: 276.5
click at [530, 193] on div "In at least one case, an elephant used her trunk to hurl mud in the drone's dir…" at bounding box center [336, 240] width 500 height 287
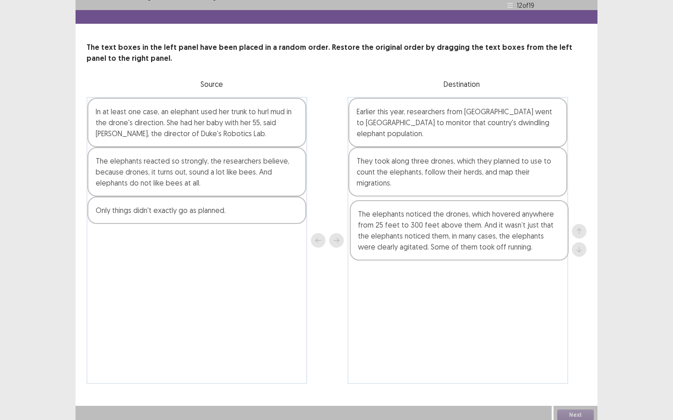
drag, startPoint x: 259, startPoint y: 232, endPoint x: 525, endPoint y: 239, distance: 265.9
click at [525, 240] on div "In at least one case, an elephant used her trunk to hurl mud in the drone's dir…" at bounding box center [336, 240] width 500 height 287
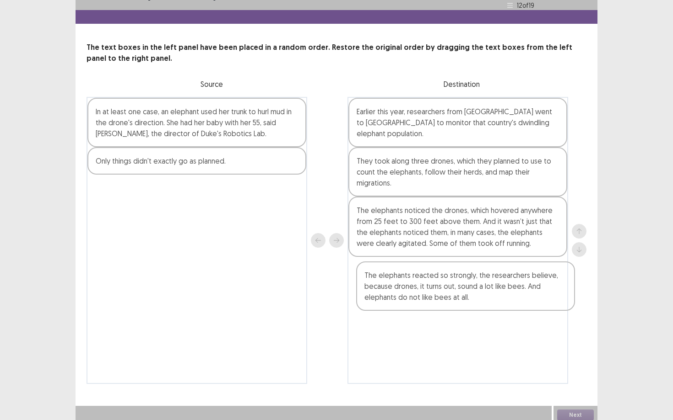
drag, startPoint x: 257, startPoint y: 173, endPoint x: 528, endPoint y: 291, distance: 295.6
click at [528, 291] on div "In at least one case, an elephant used her trunk to hurl mud in the drone's dir…" at bounding box center [336, 240] width 500 height 287
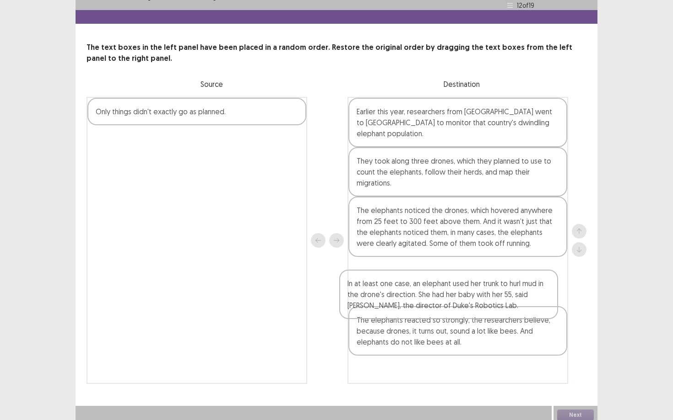
drag, startPoint x: 213, startPoint y: 118, endPoint x: 471, endPoint y: 297, distance: 314.3
click at [471, 297] on div "In at least one case, an elephant used her trunk to hurl mud in the drone's dir…" at bounding box center [336, 240] width 500 height 287
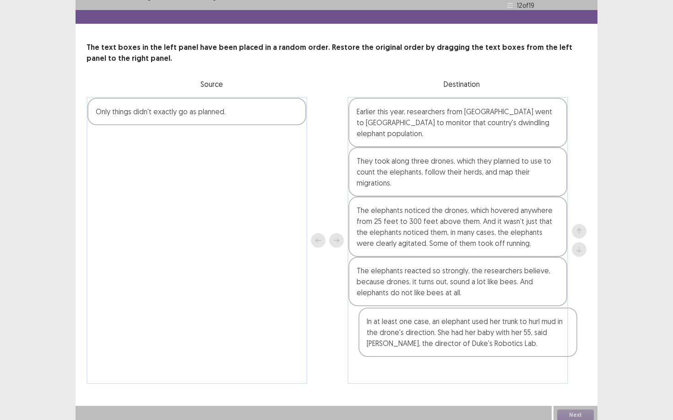
drag, startPoint x: 453, startPoint y: 287, endPoint x: 460, endPoint y: 341, distance: 54.5
click at [460, 341] on div "Earlier this year, researchers from [GEOGRAPHIC_DATA] went to [GEOGRAPHIC_DATA]…" at bounding box center [457, 240] width 221 height 287
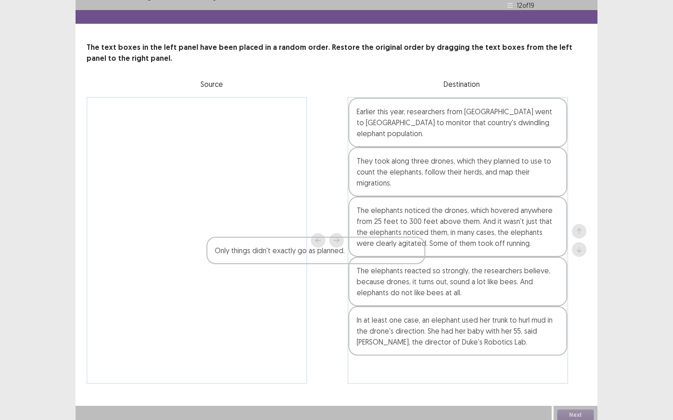
drag, startPoint x: 188, startPoint y: 114, endPoint x: 204, endPoint y: 344, distance: 230.7
click at [210, 335] on div "Only things didn't exactly go as planned." at bounding box center [196, 240] width 221 height 287
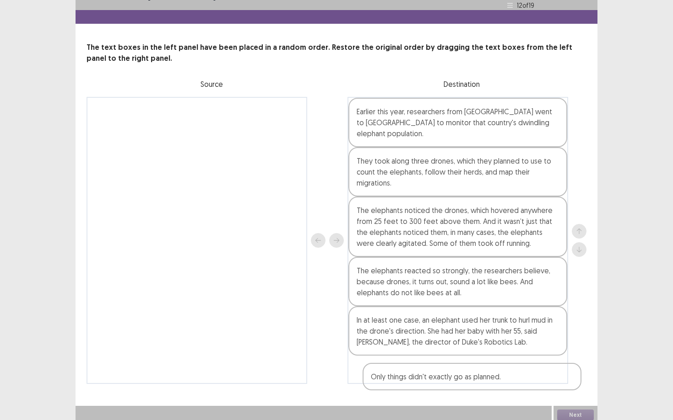
drag, startPoint x: 187, startPoint y: 106, endPoint x: 463, endPoint y: 377, distance: 387.6
click at [463, 364] on div "Only things didn't exactly go as planned. Earlier this year, researchers from […" at bounding box center [336, 240] width 500 height 287
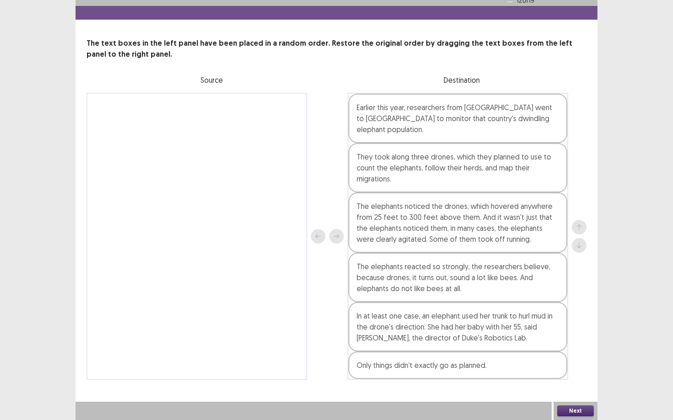
click at [590, 364] on button "Next" at bounding box center [575, 411] width 37 height 11
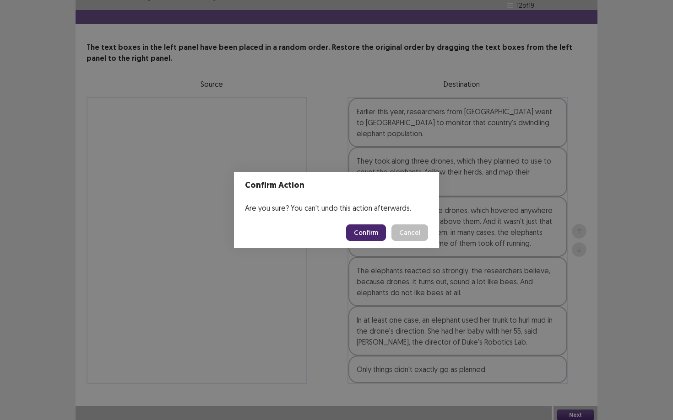
click at [371, 237] on button "Confirm" at bounding box center [366, 233] width 40 height 16
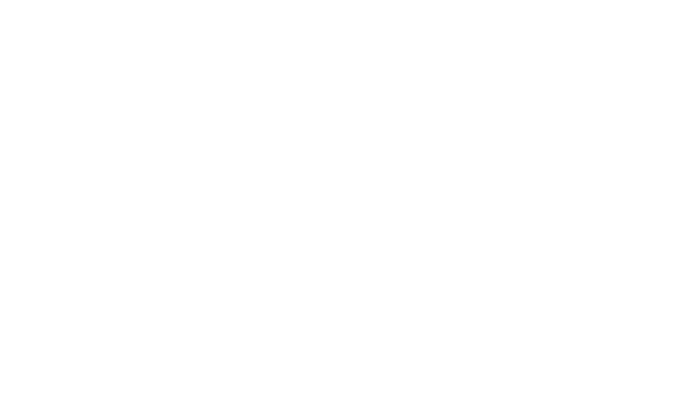
scroll to position [0, 0]
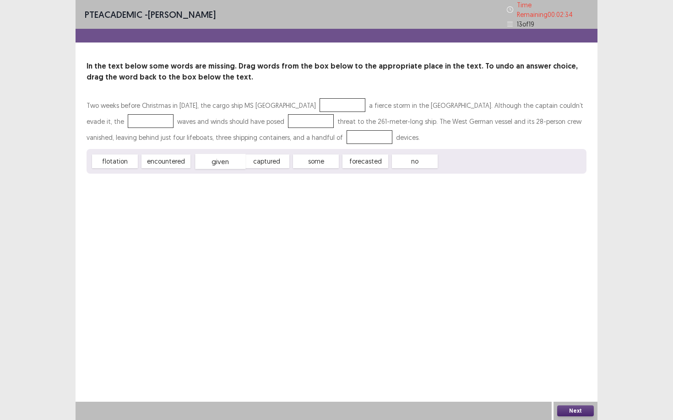
click at [228, 155] on div "given" at bounding box center [220, 161] width 50 height 15
drag, startPoint x: 274, startPoint y: 159, endPoint x: 304, endPoint y: 99, distance: 67.3
drag, startPoint x: 314, startPoint y: 160, endPoint x: 213, endPoint y: 148, distance: 101.3
click at [213, 148] on div "forecasted" at bounding box center [224, 151] width 50 height 15
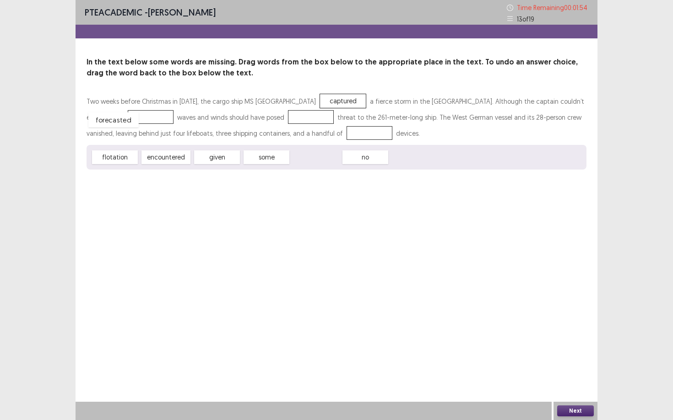
drag, startPoint x: 310, startPoint y: 161, endPoint x: 108, endPoint y: 123, distance: 205.7
drag, startPoint x: 217, startPoint y: 160, endPoint x: 278, endPoint y: 119, distance: 72.8
drag, startPoint x: 274, startPoint y: 157, endPoint x: 311, endPoint y: 133, distance: 43.9
drag, startPoint x: 311, startPoint y: 129, endPoint x: 273, endPoint y: 151, distance: 43.9
drag, startPoint x: 130, startPoint y: 160, endPoint x: 320, endPoint y: 137, distance: 191.2
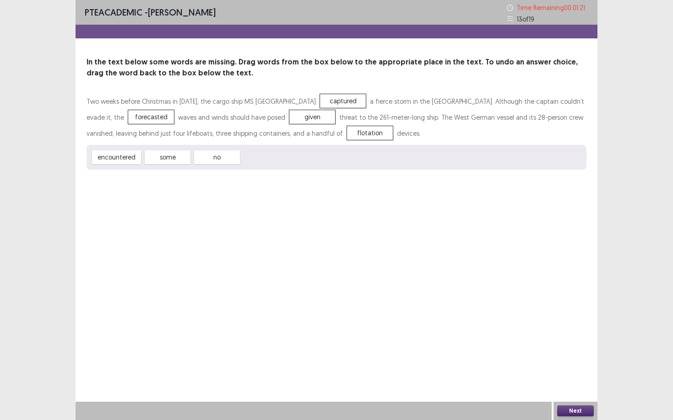
click at [578, 364] on button "Next" at bounding box center [575, 411] width 37 height 11
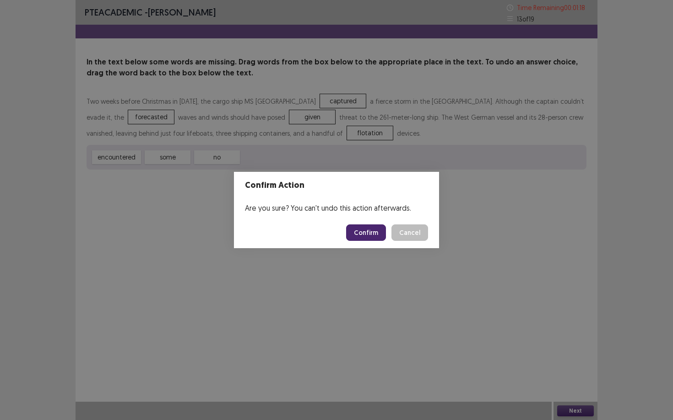
click at [363, 235] on button "Confirm" at bounding box center [366, 233] width 40 height 16
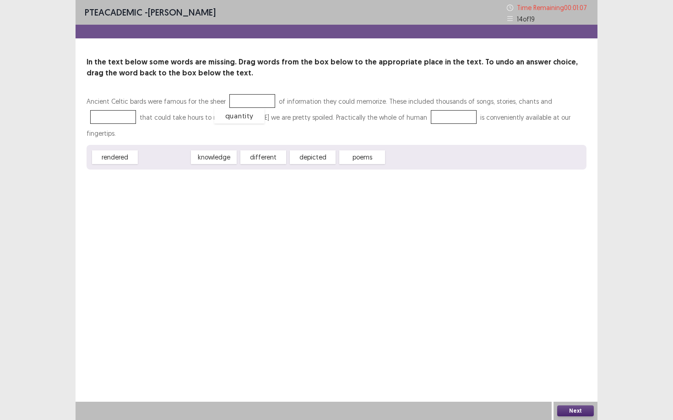
drag, startPoint x: 170, startPoint y: 143, endPoint x: 247, endPoint y: 102, distance: 86.8
drag, startPoint x: 213, startPoint y: 142, endPoint x: 120, endPoint y: 118, distance: 96.0
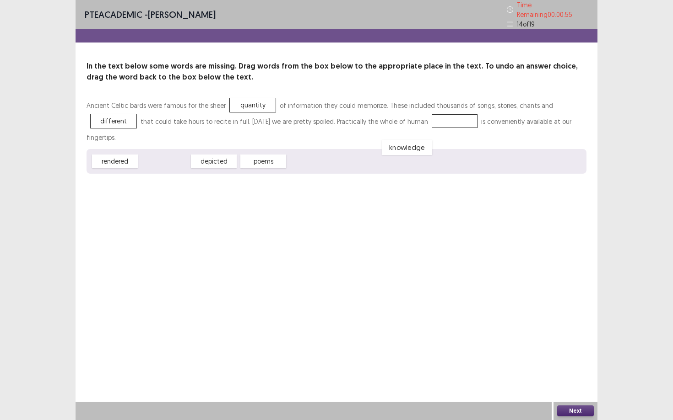
drag, startPoint x: 165, startPoint y: 143, endPoint x: 413, endPoint y: 120, distance: 248.6
click at [573, 364] on button "Next" at bounding box center [575, 411] width 37 height 11
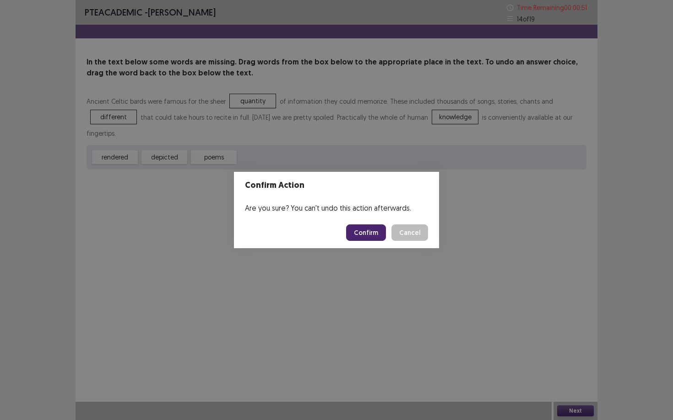
click at [367, 230] on button "Confirm" at bounding box center [366, 233] width 40 height 16
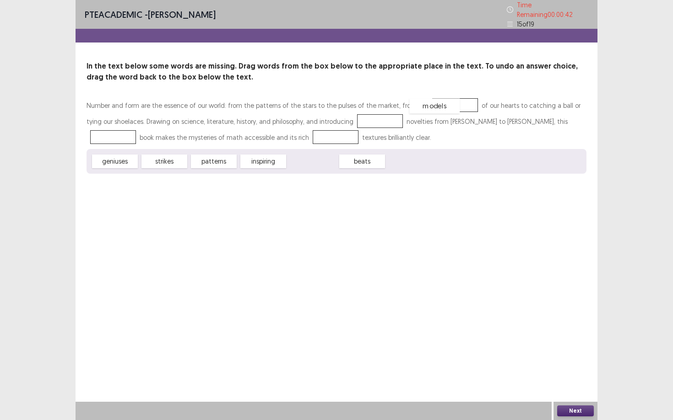
drag, startPoint x: 316, startPoint y: 158, endPoint x: 438, endPoint y: 102, distance: 134.5
drag, startPoint x: 435, startPoint y: 104, endPoint x: 371, endPoint y: 165, distance: 88.0
drag, startPoint x: 319, startPoint y: 159, endPoint x: 441, endPoint y: 102, distance: 133.7
drag, startPoint x: 220, startPoint y: 161, endPoint x: 348, endPoint y: 123, distance: 133.3
drag, startPoint x: 229, startPoint y: 159, endPoint x: 524, endPoint y: 116, distance: 298.1
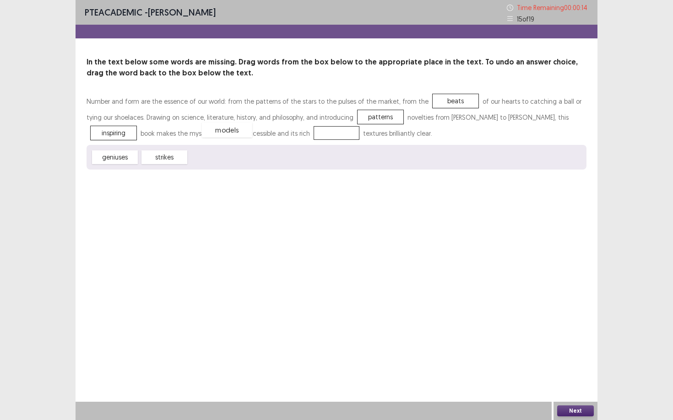
drag, startPoint x: 202, startPoint y: 160, endPoint x: 215, endPoint y: 133, distance: 30.1
click at [575, 364] on button "Next" at bounding box center [575, 411] width 37 height 11
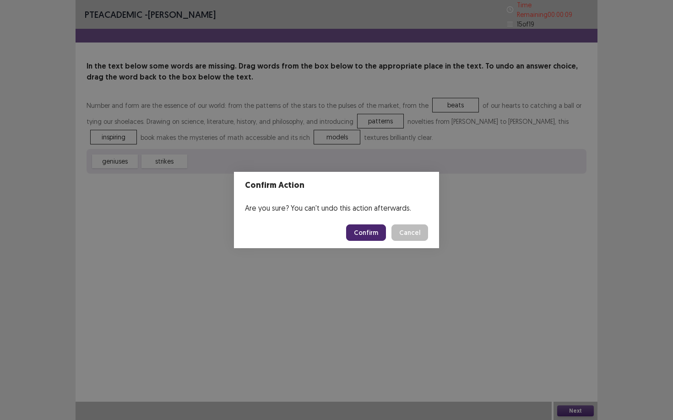
click at [371, 240] on button "Confirm" at bounding box center [366, 233] width 40 height 16
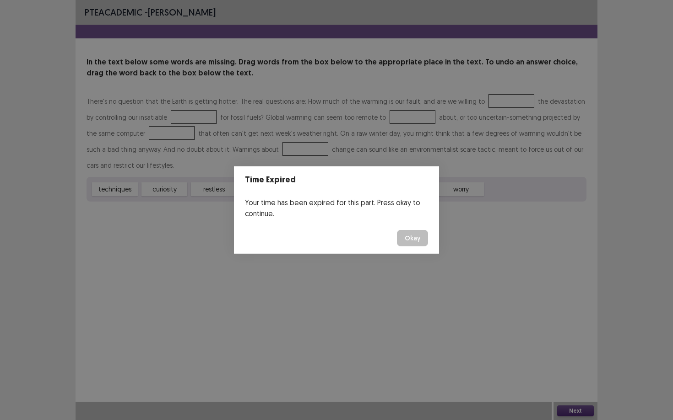
click at [406, 239] on button "Okay" at bounding box center [412, 238] width 31 height 16
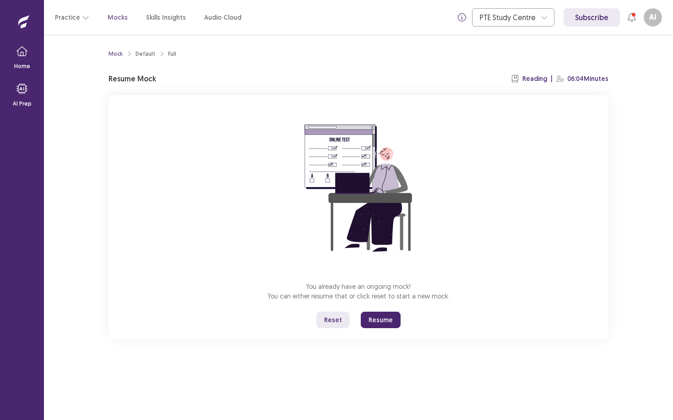
click at [392, 319] on button "Resume" at bounding box center [381, 320] width 40 height 16
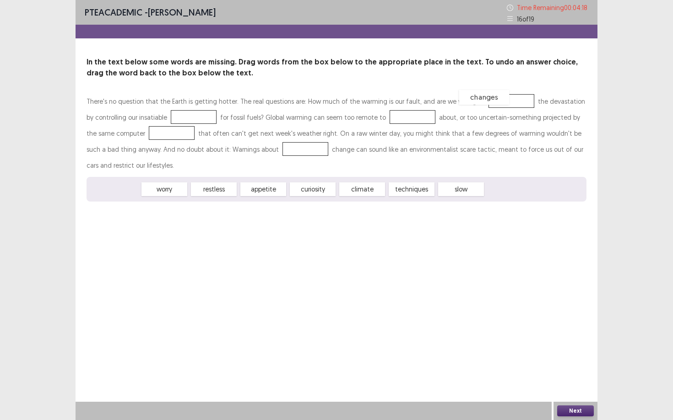
drag, startPoint x: 118, startPoint y: 188, endPoint x: 492, endPoint y: 96, distance: 384.9
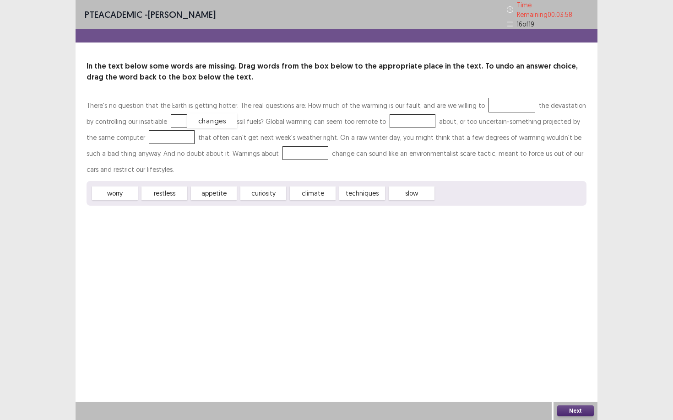
drag, startPoint x: 500, startPoint y: 104, endPoint x: 201, endPoint y: 118, distance: 299.1
drag, startPoint x: 129, startPoint y: 187, endPoint x: 497, endPoint y: 98, distance: 377.8
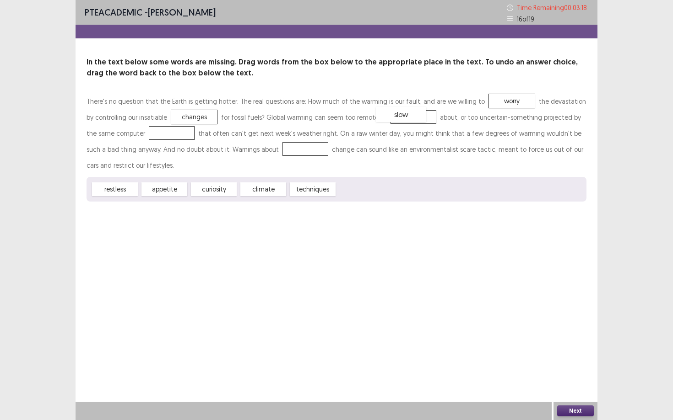
drag, startPoint x: 370, startPoint y: 188, endPoint x: 409, endPoint y: 114, distance: 83.3
drag, startPoint x: 309, startPoint y: 191, endPoint x: 157, endPoint y: 140, distance: 160.6
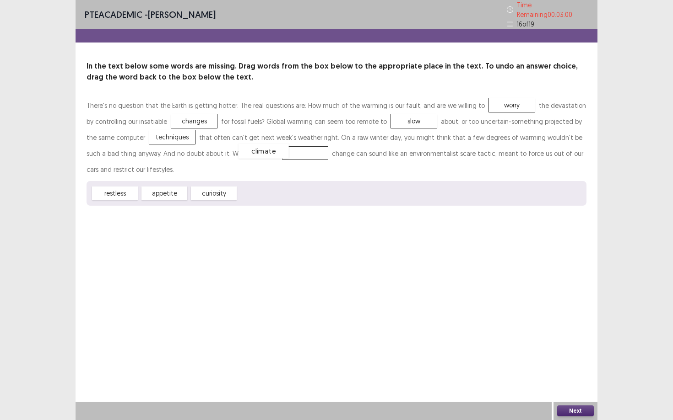
drag, startPoint x: 262, startPoint y: 191, endPoint x: 263, endPoint y: 149, distance: 42.1
click at [582, 364] on button "Next" at bounding box center [575, 411] width 37 height 11
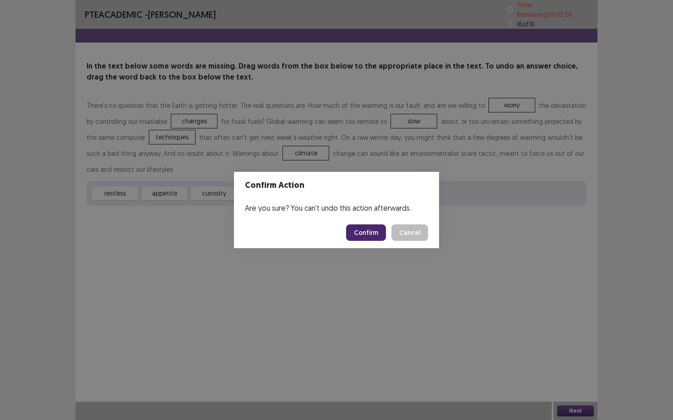
click at [368, 234] on button "Confirm" at bounding box center [366, 233] width 40 height 16
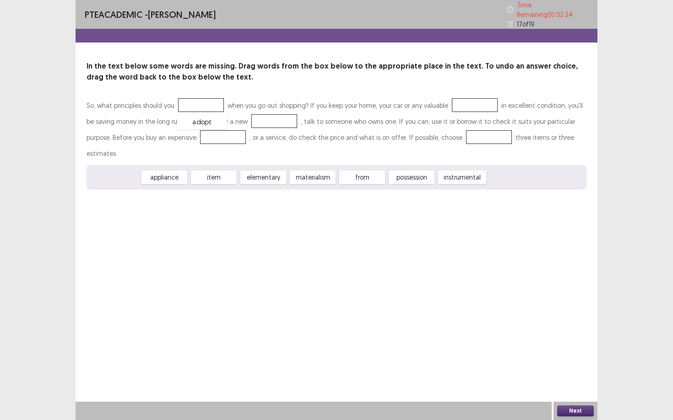
drag, startPoint x: 124, startPoint y: 156, endPoint x: 211, endPoint y: 101, distance: 103.4
drag, startPoint x: 172, startPoint y: 163, endPoint x: 177, endPoint y: 161, distance: 5.7
click at [177, 169] on div "item" at bounding box center [170, 176] width 50 height 15
drag, startPoint x: 218, startPoint y: 156, endPoint x: 477, endPoint y: 100, distance: 265.1
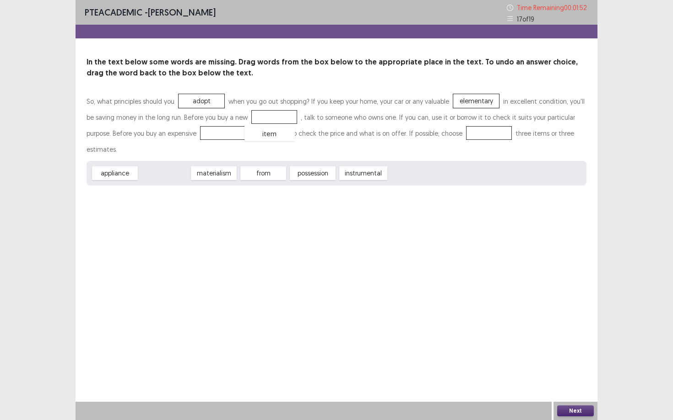
drag, startPoint x: 167, startPoint y: 162, endPoint x: 272, endPoint y: 122, distance: 112.2
drag, startPoint x: 125, startPoint y: 160, endPoint x: 206, endPoint y: 138, distance: 83.9
drag, startPoint x: 207, startPoint y: 137, endPoint x: 287, endPoint y: 119, distance: 81.9
drag, startPoint x: 312, startPoint y: 159, endPoint x: 209, endPoint y: 136, distance: 105.8
drag, startPoint x: 260, startPoint y: 162, endPoint x: 410, endPoint y: 143, distance: 151.3
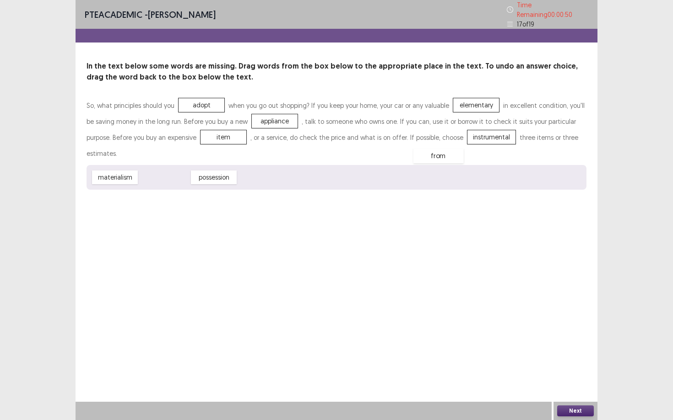
drag, startPoint x: 168, startPoint y: 158, endPoint x: 442, endPoint y: 137, distance: 274.9
click at [583, 364] on button "Next" at bounding box center [575, 411] width 37 height 11
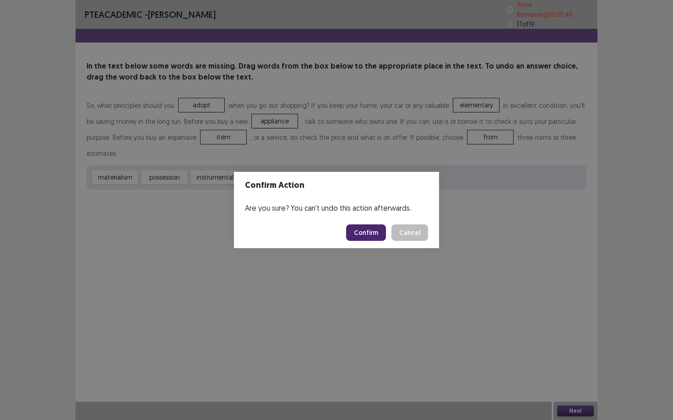
click at [379, 231] on button "Confirm" at bounding box center [366, 233] width 40 height 16
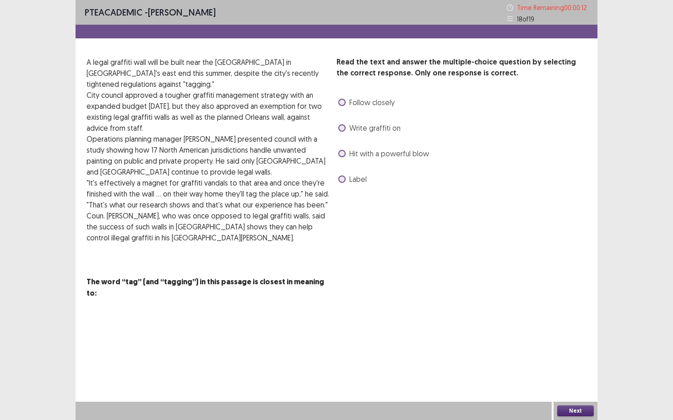
click at [342, 106] on span at bounding box center [341, 102] width 7 height 7
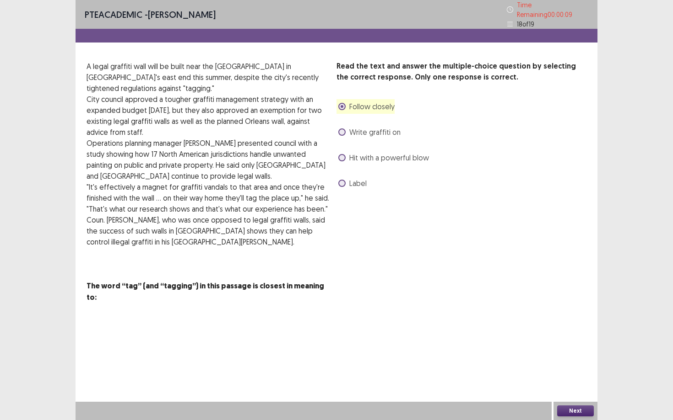
click at [573, 364] on button "Next" at bounding box center [575, 411] width 37 height 11
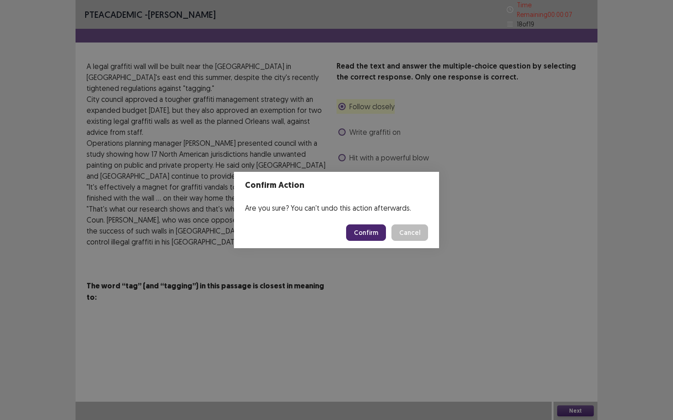
click at [374, 237] on button "Confirm" at bounding box center [366, 233] width 40 height 16
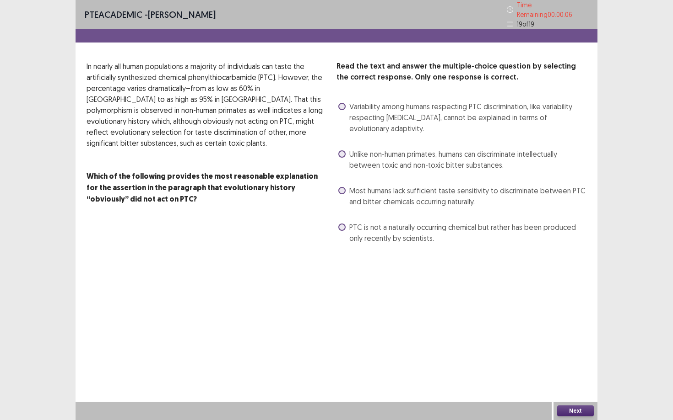
click at [344, 188] on span at bounding box center [341, 190] width 7 height 7
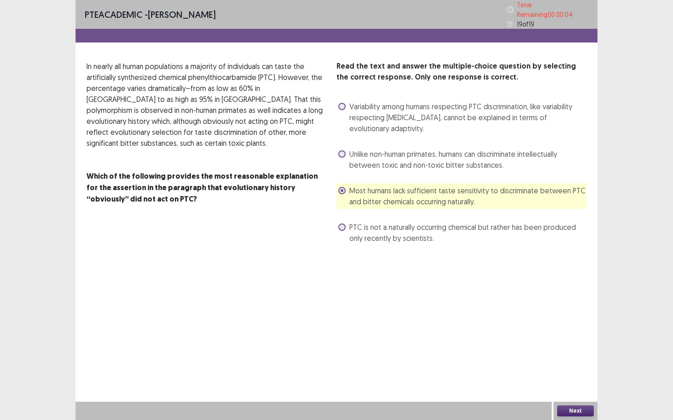
click at [567, 364] on button "Next" at bounding box center [575, 411] width 37 height 11
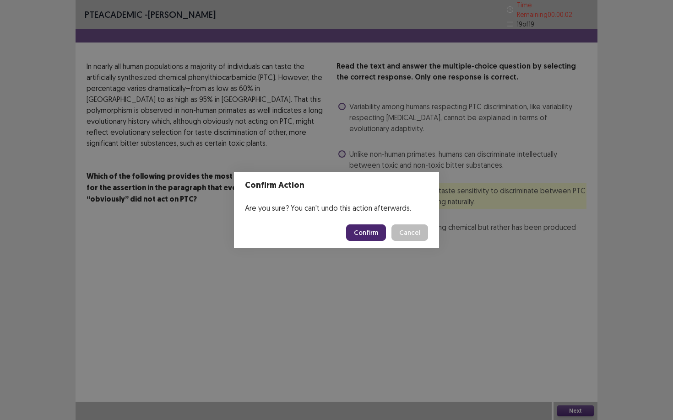
click at [366, 235] on button "Confirm" at bounding box center [366, 233] width 40 height 16
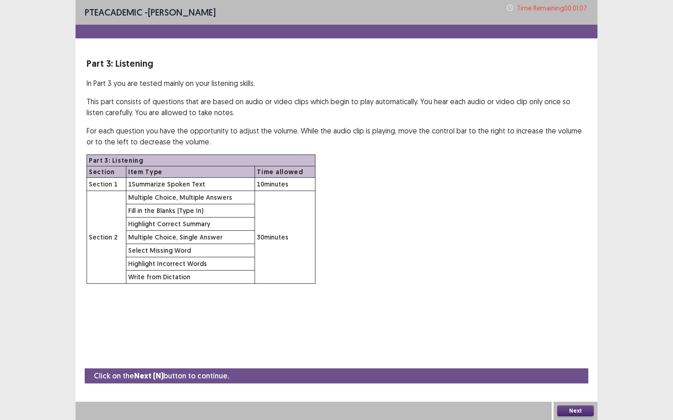
click at [568, 364] on button "Next" at bounding box center [575, 411] width 37 height 11
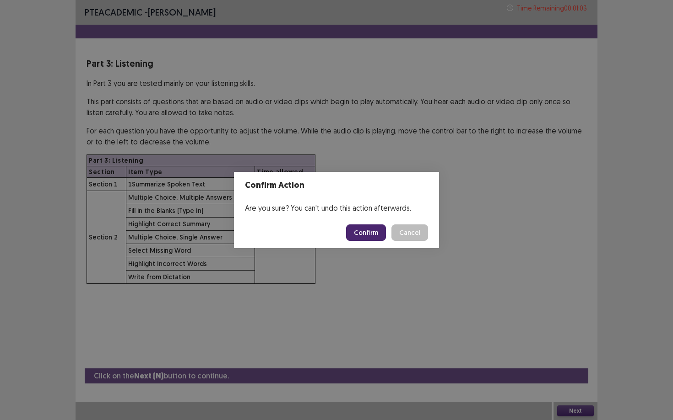
click at [358, 234] on button "Confirm" at bounding box center [366, 233] width 40 height 16
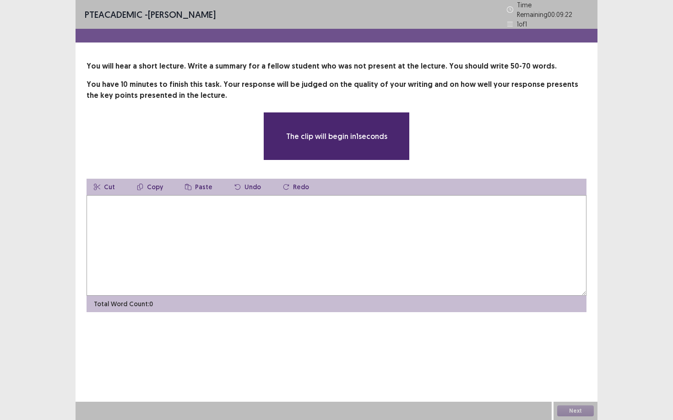
click at [110, 213] on textarea at bounding box center [336, 245] width 500 height 101
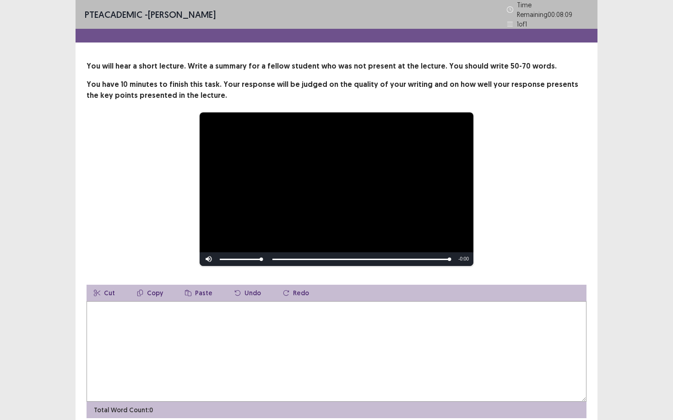
click at [118, 317] on textarea at bounding box center [336, 351] width 500 height 101
type textarea "*"
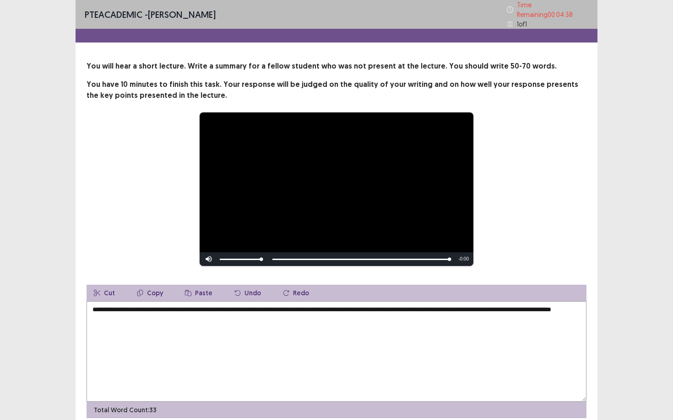
click at [146, 317] on textarea "**********" at bounding box center [336, 351] width 500 height 101
click at [186, 320] on textarea "**********" at bounding box center [336, 351] width 500 height 101
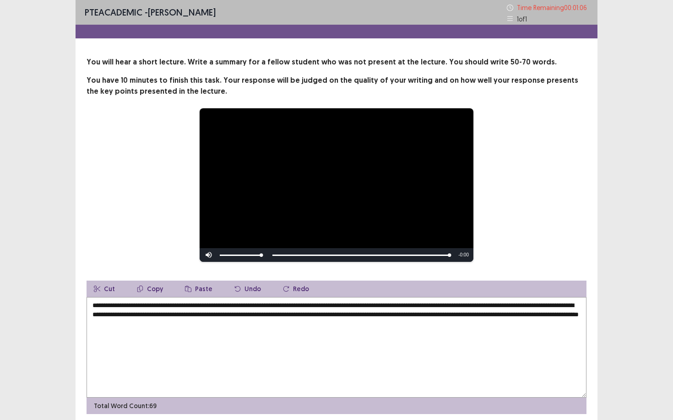
scroll to position [34, 0]
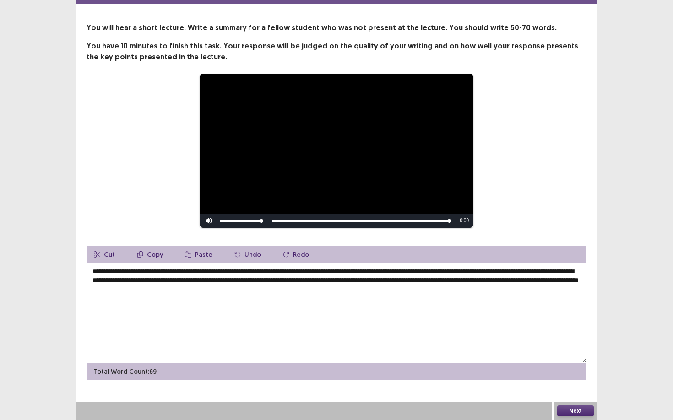
type textarea "**********"
click at [580, 364] on button "Next" at bounding box center [575, 411] width 37 height 11
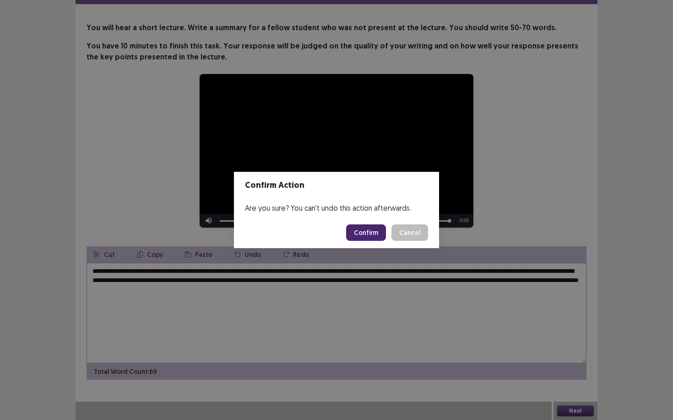
click at [370, 235] on button "Confirm" at bounding box center [366, 233] width 40 height 16
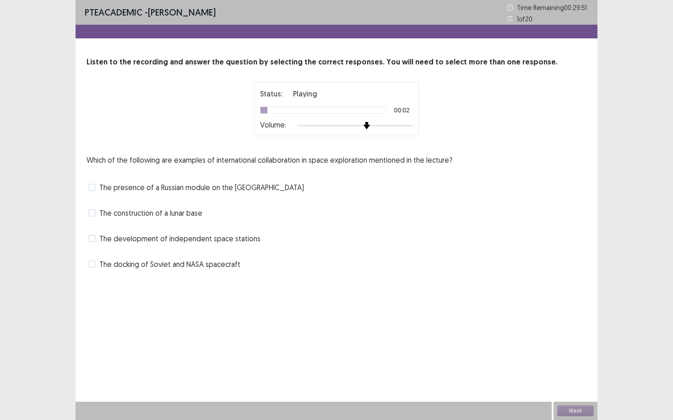
click at [364, 127] on div at bounding box center [355, 125] width 116 height 7
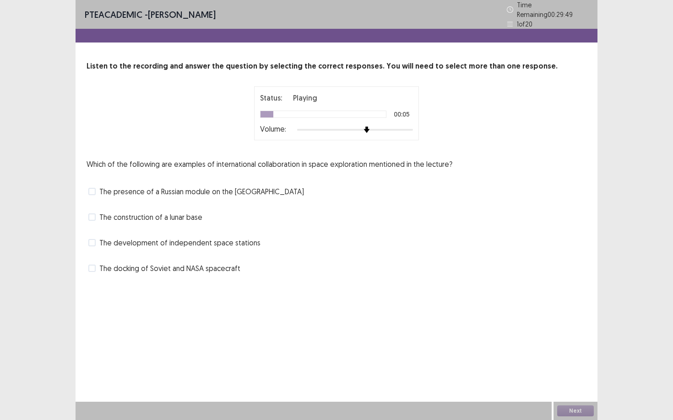
click at [376, 126] on div at bounding box center [355, 129] width 116 height 7
click at [94, 188] on span at bounding box center [91, 191] width 7 height 7
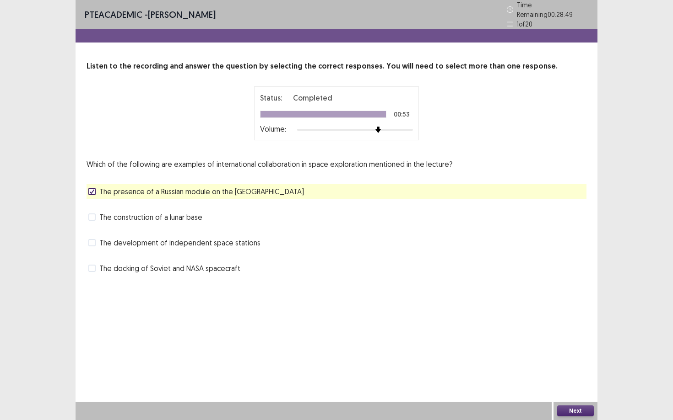
click at [92, 242] on label "The development of independent space stations" at bounding box center [174, 242] width 172 height 11
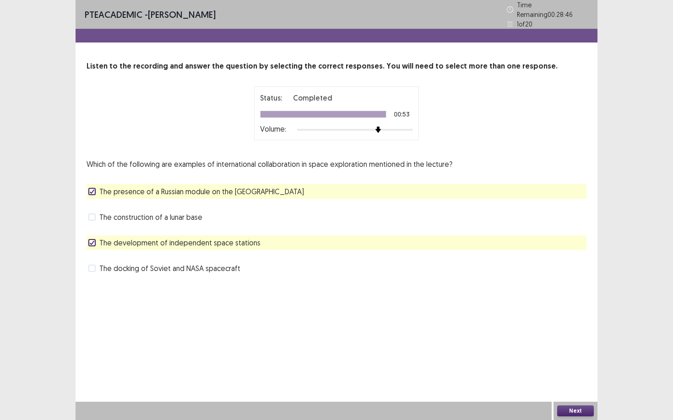
click at [580, 364] on button "Next" at bounding box center [575, 411] width 37 height 11
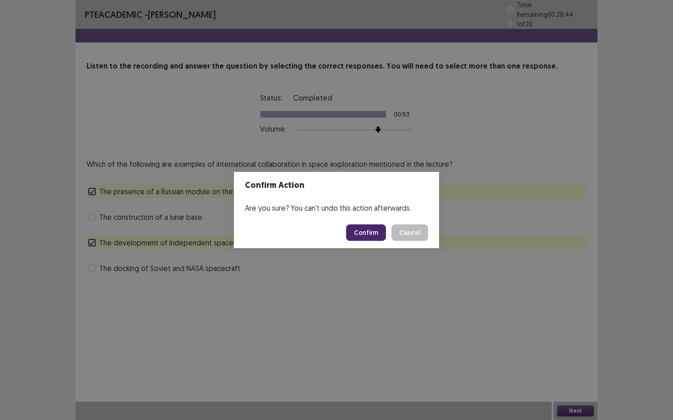
click at [364, 229] on button "Confirm" at bounding box center [366, 233] width 40 height 16
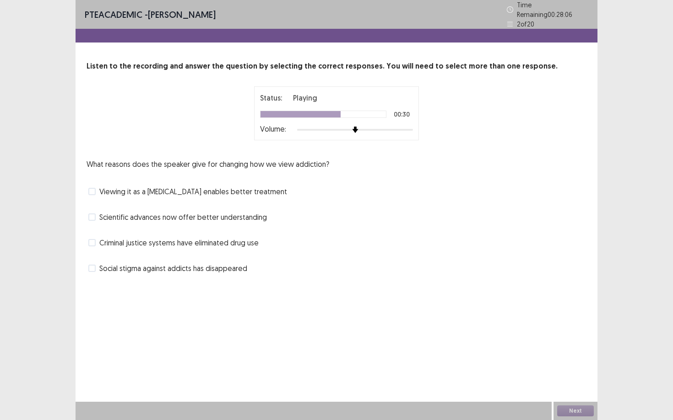
click at [97, 187] on label "Viewing it as a [MEDICAL_DATA] enables better treatment" at bounding box center [187, 191] width 199 height 11
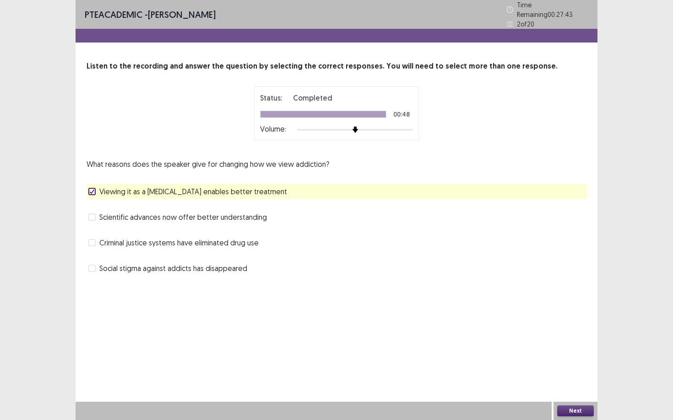
click at [93, 214] on span at bounding box center [91, 217] width 7 height 7
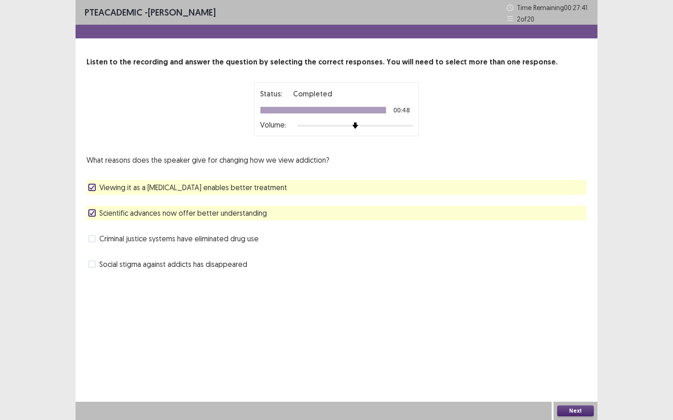
click at [567, 364] on button "Next" at bounding box center [575, 411] width 37 height 11
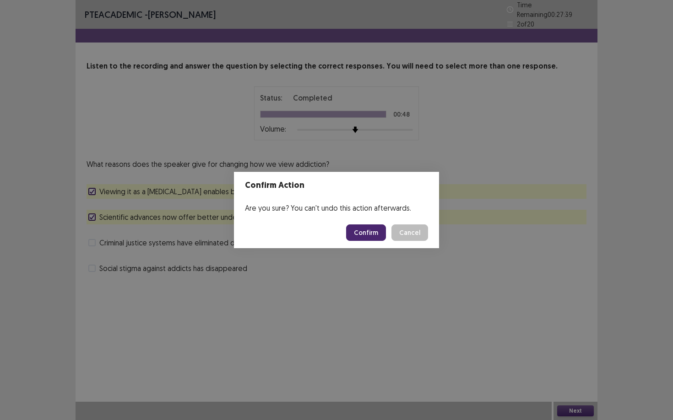
click at [371, 238] on button "Confirm" at bounding box center [366, 233] width 40 height 16
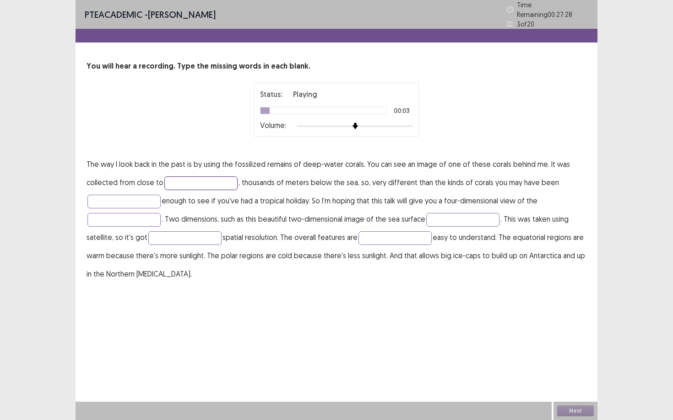
click at [196, 183] on input "text" at bounding box center [200, 184] width 73 height 14
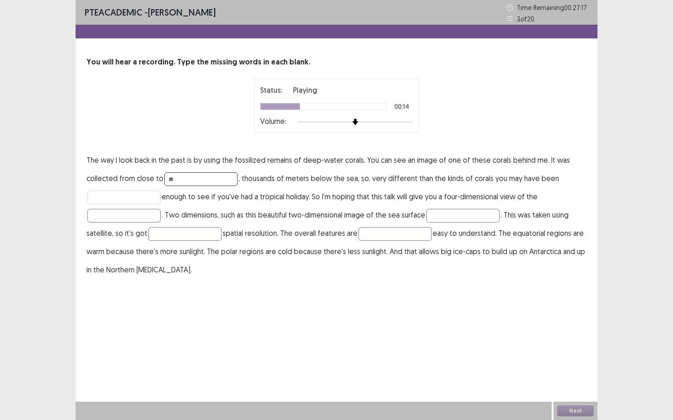
type input "**"
click at [141, 197] on input "text" at bounding box center [123, 198] width 73 height 14
type input "***"
click at [439, 217] on input "text" at bounding box center [462, 216] width 73 height 14
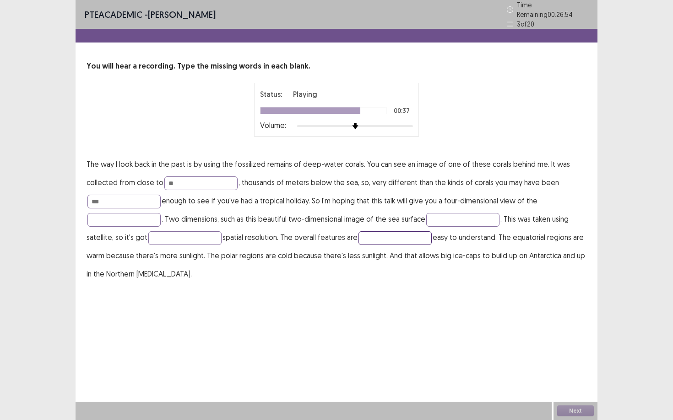
click at [410, 235] on input "text" at bounding box center [394, 238] width 73 height 14
click at [203, 179] on input "**" at bounding box center [200, 184] width 73 height 14
type input "*"
type input "**********"
click at [136, 195] on input "***" at bounding box center [123, 202] width 73 height 14
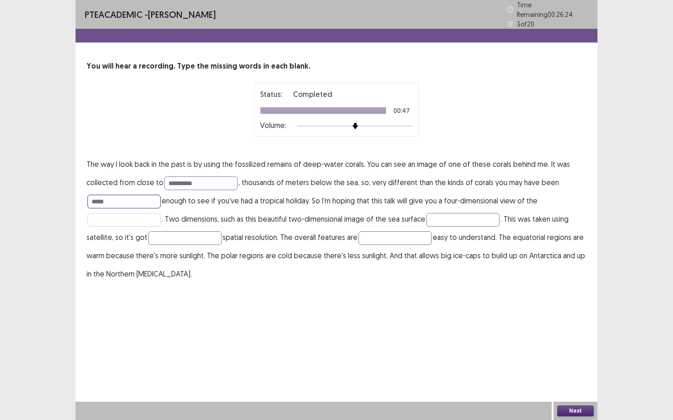
type input "*****"
click at [135, 221] on input "text" at bounding box center [123, 220] width 73 height 14
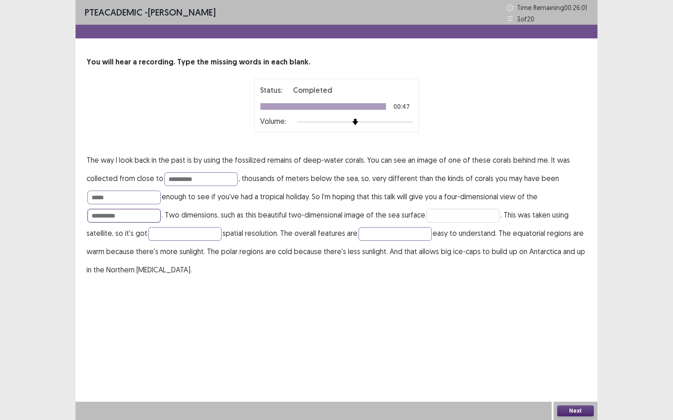
type input "**********"
click at [440, 221] on input "text" at bounding box center [462, 216] width 73 height 14
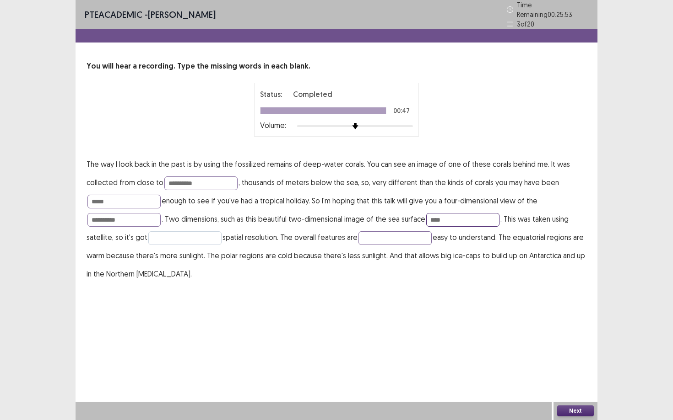
type input "****"
click at [178, 239] on input "text" at bounding box center [184, 238] width 73 height 14
type input "****"
click at [385, 237] on input "text" at bounding box center [394, 238] width 73 height 14
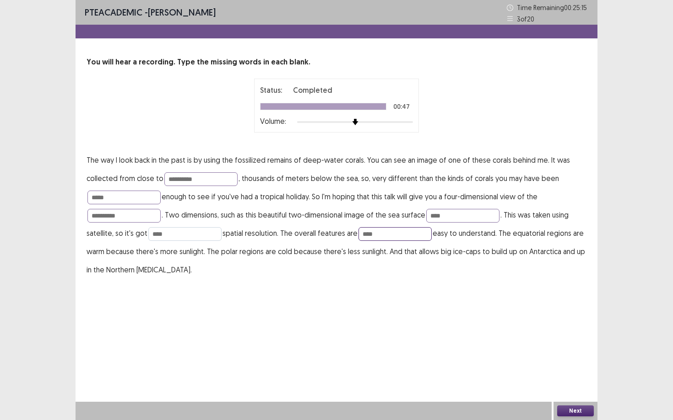
type input "****"
click at [197, 236] on input "****" at bounding box center [184, 234] width 73 height 14
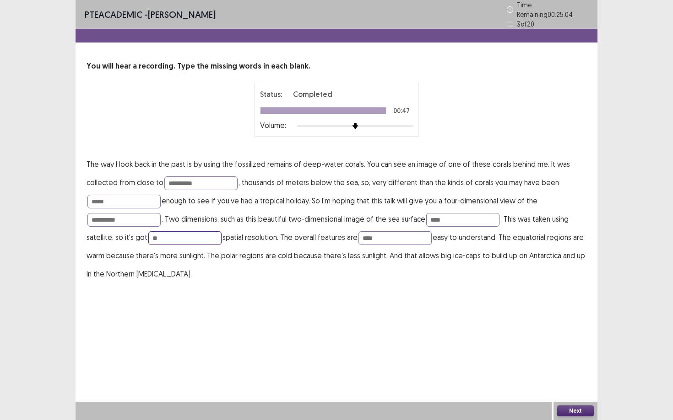
type input "*"
type input "*******"
click at [574, 364] on button "Next" at bounding box center [575, 411] width 37 height 11
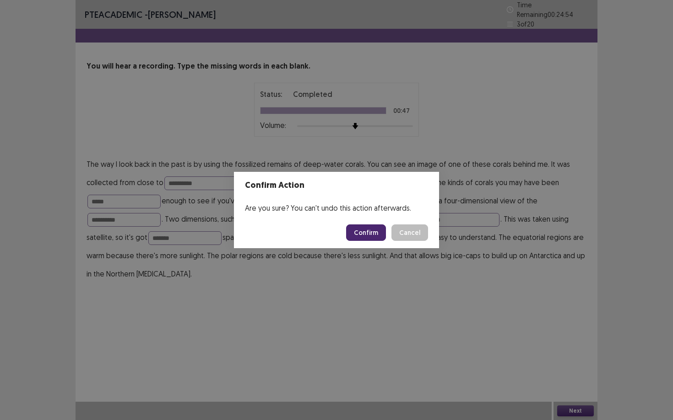
click at [358, 227] on button "Confirm" at bounding box center [366, 233] width 40 height 16
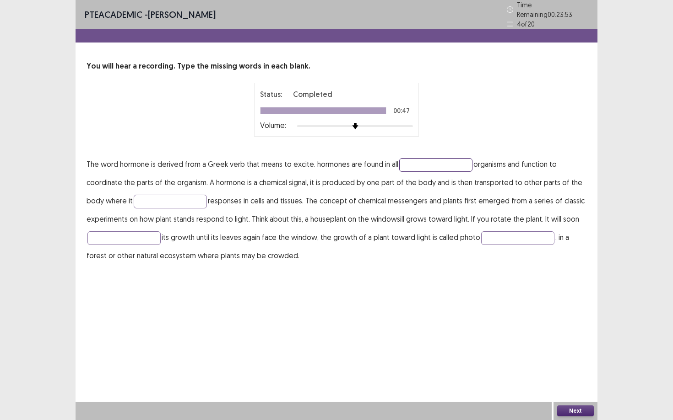
click at [437, 166] on input "text" at bounding box center [435, 165] width 73 height 14
type input "**********"
click at [186, 199] on input "text" at bounding box center [170, 202] width 73 height 14
type input "*******"
click at [140, 237] on input "text" at bounding box center [123, 238] width 73 height 14
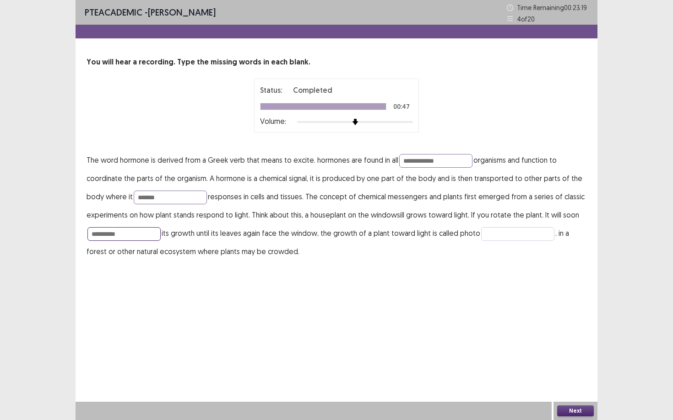
type input "**********"
click at [495, 230] on input "text" at bounding box center [517, 234] width 73 height 14
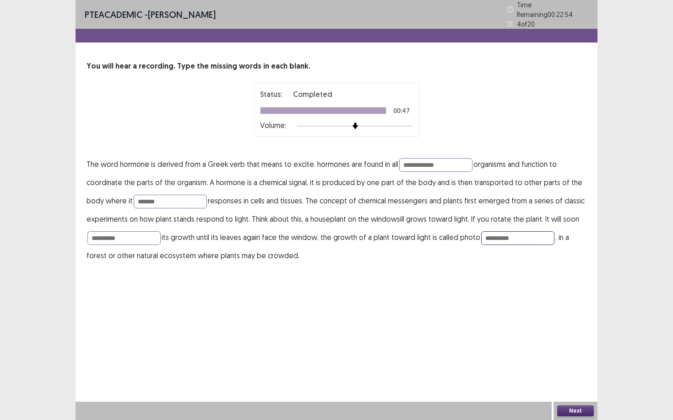
type input "**********"
click at [569, 364] on button "Next" at bounding box center [575, 411] width 37 height 11
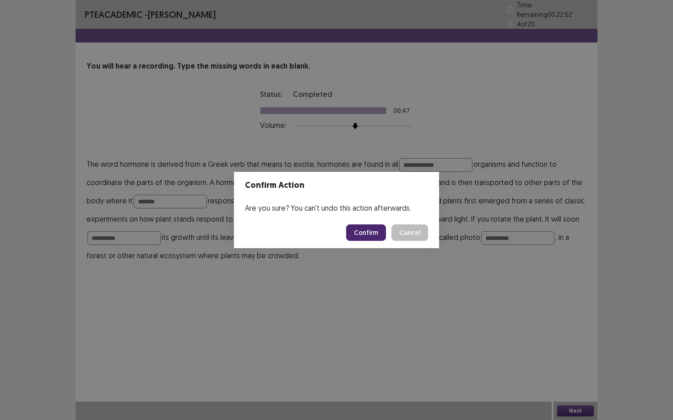
click at [371, 231] on button "Confirm" at bounding box center [366, 233] width 40 height 16
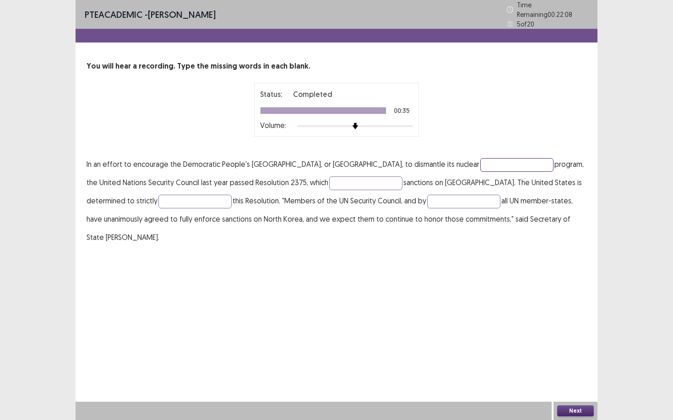
click at [480, 161] on input "text" at bounding box center [516, 165] width 73 height 14
type input "******"
click at [329, 179] on input "text" at bounding box center [365, 184] width 73 height 14
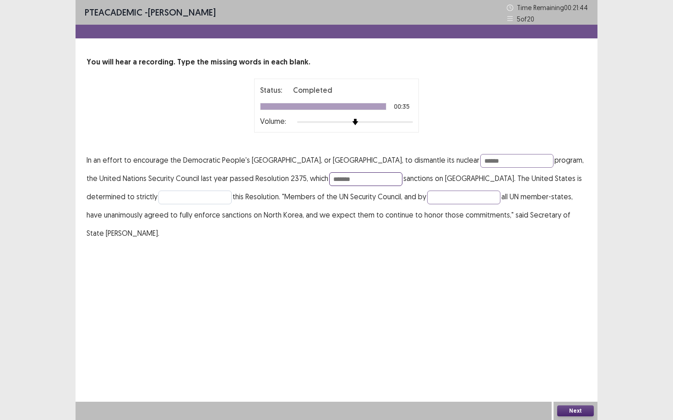
type input "*******"
click at [158, 199] on input "text" at bounding box center [194, 198] width 73 height 14
type input "*******"
click at [329, 177] on input "*******" at bounding box center [365, 179] width 73 height 14
type input "*******"
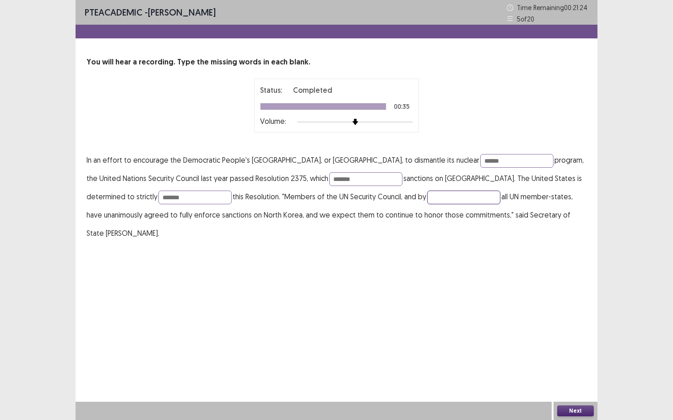
click at [427, 199] on input "text" at bounding box center [463, 198] width 73 height 14
type input "*********"
click at [570, 364] on button "Next" at bounding box center [575, 411] width 37 height 11
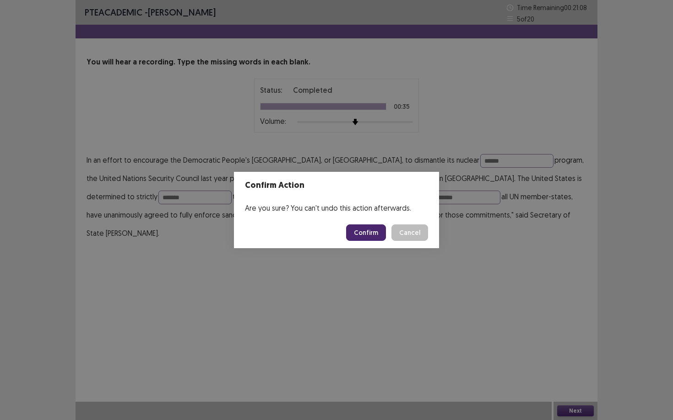
click at [357, 232] on button "Confirm" at bounding box center [366, 233] width 40 height 16
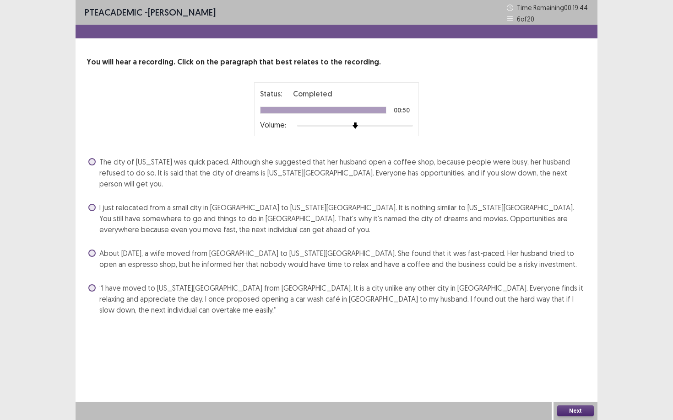
click at [95, 162] on span at bounding box center [91, 161] width 7 height 7
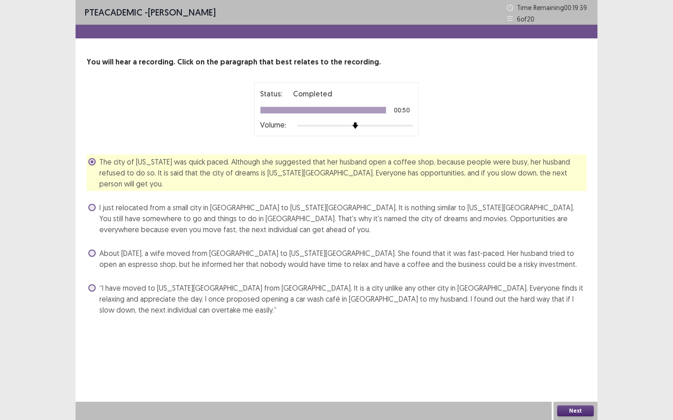
click at [570, 364] on button "Next" at bounding box center [575, 411] width 37 height 11
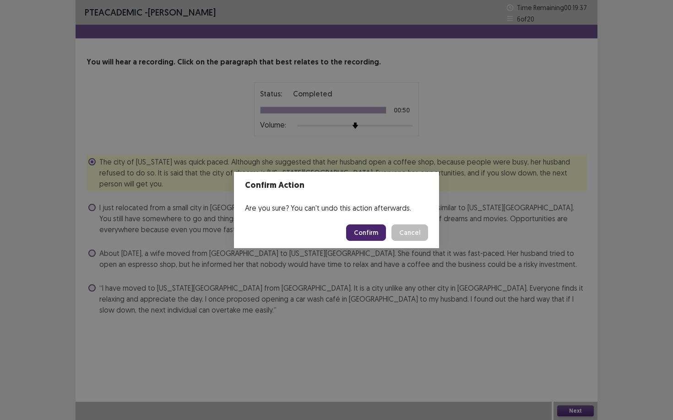
click at [370, 239] on button "Confirm" at bounding box center [366, 233] width 40 height 16
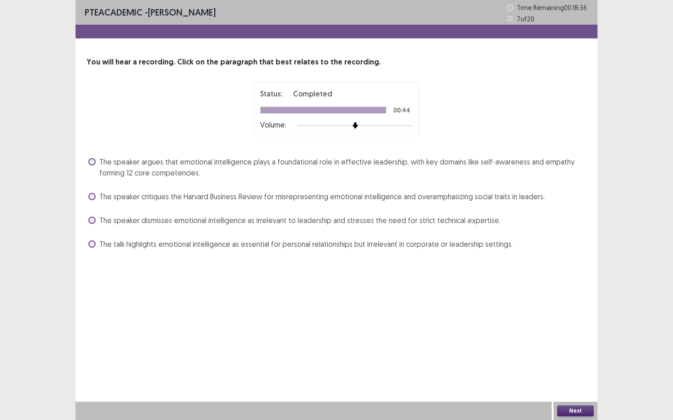
click at [93, 195] on span at bounding box center [91, 196] width 7 height 7
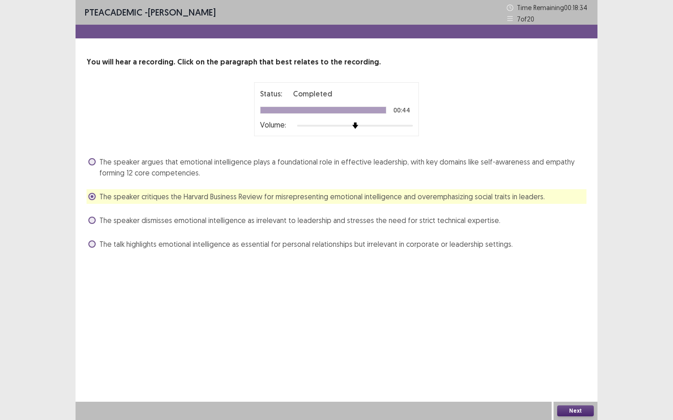
click at [562, 364] on button "Next" at bounding box center [575, 411] width 37 height 11
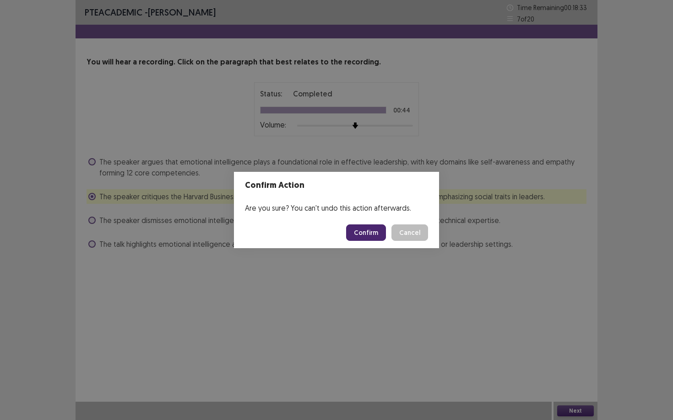
click at [373, 237] on button "Confirm" at bounding box center [366, 233] width 40 height 16
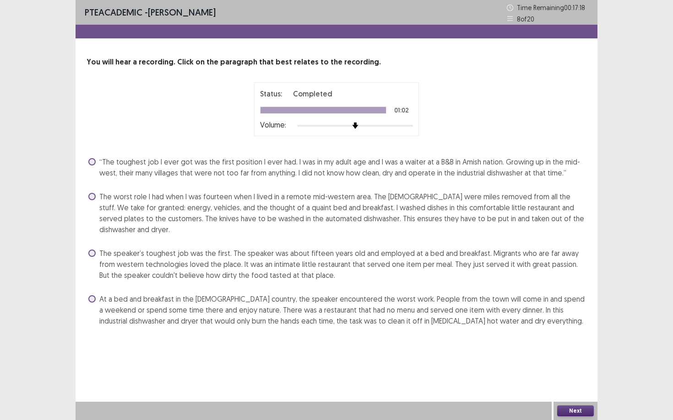
click at [92, 161] on span at bounding box center [91, 161] width 7 height 7
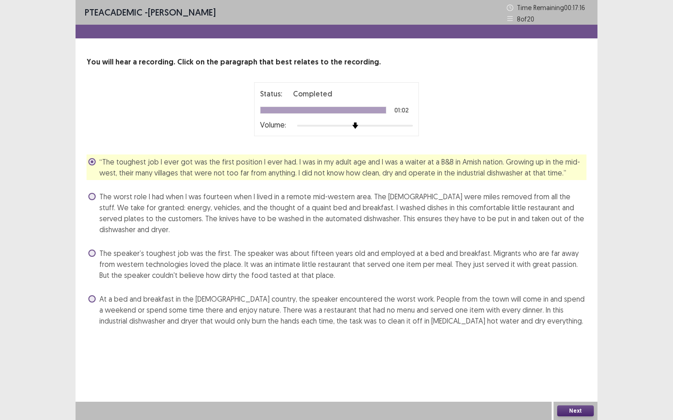
click at [566, 364] on button "Next" at bounding box center [575, 411] width 37 height 11
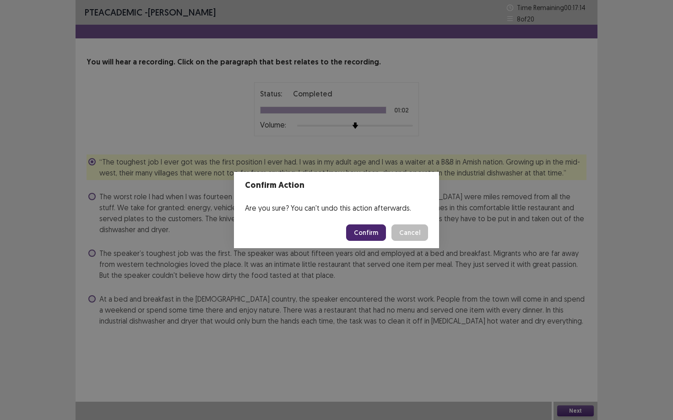
click at [376, 237] on button "Confirm" at bounding box center [366, 233] width 40 height 16
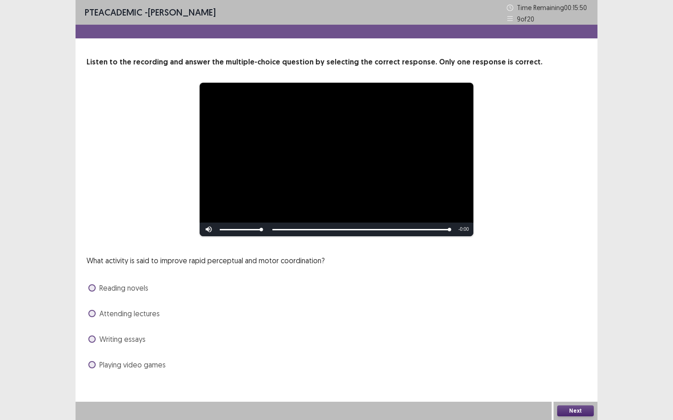
click at [92, 364] on span at bounding box center [91, 364] width 7 height 7
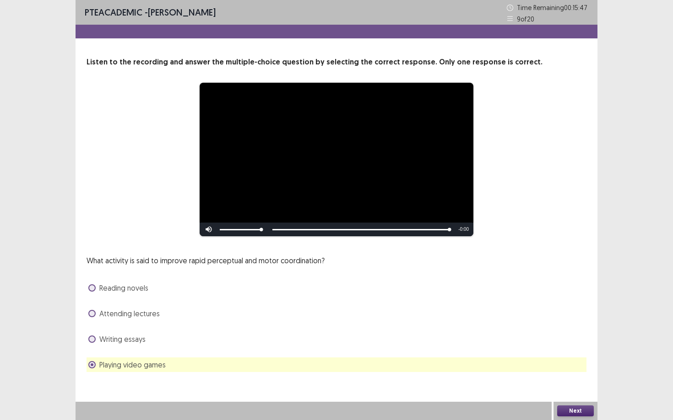
click at [577, 364] on button "Next" at bounding box center [575, 411] width 37 height 11
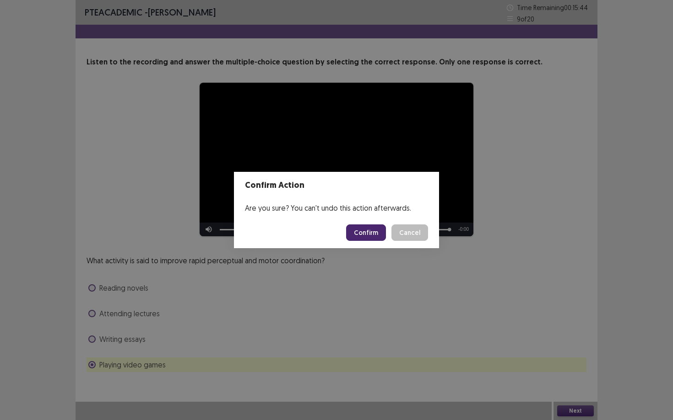
click at [368, 232] on button "Confirm" at bounding box center [366, 233] width 40 height 16
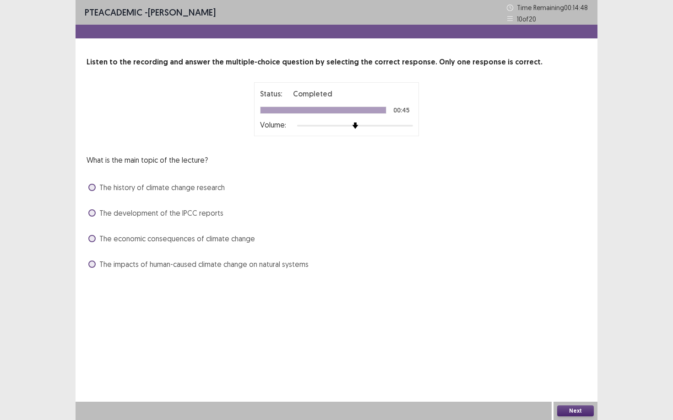
click at [95, 213] on span at bounding box center [91, 213] width 7 height 7
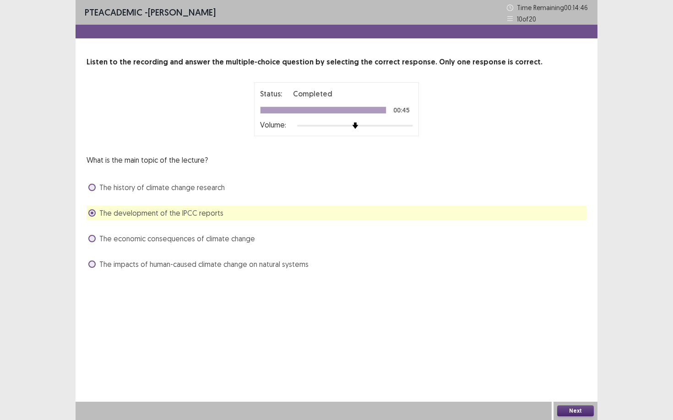
click at [588, 364] on button "Next" at bounding box center [575, 411] width 37 height 11
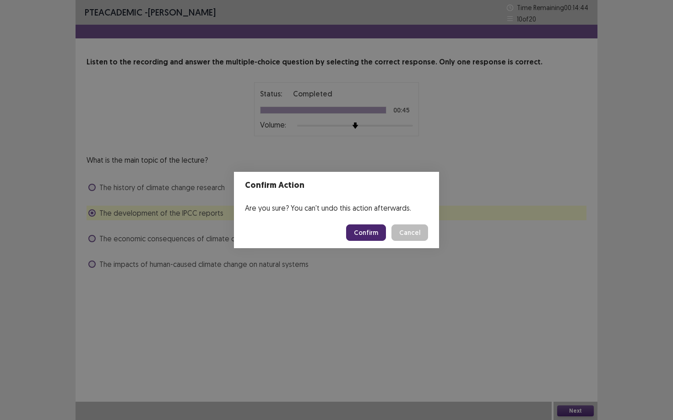
click at [378, 237] on button "Confirm" at bounding box center [366, 233] width 40 height 16
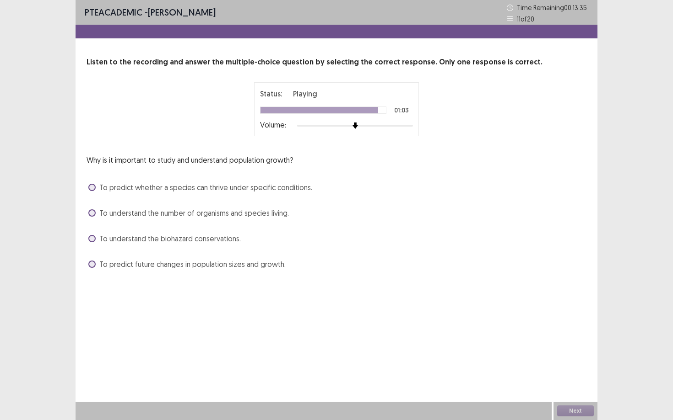
click at [92, 267] on span at bounding box center [91, 264] width 7 height 7
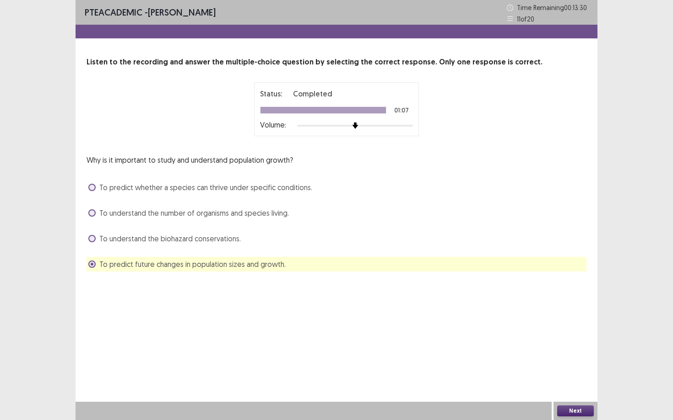
click at [583, 364] on button "Next" at bounding box center [575, 411] width 37 height 11
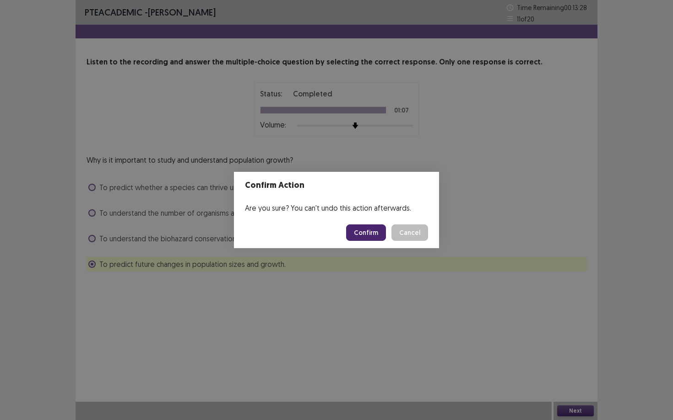
click at [380, 236] on button "Confirm" at bounding box center [366, 233] width 40 height 16
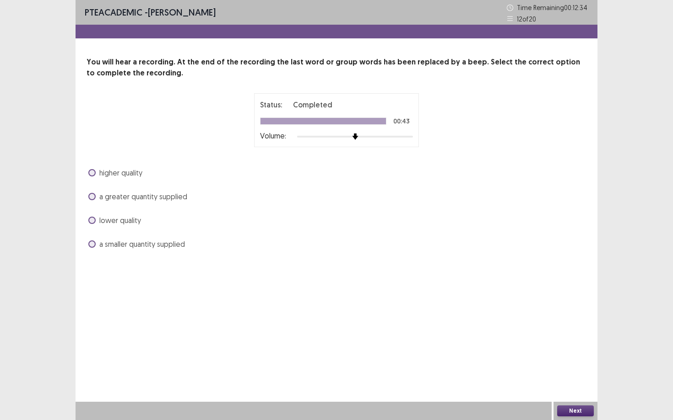
click at [148, 197] on span "a greater quantity supplied" at bounding box center [143, 196] width 88 height 11
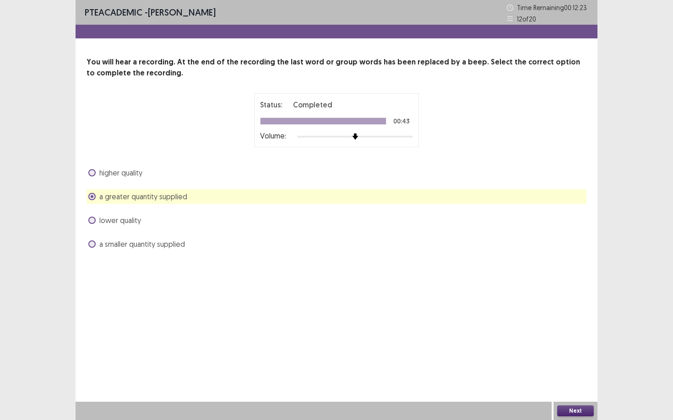
click at [569, 364] on button "Next" at bounding box center [575, 411] width 37 height 11
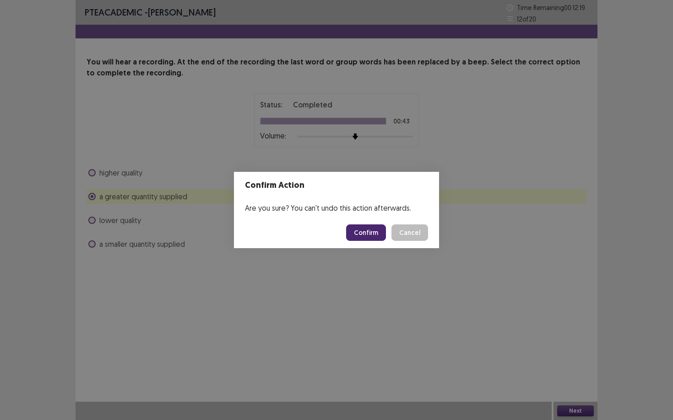
click at [366, 233] on button "Confirm" at bounding box center [366, 233] width 40 height 16
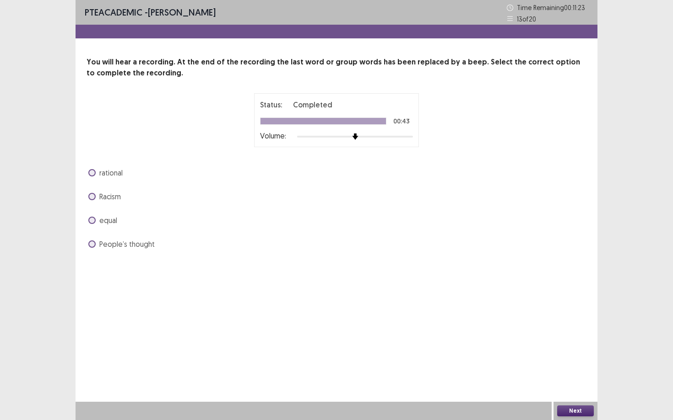
click at [97, 223] on label "equal" at bounding box center [102, 220] width 29 height 11
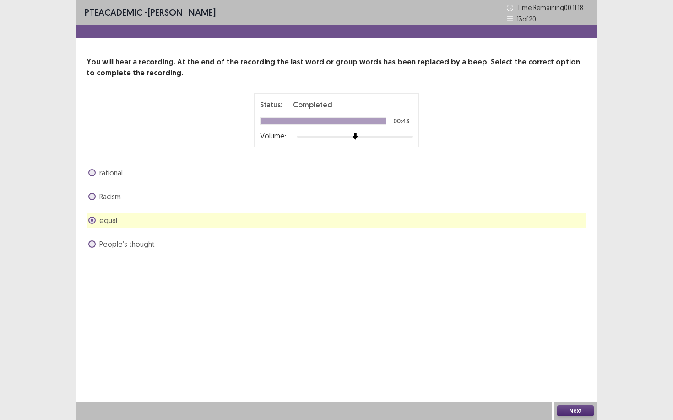
click at [580, 364] on button "Next" at bounding box center [575, 411] width 37 height 11
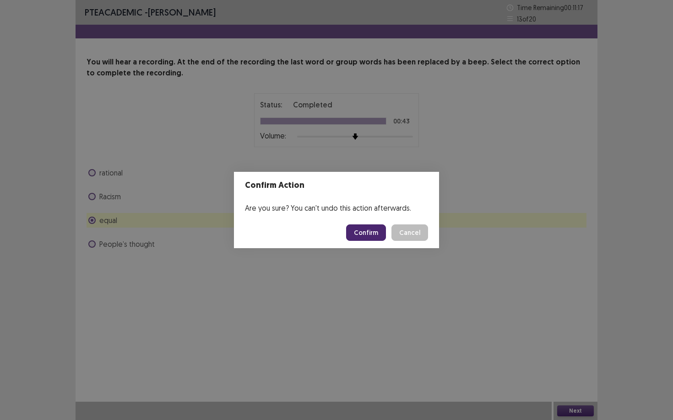
click at [374, 237] on button "Confirm" at bounding box center [366, 233] width 40 height 16
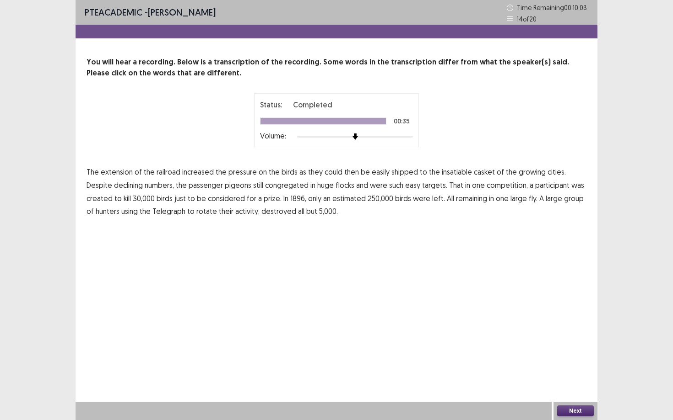
click at [335, 188] on span "flocks" at bounding box center [344, 185] width 19 height 11
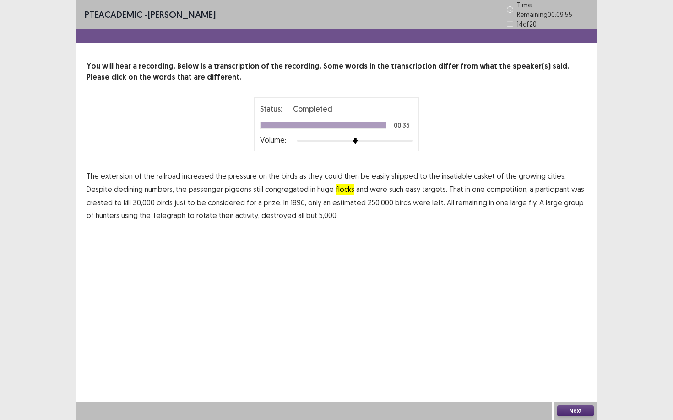
click at [475, 175] on span "casket" at bounding box center [483, 176] width 21 height 11
click at [261, 214] on span "destroyed" at bounding box center [278, 215] width 35 height 11
click at [188, 185] on span "passenger" at bounding box center [205, 189] width 34 height 11
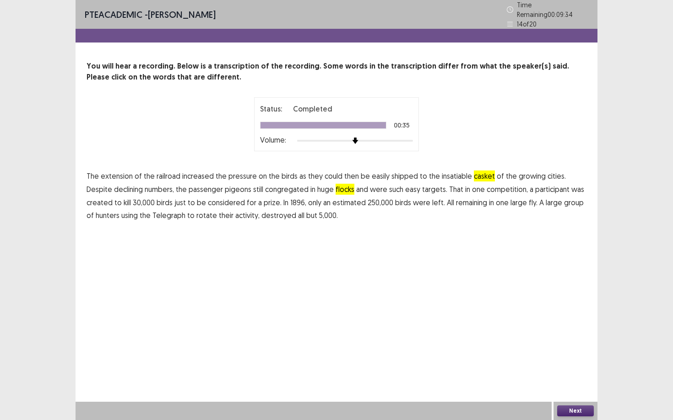
click at [197, 187] on p "The extension of the railroad increased the pressure on the birds as they could…" at bounding box center [336, 196] width 500 height 53
click at [225, 188] on span "pigeons" at bounding box center [238, 189] width 27 height 11
click at [114, 189] on span "declining" at bounding box center [128, 189] width 29 height 11
click at [570, 364] on button "Next" at bounding box center [575, 411] width 37 height 11
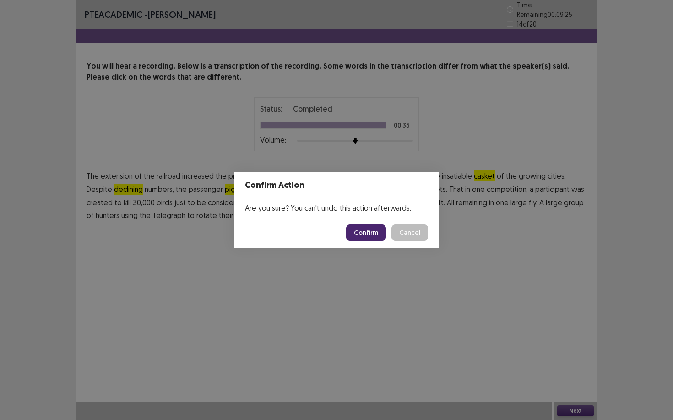
click at [362, 239] on button "Confirm" at bounding box center [366, 233] width 40 height 16
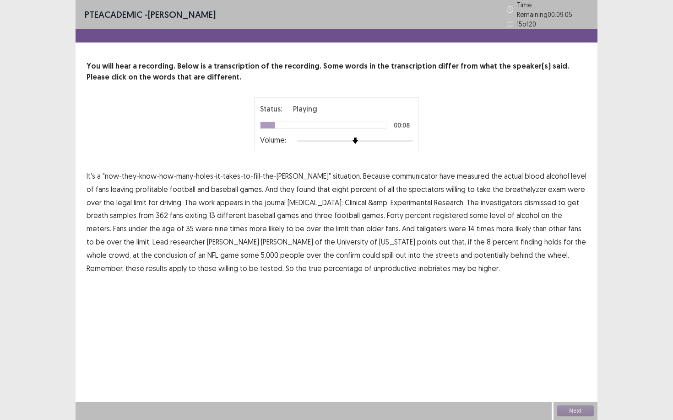
click at [392, 174] on span "communicator" at bounding box center [415, 176] width 46 height 11
click at [368, 199] on span "&amp;" at bounding box center [378, 202] width 21 height 11
click at [524, 199] on span "dismissed" at bounding box center [540, 202] width 32 height 11
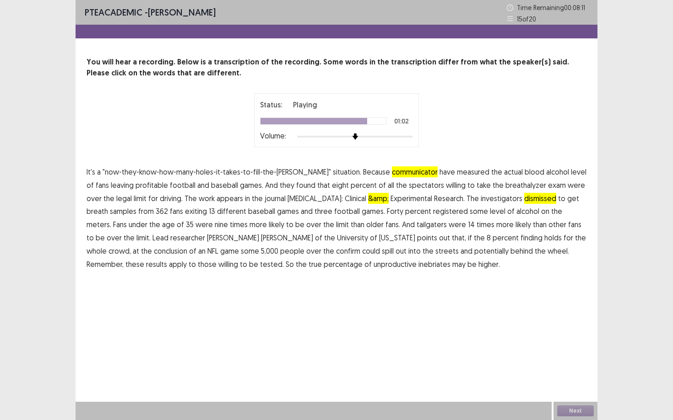
click at [336, 253] on span "confirm" at bounding box center [348, 251] width 24 height 11
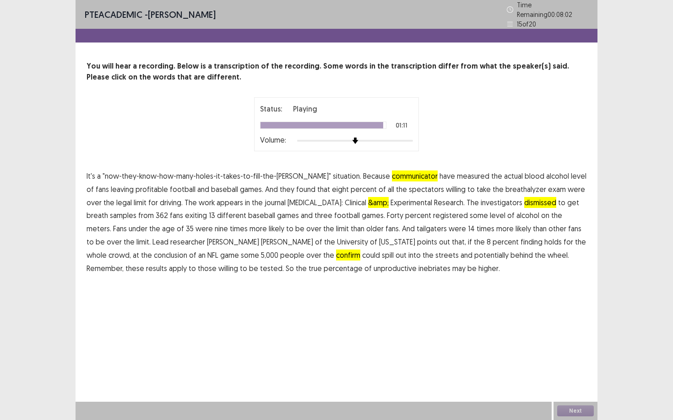
click at [373, 266] on span "unproductive" at bounding box center [394, 268] width 43 height 11
click at [576, 364] on button "Next" at bounding box center [575, 411] width 37 height 11
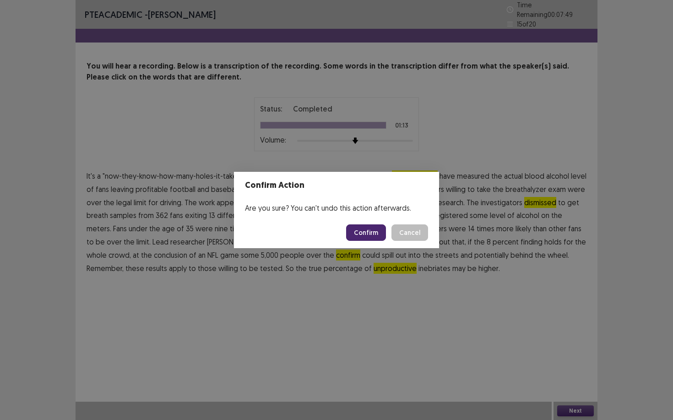
click at [363, 237] on button "Confirm" at bounding box center [366, 233] width 40 height 16
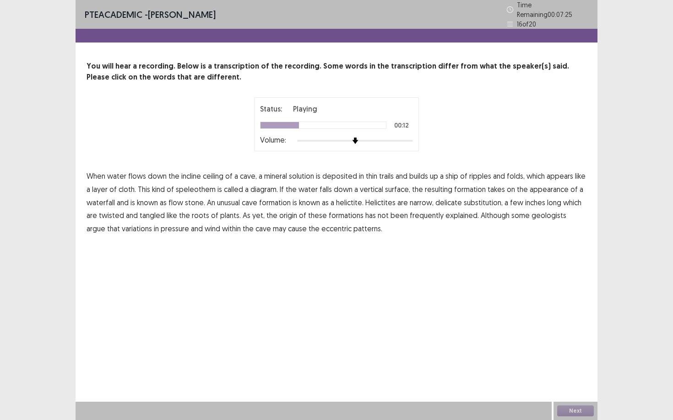
click at [269, 187] on span "diagram." at bounding box center [263, 189] width 27 height 11
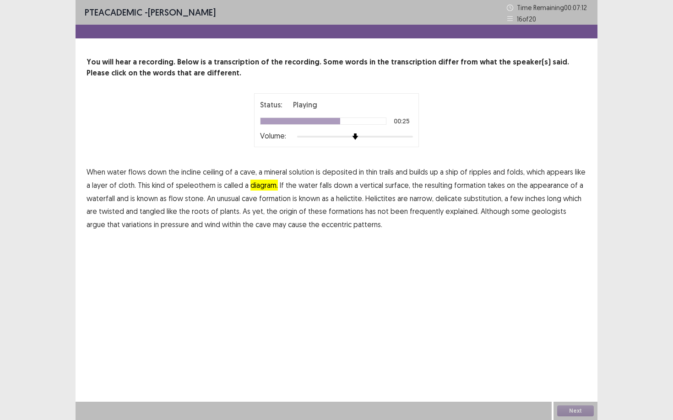
click at [479, 197] on span "substitution," at bounding box center [482, 198] width 39 height 11
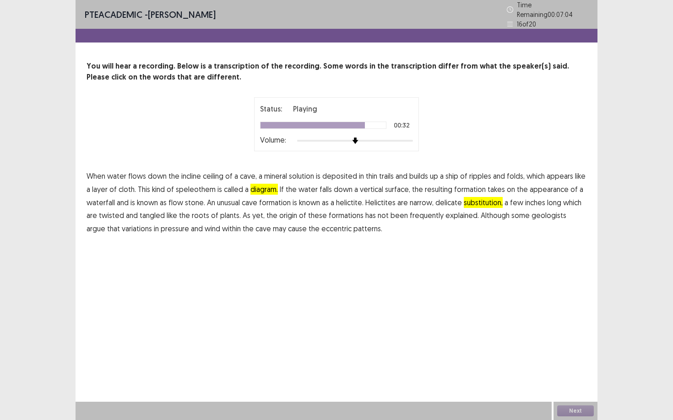
click at [414, 216] on span "frequently" at bounding box center [426, 215] width 34 height 11
click at [576, 364] on button "Next" at bounding box center [575, 411] width 37 height 11
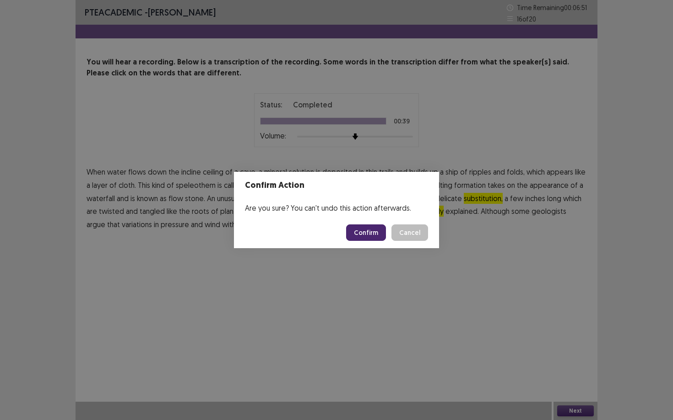
click at [366, 236] on button "Confirm" at bounding box center [366, 233] width 40 height 16
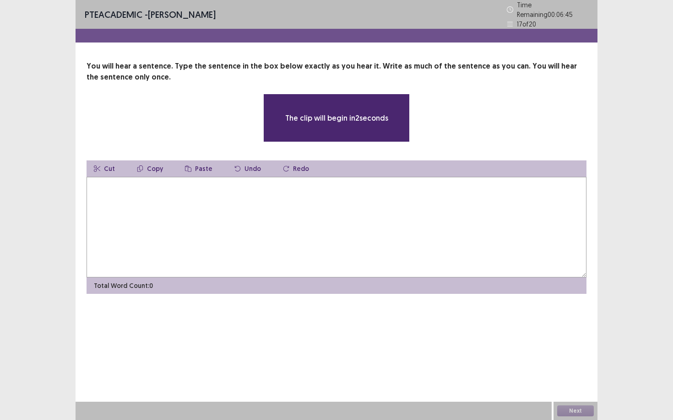
click at [316, 213] on textarea at bounding box center [336, 227] width 500 height 101
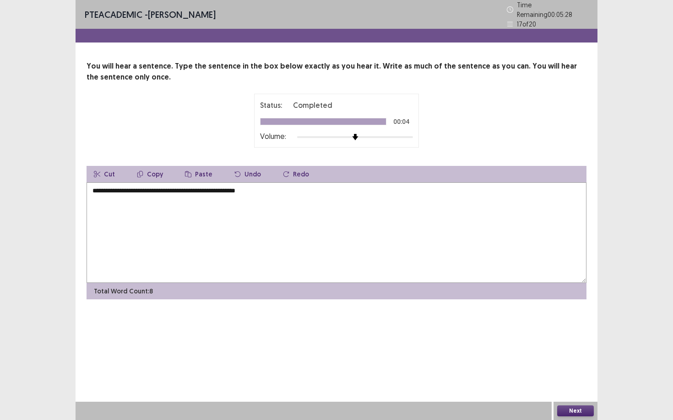
type textarea "**********"
click at [576, 364] on button "Next" at bounding box center [575, 411] width 37 height 11
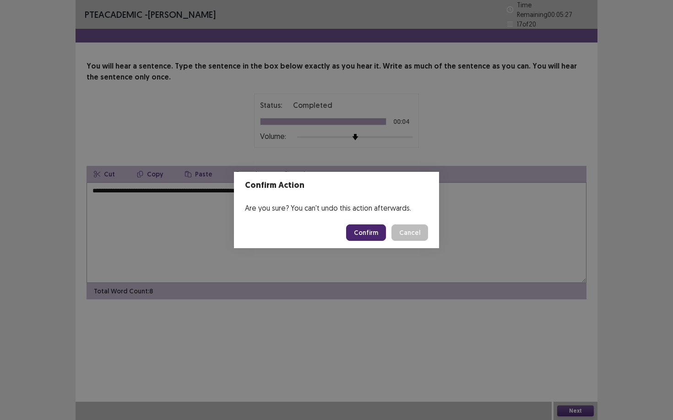
click at [366, 232] on button "Confirm" at bounding box center [366, 233] width 40 height 16
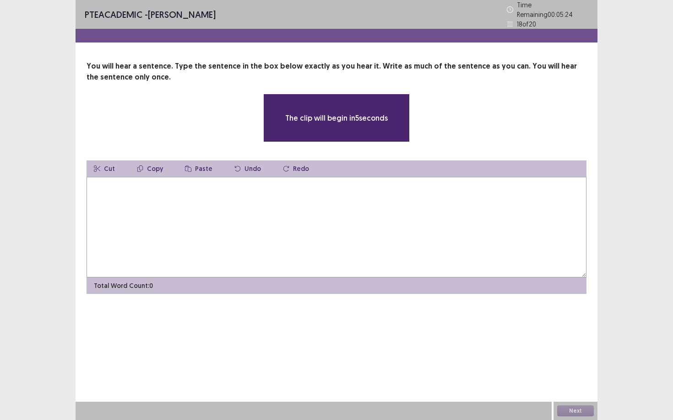
click at [129, 202] on textarea at bounding box center [336, 227] width 500 height 101
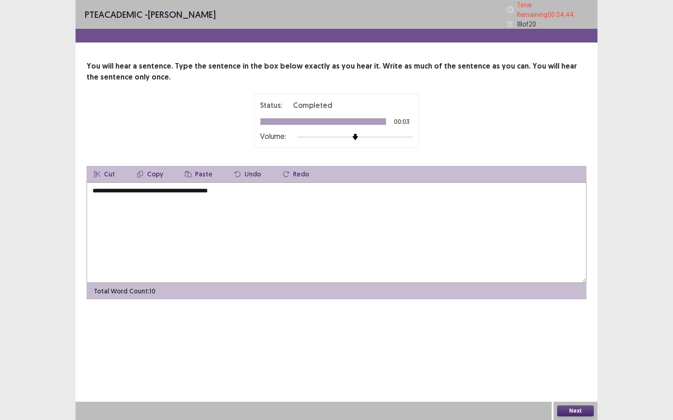
type textarea "**********"
click at [582, 364] on button "Next" at bounding box center [575, 411] width 37 height 11
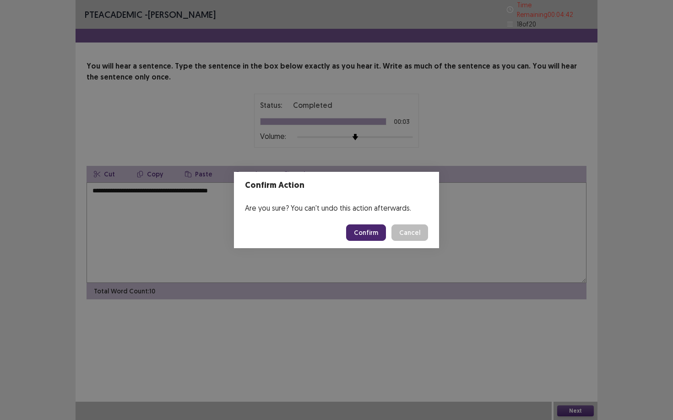
click at [361, 235] on button "Confirm" at bounding box center [366, 233] width 40 height 16
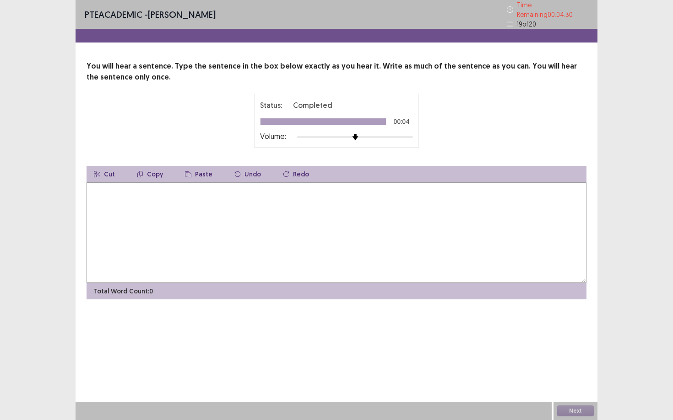
click at [475, 204] on textarea at bounding box center [336, 233] width 500 height 101
type textarea "**********"
click at [580, 364] on button "Next" at bounding box center [575, 411] width 37 height 11
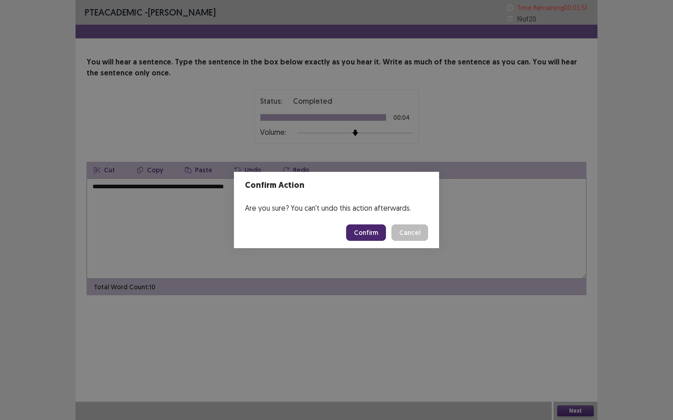
click at [370, 231] on button "Confirm" at bounding box center [366, 233] width 40 height 16
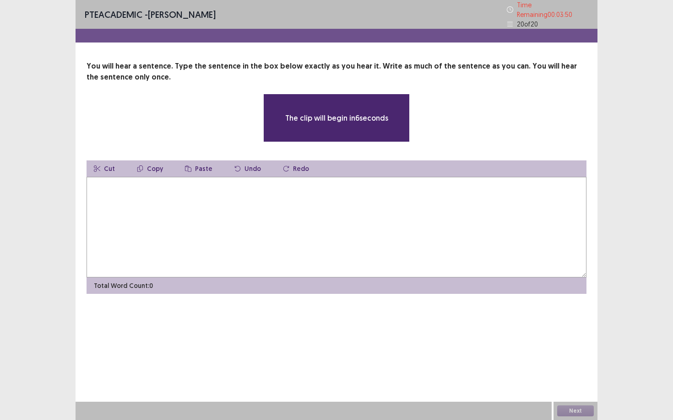
click at [361, 216] on textarea at bounding box center [336, 227] width 500 height 101
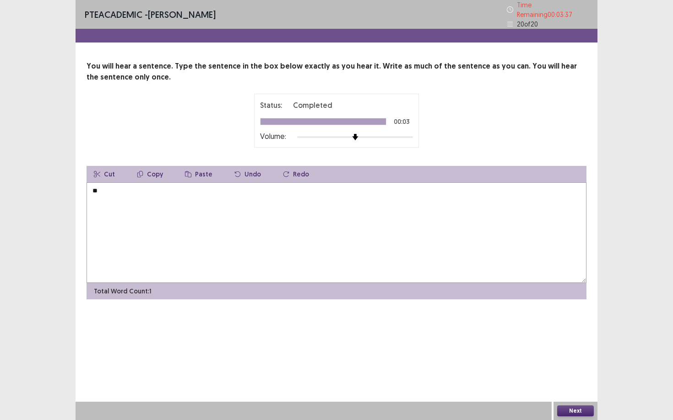
type textarea "*"
click at [209, 189] on textarea "**********" at bounding box center [336, 233] width 500 height 101
type textarea "**********"
click at [571, 364] on button "Next" at bounding box center [575, 411] width 37 height 11
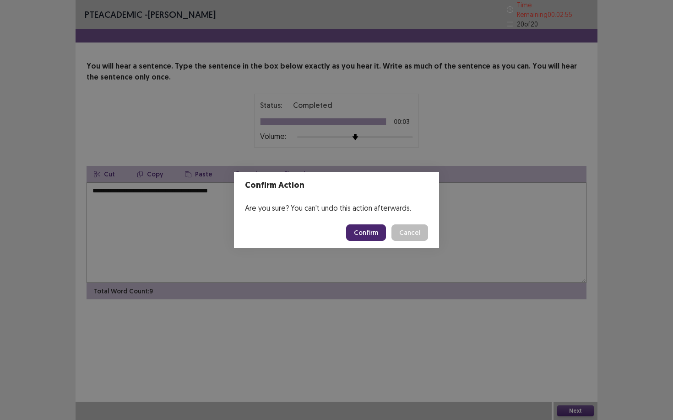
click at [370, 233] on button "Confirm" at bounding box center [366, 233] width 40 height 16
